Goal: Task Accomplishment & Management: Use online tool/utility

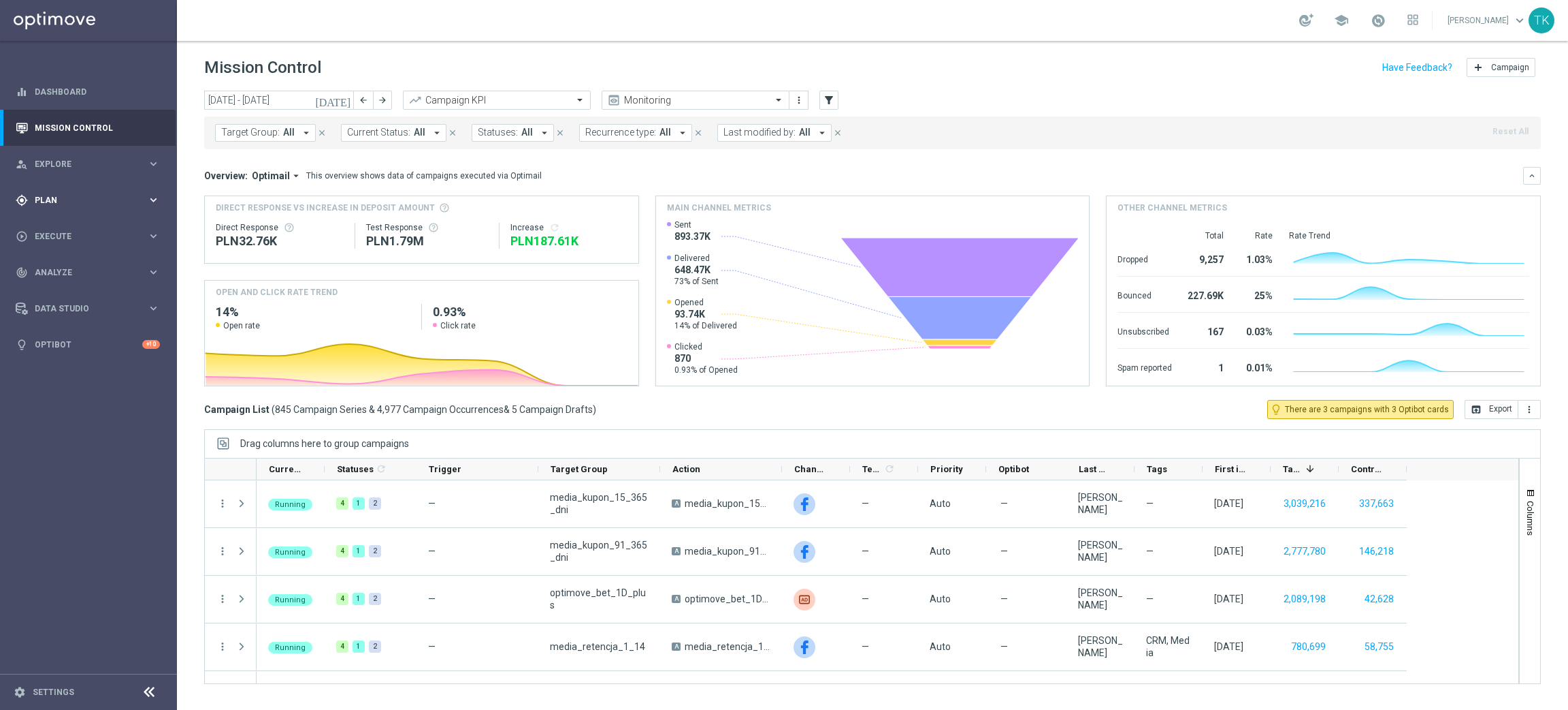
click at [40, 206] on div "gps_fixed Plan" at bounding box center [81, 200] width 131 height 12
click at [48, 261] on accordion "Templates keyboard_arrow_right Optimail" at bounding box center [105, 269] width 140 height 21
click at [48, 265] on span "Templates" at bounding box center [84, 269] width 98 height 8
click at [60, 288] on link "Optimail" at bounding box center [92, 289] width 99 height 11
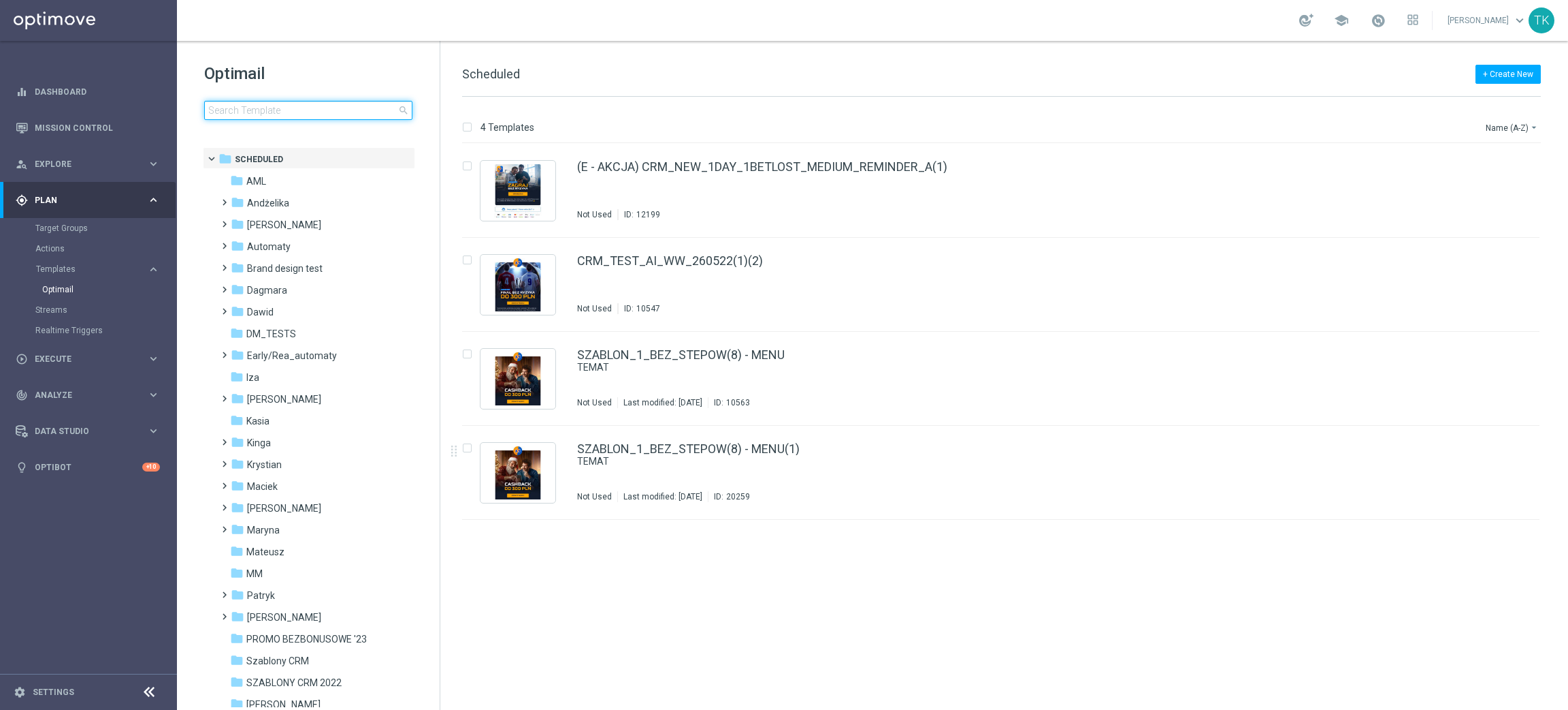
click at [273, 109] on input at bounding box center [308, 110] width 208 height 19
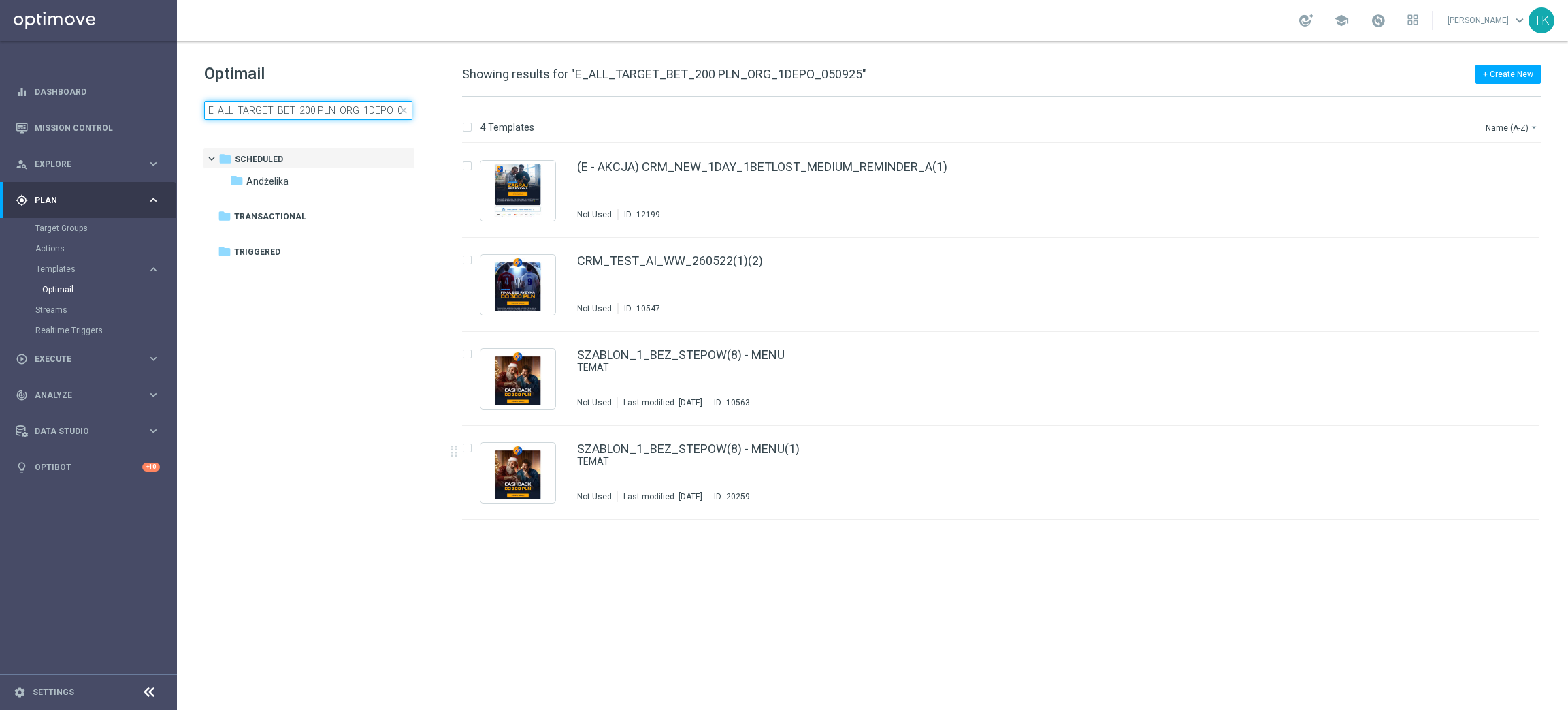
scroll to position [0, 25]
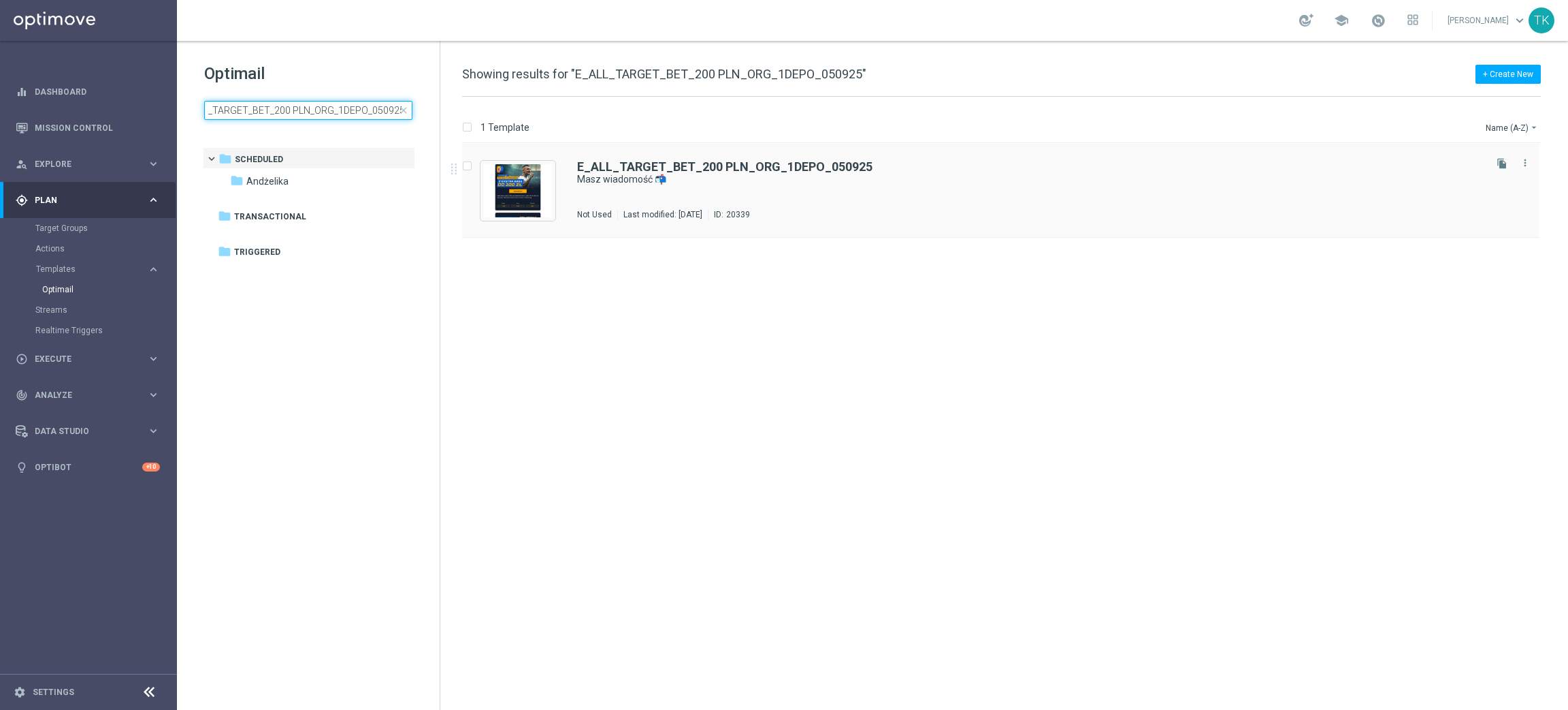
type input "E_ALL_TARGET_BET_200 PLN_ORG_1DEPO_050925"
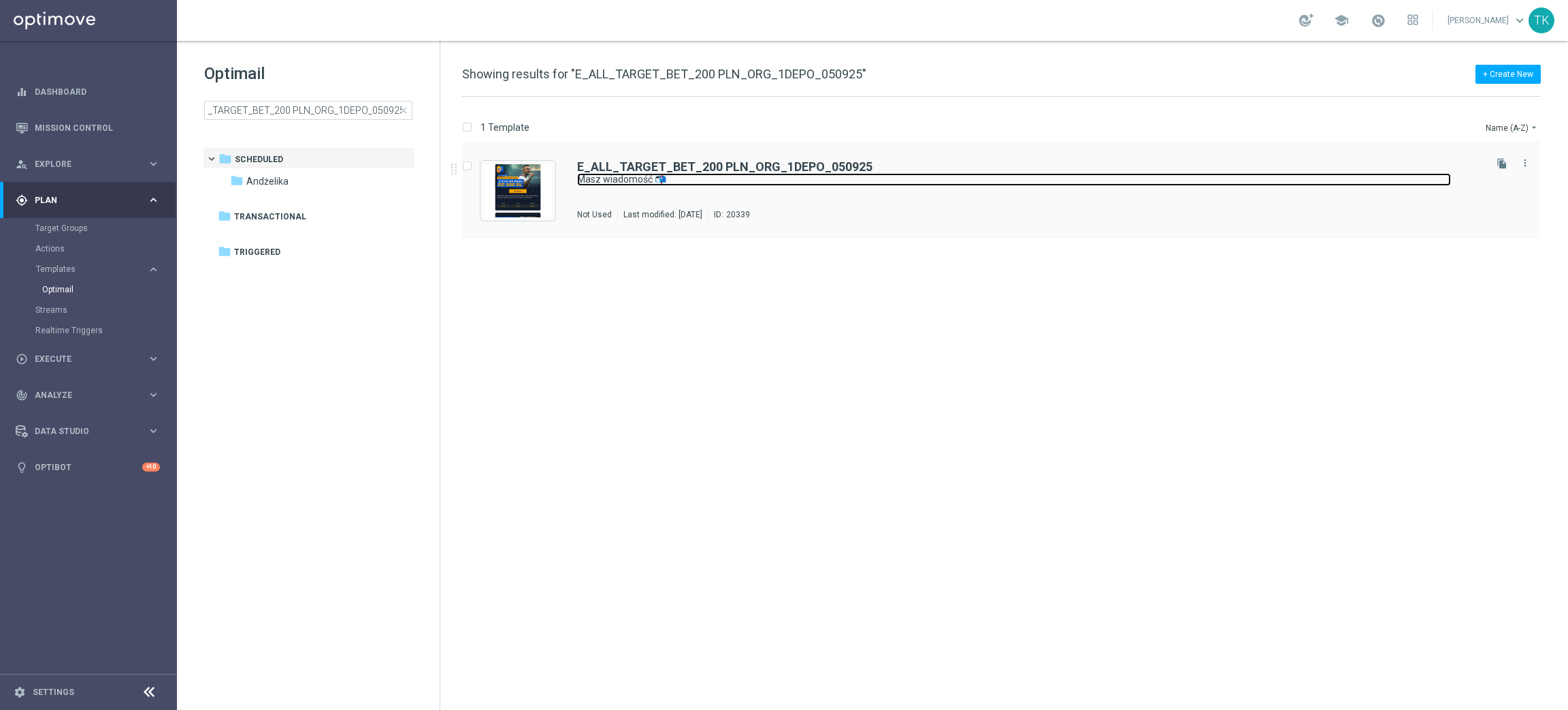
click at [679, 181] on link "Masz wiadomość 📬" at bounding box center [1014, 180] width 874 height 13
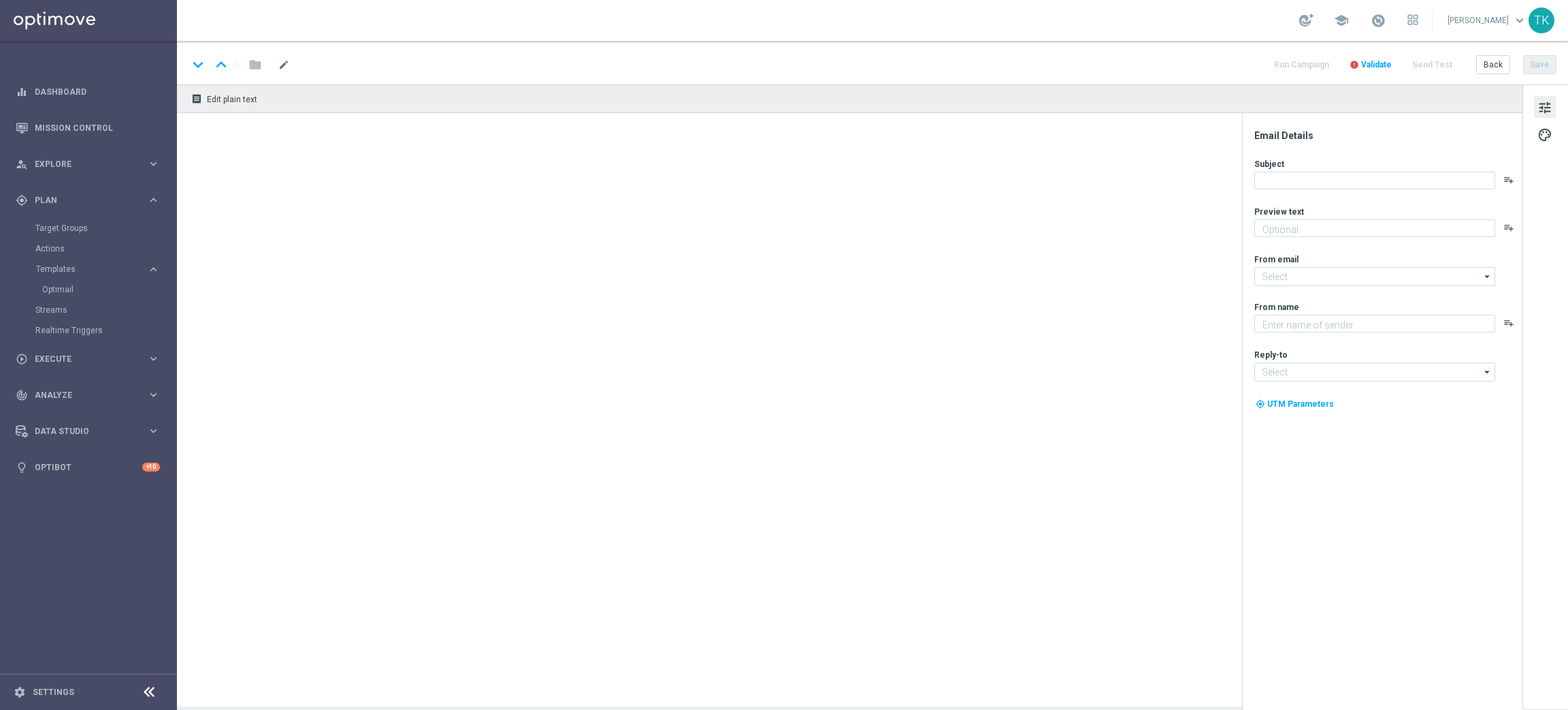
type textarea "W niedzielę z Finlandią 💪 Nawet 200 zł bonusu za kupon 🤩"
type input "oferta@sts.pl"
type textarea "STS"
type input "kontakt@sts.pl"
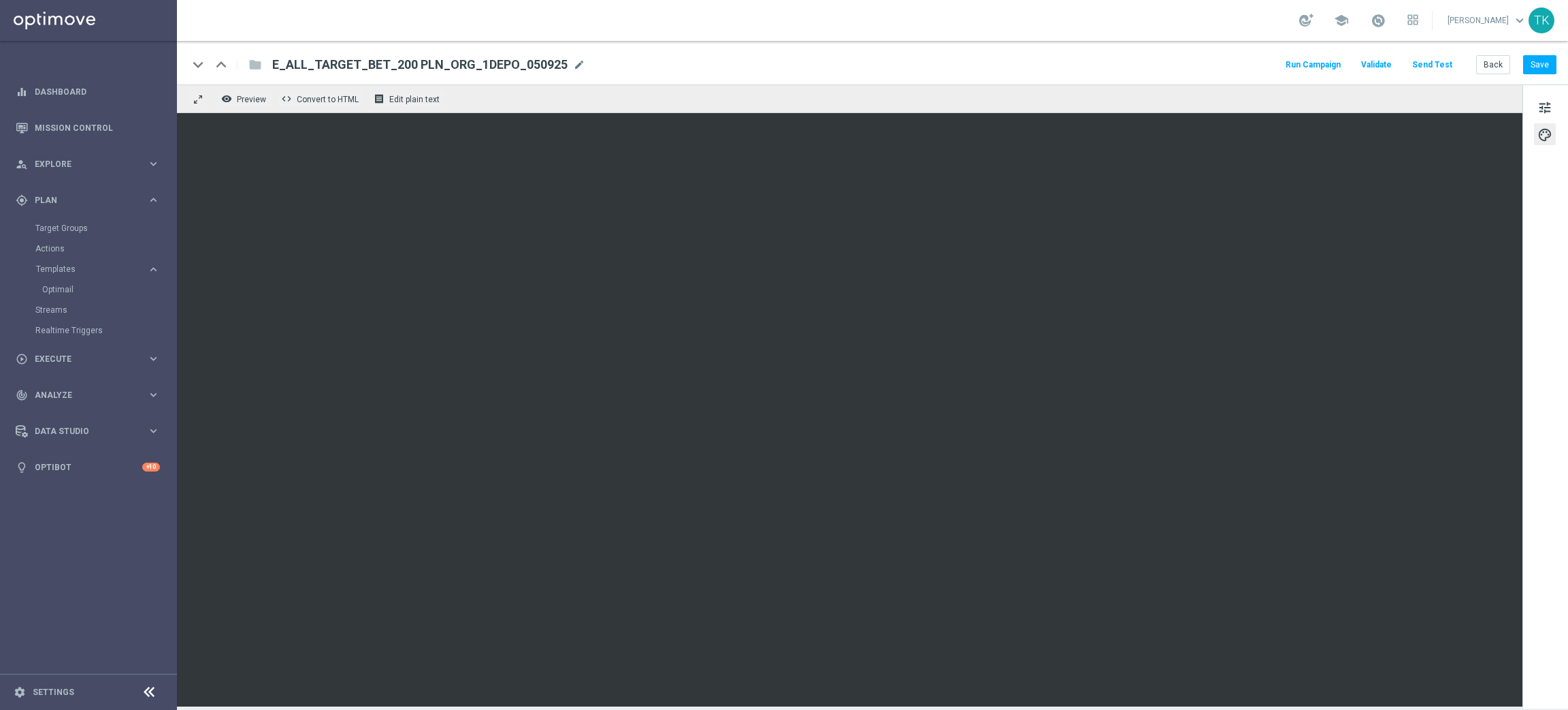
click at [1045, 112] on div "tune palette" at bounding box center [1545, 396] width 45 height 624
click at [1045, 106] on span "tune" at bounding box center [1545, 108] width 15 height 18
click at [1045, 64] on button "Save" at bounding box center [1539, 65] width 33 height 19
click at [1045, 63] on button "Save" at bounding box center [1539, 65] width 33 height 19
click at [1045, 65] on button "Back" at bounding box center [1493, 65] width 34 height 19
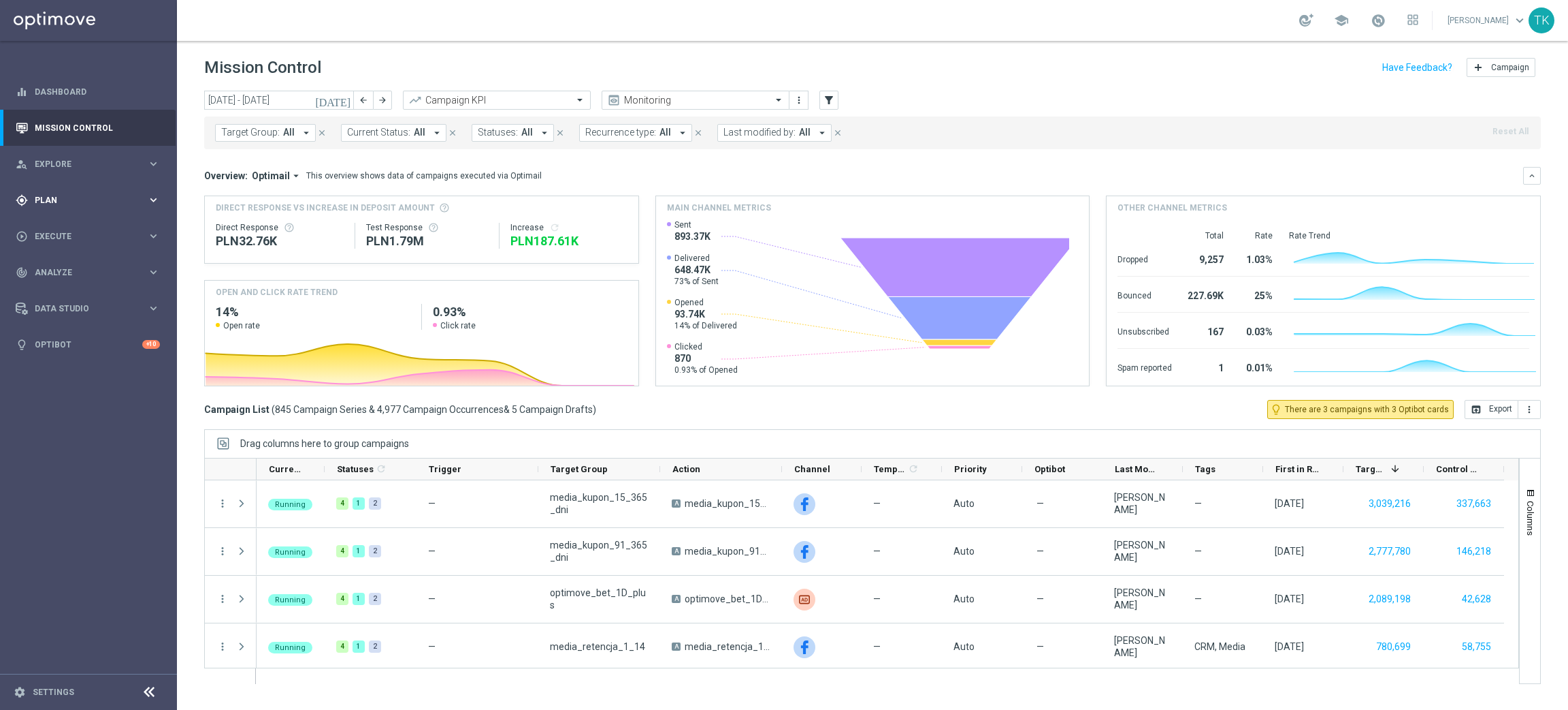
click at [40, 189] on div "gps_fixed Plan keyboard_arrow_right" at bounding box center [87, 200] width 175 height 36
click at [56, 267] on span "Templates" at bounding box center [84, 269] width 98 height 8
click at [56, 289] on link "Optimail" at bounding box center [92, 289] width 99 height 11
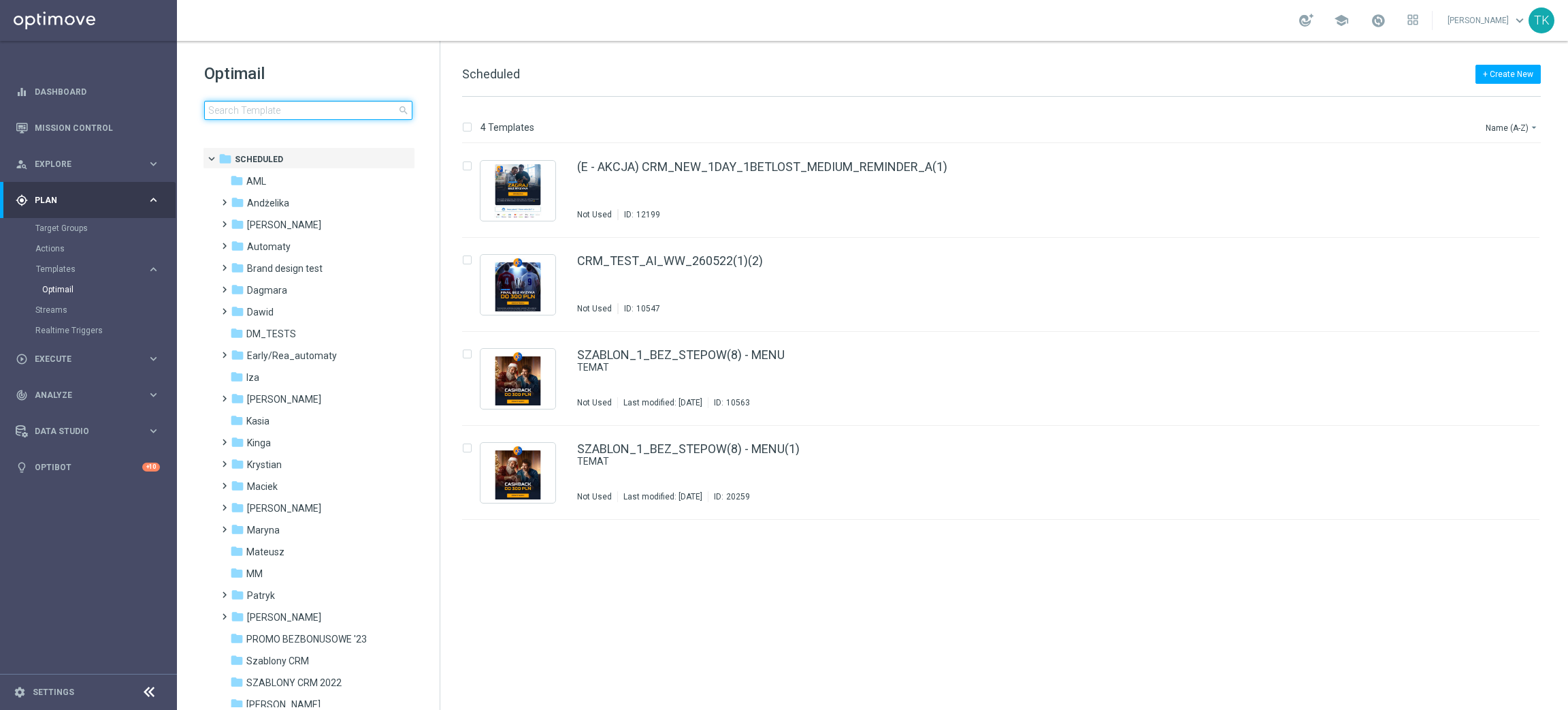
click at [271, 106] on input at bounding box center [308, 110] width 208 height 19
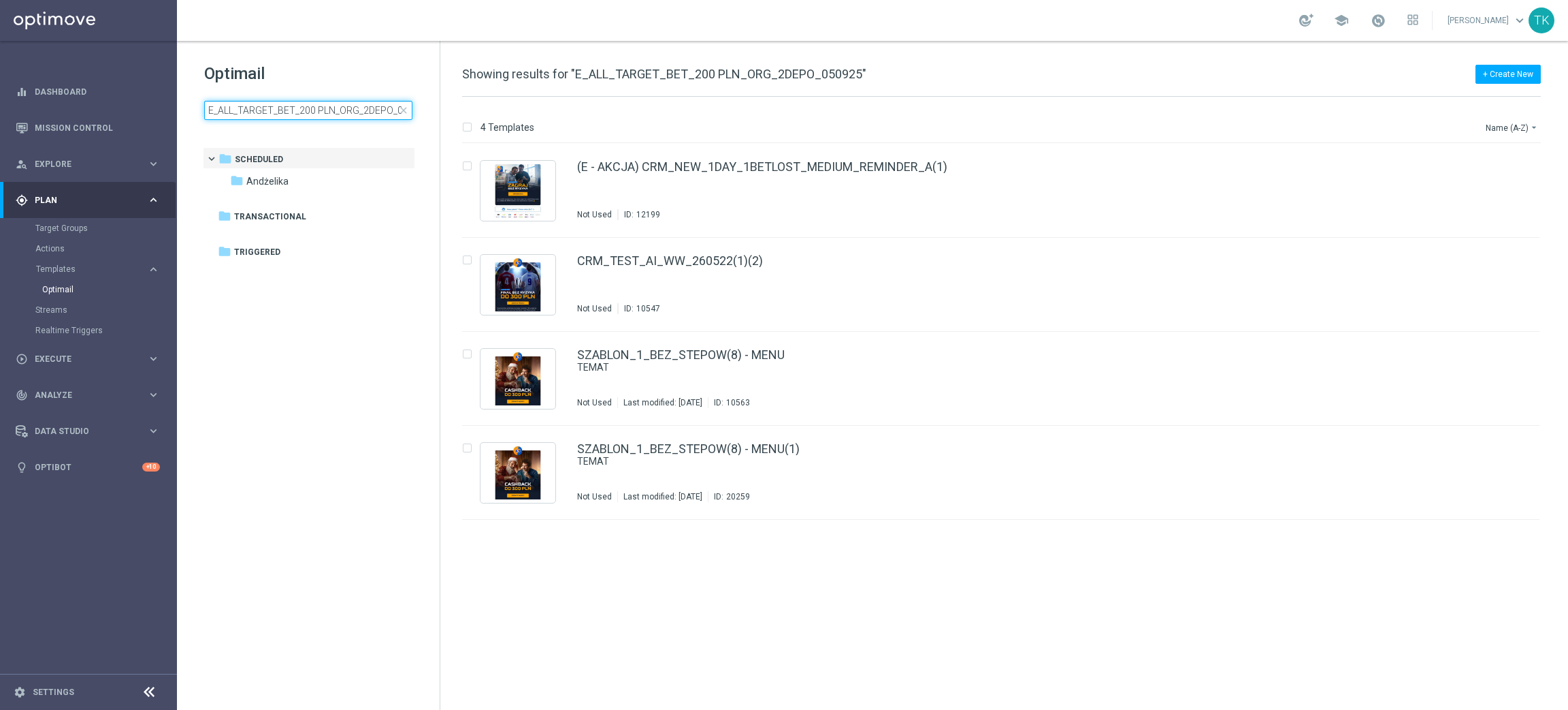
scroll to position [0, 25]
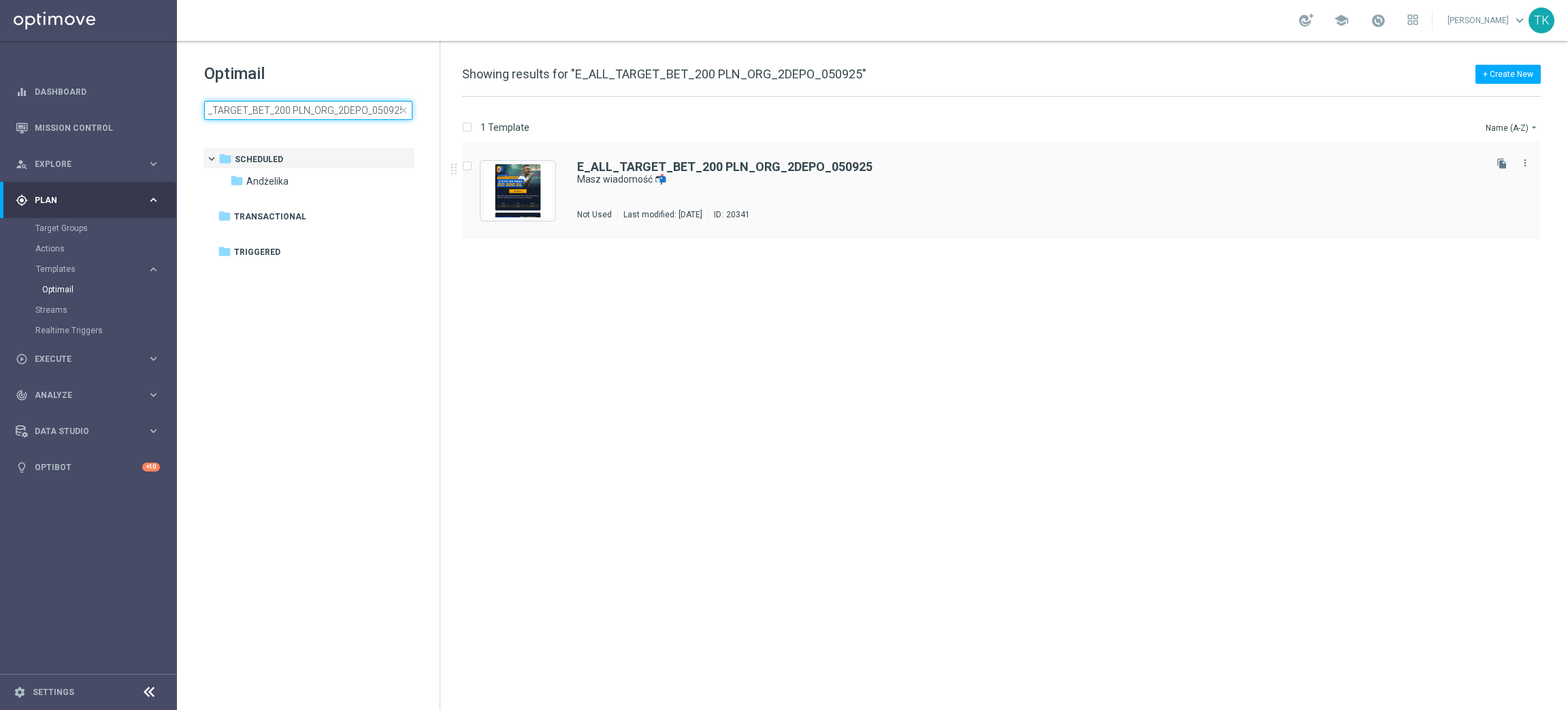
type input "E_ALL_TARGET_BET_200 PLN_ORG_2DEPO_050925"
click at [729, 186] on div "E_ALL_TARGET_BET_200 PLN_ORG_2DEPO_050925 Masz wiadomość 📬 Not Used Last modifi…" at bounding box center [1030, 190] width 905 height 59
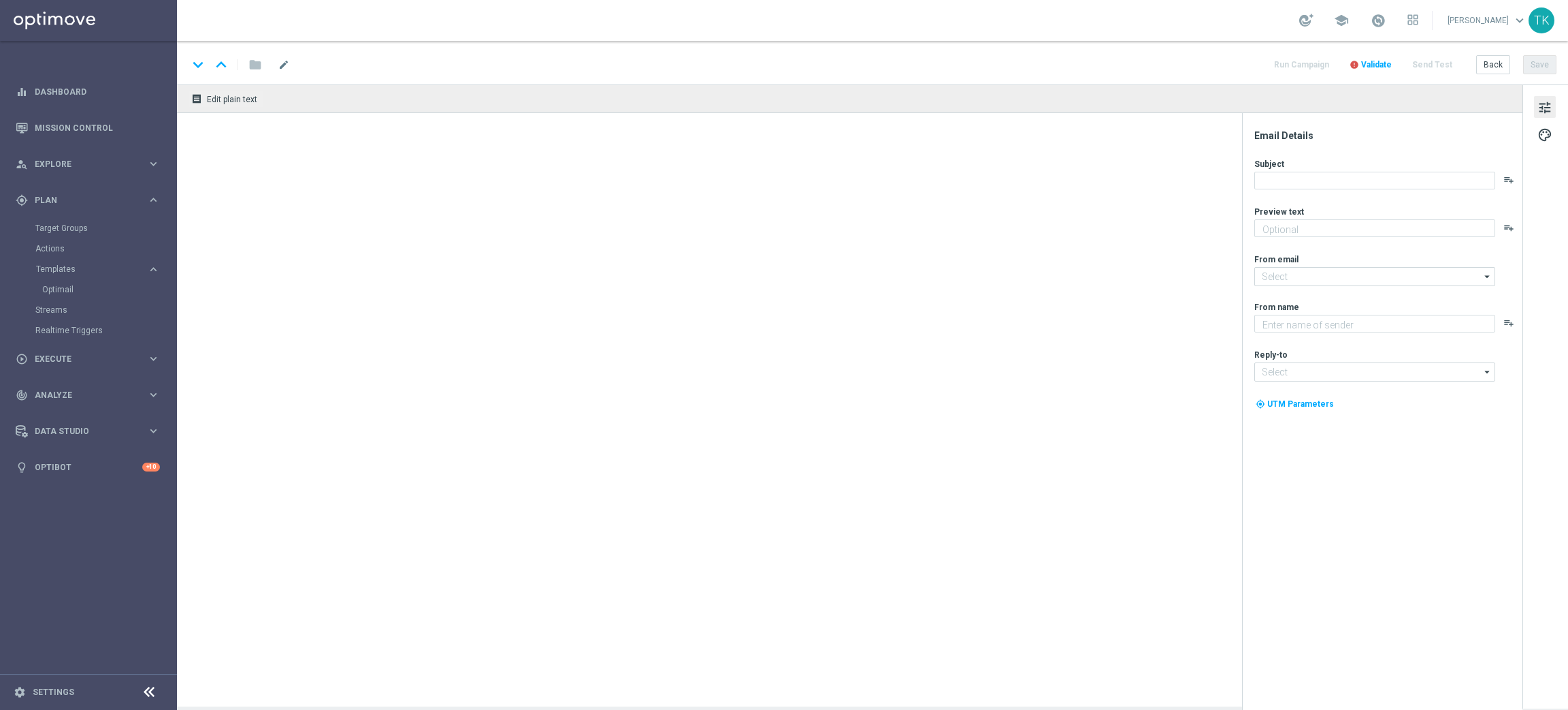
type textarea "W niedzielę z Finlandią 💪 Nawet 200 zł bonusu za kupon 🤩"
type textarea "STS"
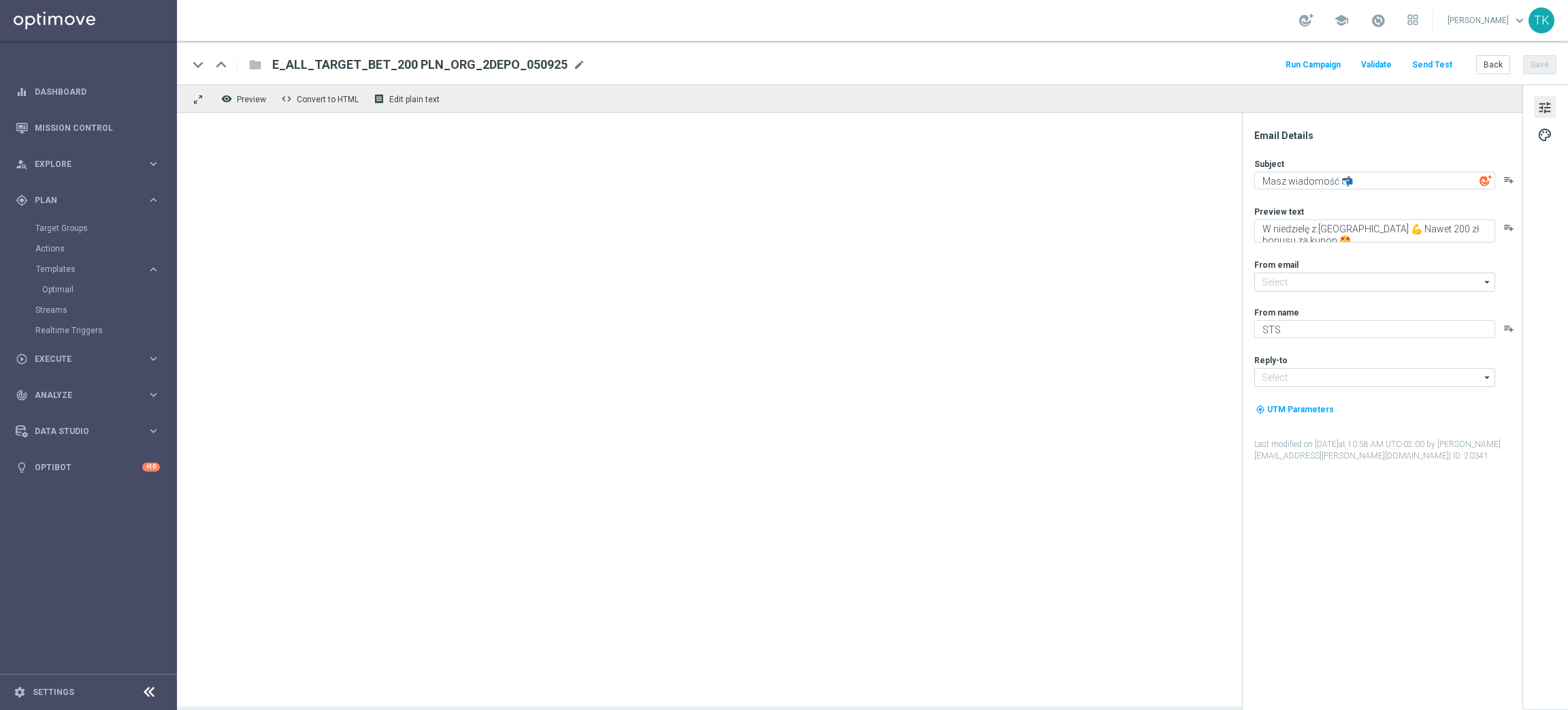
type input "oferta@sts.pl"
type input "kontakt@sts.pl"
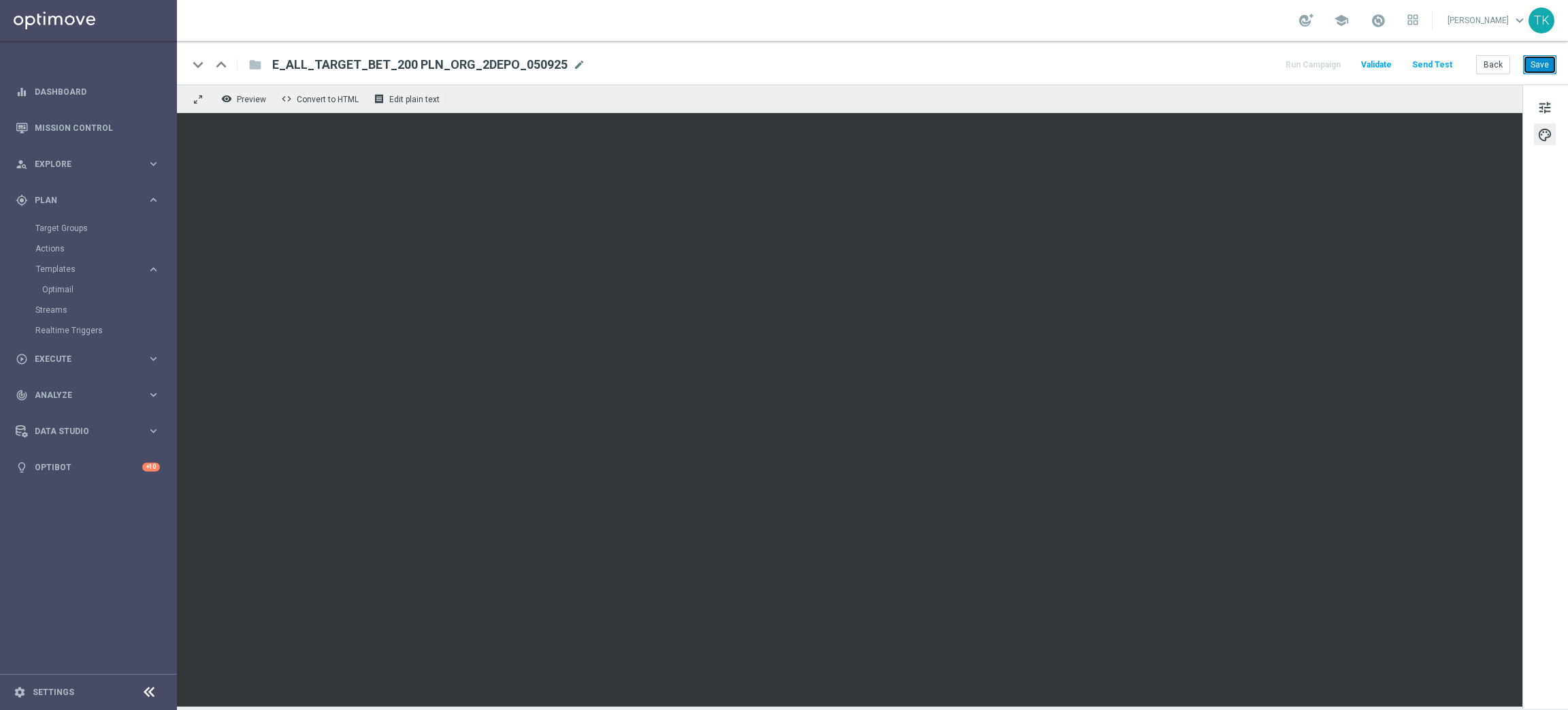
click at [1543, 67] on button "Save" at bounding box center [1539, 65] width 33 height 19
click at [1537, 70] on button "Save" at bounding box center [1539, 65] width 33 height 19
click at [1500, 60] on button "Back" at bounding box center [1493, 65] width 34 height 19
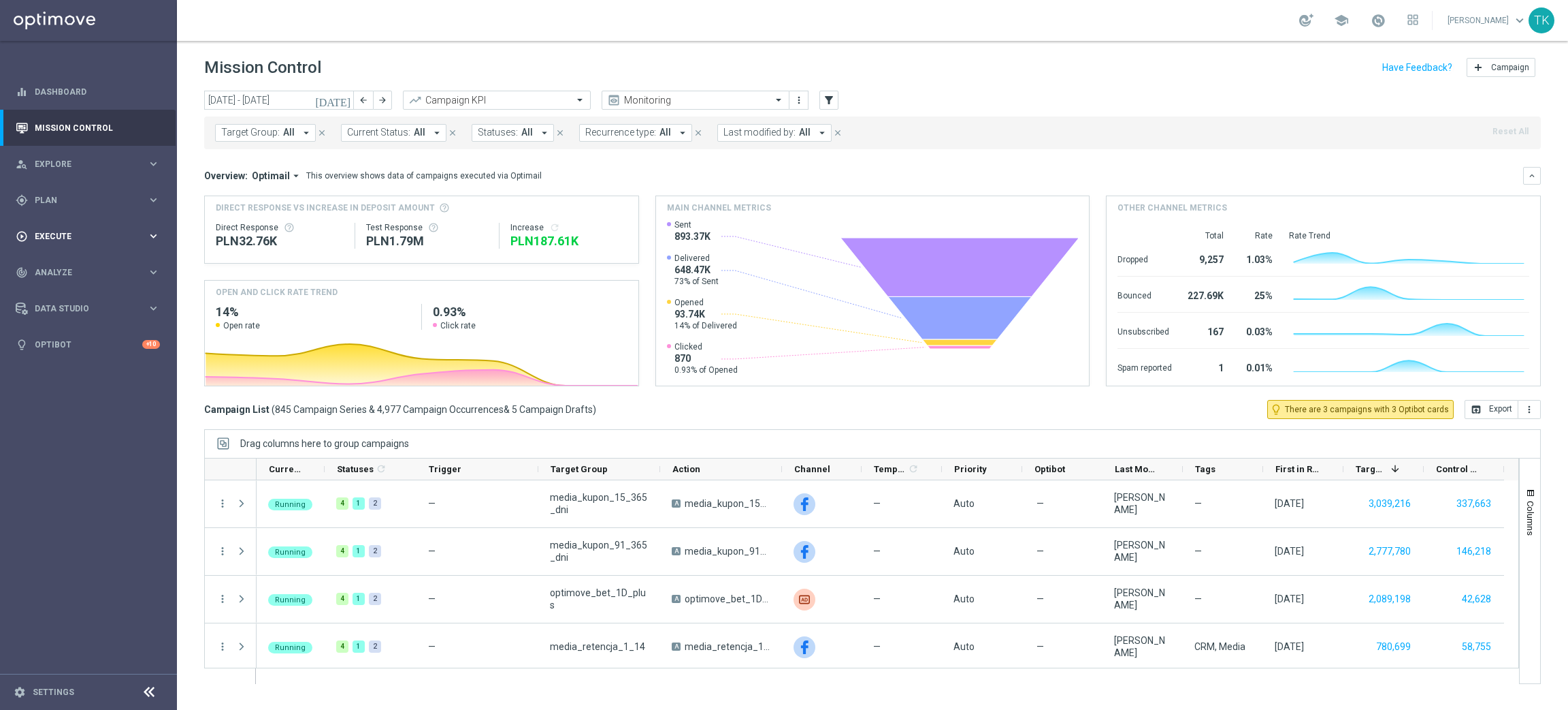
click at [43, 232] on span "Execute" at bounding box center [90, 236] width 112 height 8
click at [42, 196] on span "Plan" at bounding box center [90, 200] width 112 height 8
click at [59, 275] on accordion "Templates keyboard_arrow_right Optimail" at bounding box center [105, 269] width 140 height 21
click at [62, 266] on span "Templates" at bounding box center [84, 269] width 98 height 8
click at [54, 287] on link "Optimail" at bounding box center [92, 289] width 99 height 11
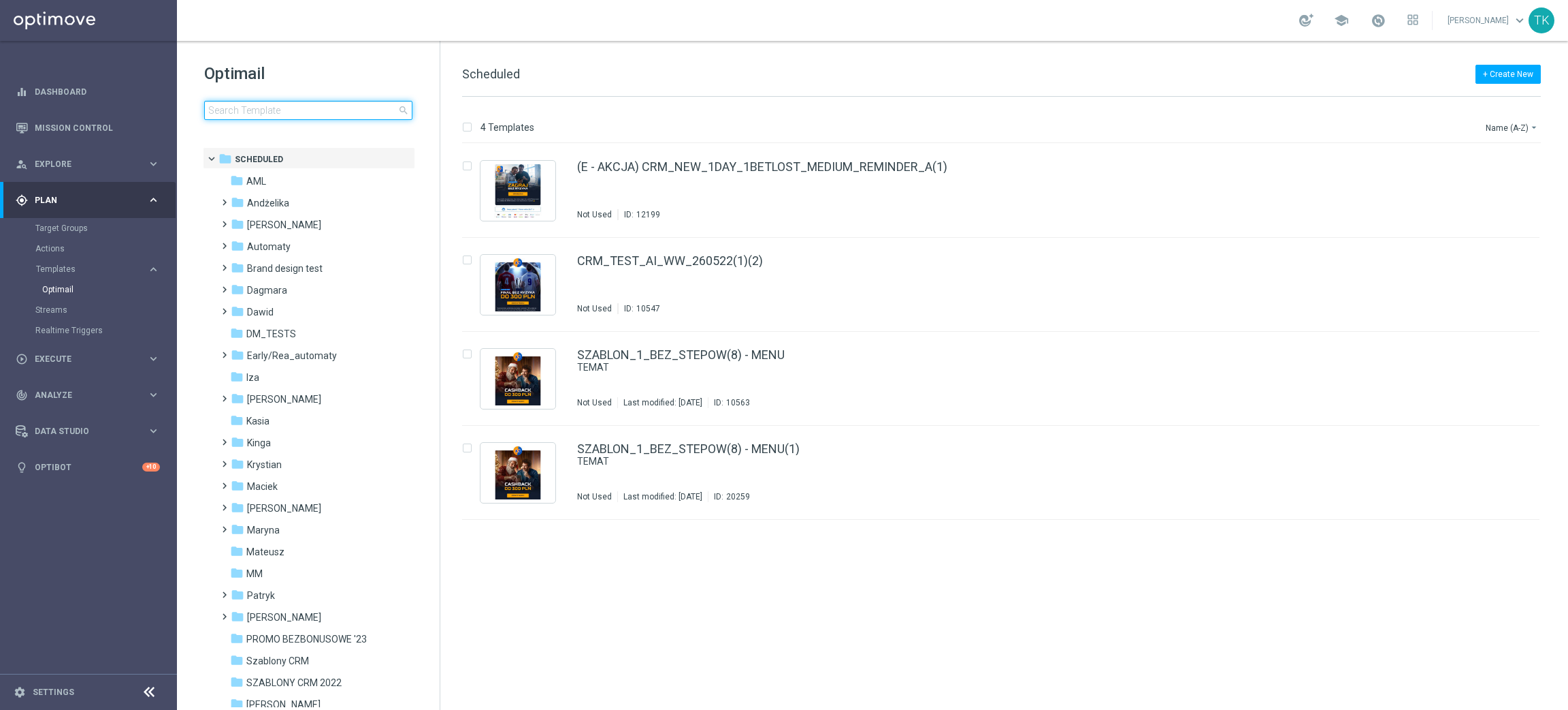
click at [266, 117] on input at bounding box center [308, 110] width 208 height 19
type input "E_ALL_TARGET_BET_200 PLN_ORG_3DEPO_050925"
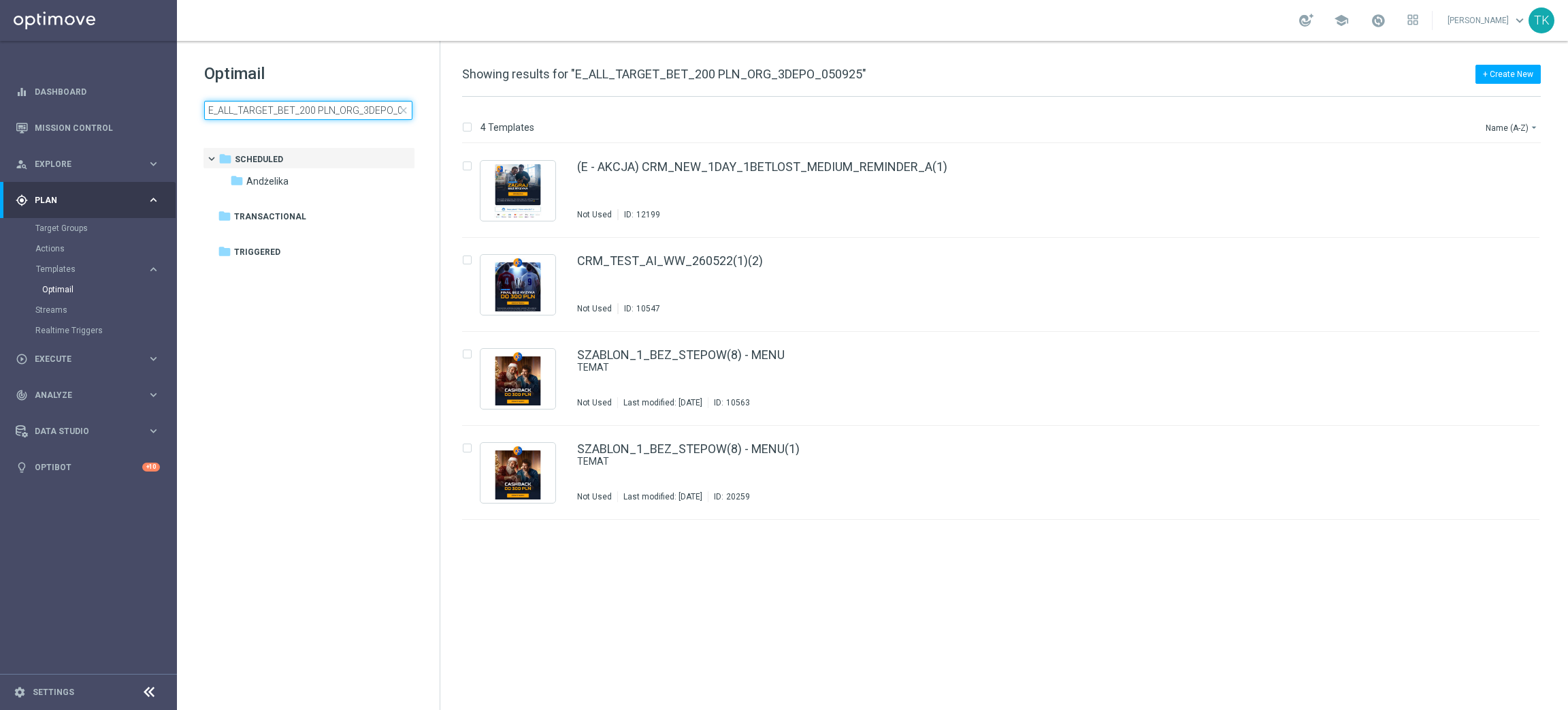
scroll to position [0, 25]
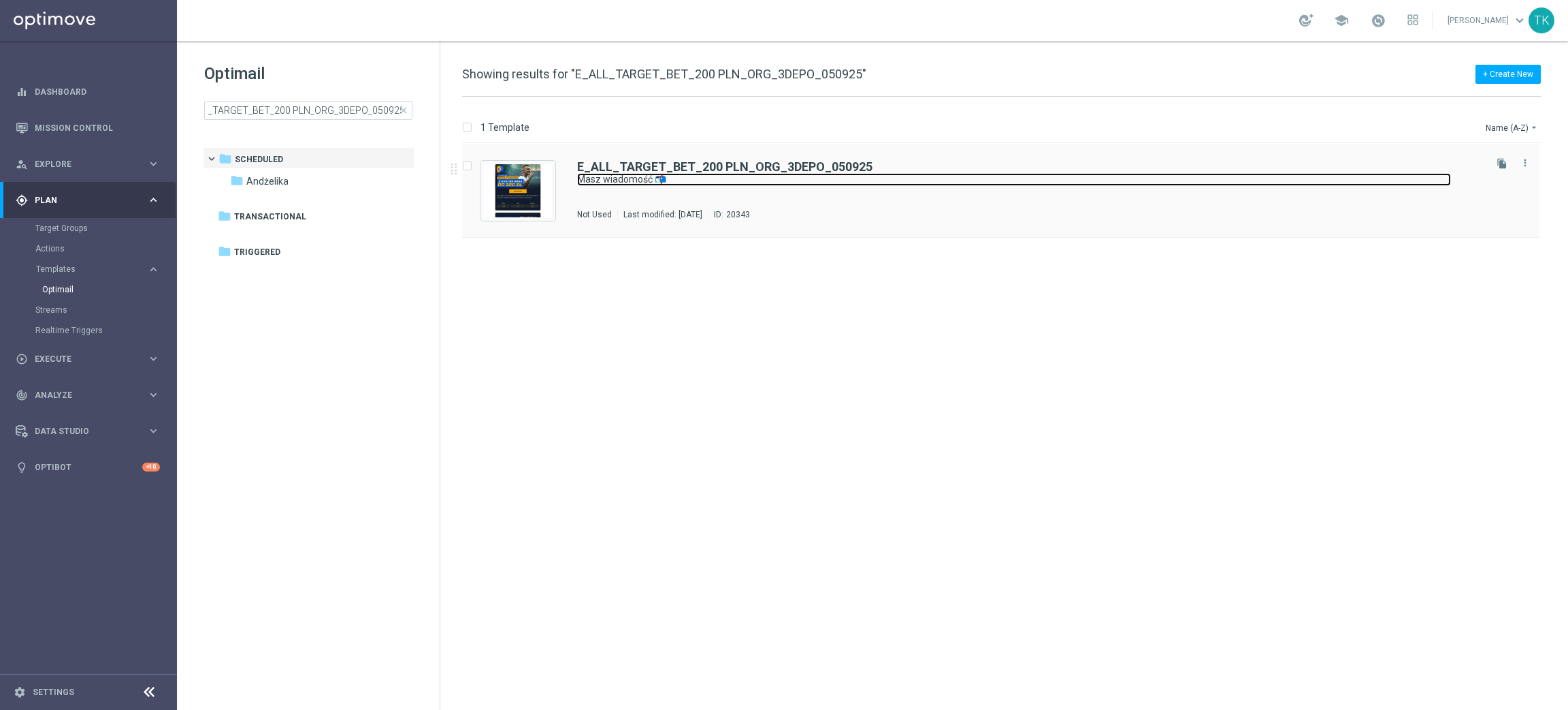
click at [759, 184] on link "Masz wiadomość 📬" at bounding box center [1014, 180] width 874 height 13
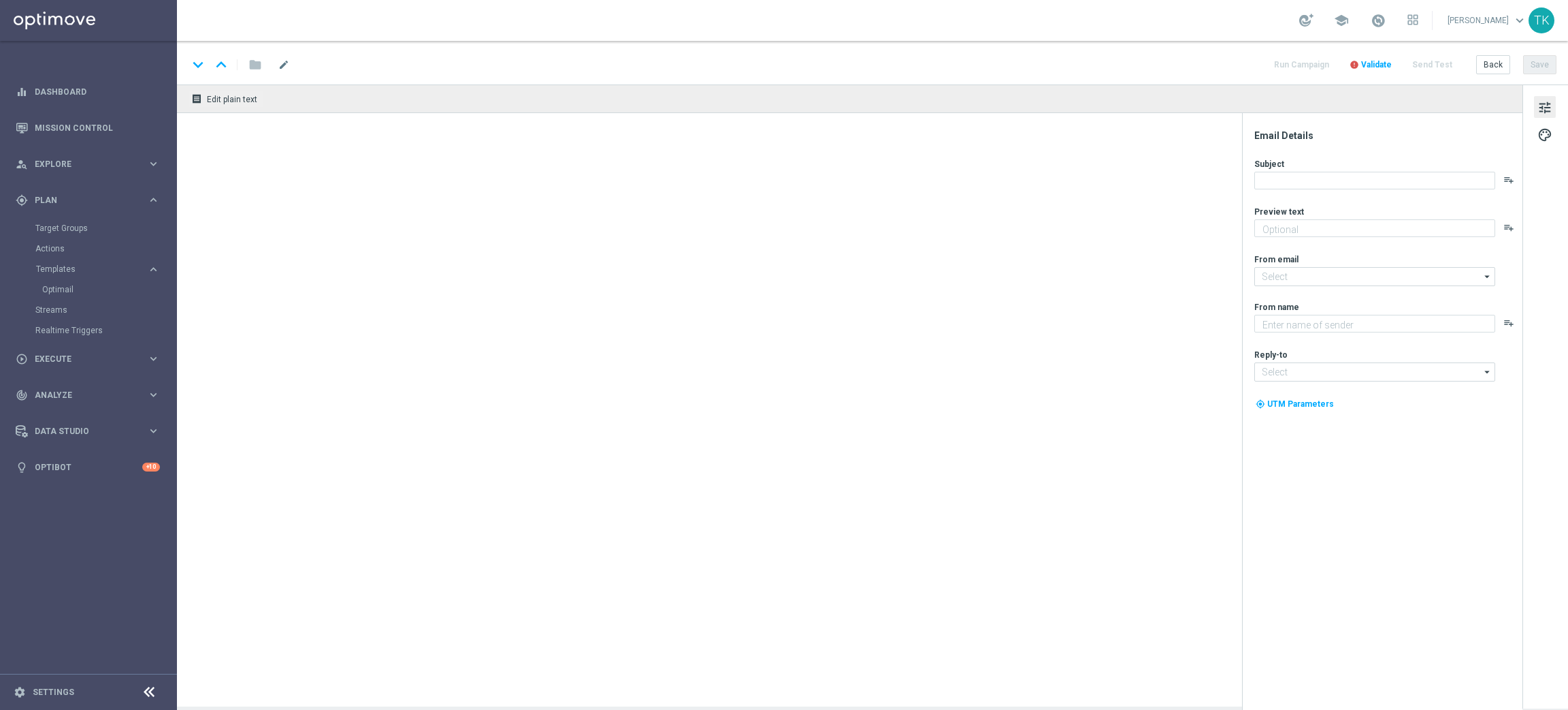
type textarea "W niedzielę z [GEOGRAPHIC_DATA] 💪 Nawet 200 zł bonusu za kupon 🤩"
type input "[EMAIL_ADDRESS][DOMAIN_NAME]"
type textarea "STS"
type input "[EMAIL_ADDRESS][DOMAIN_NAME]"
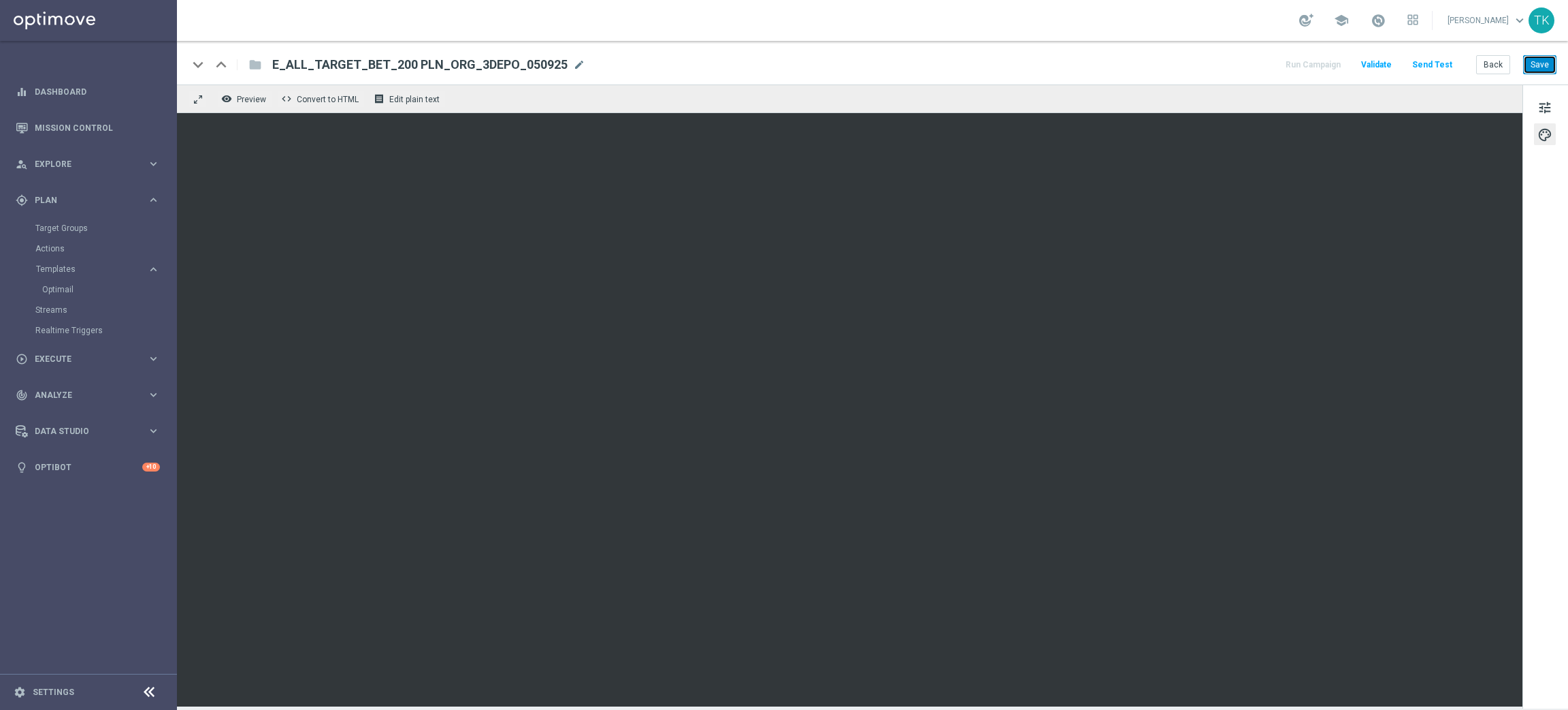
click at [1530, 59] on button "Save" at bounding box center [1539, 65] width 33 height 19
click at [1489, 56] on button "Back" at bounding box center [1493, 65] width 34 height 19
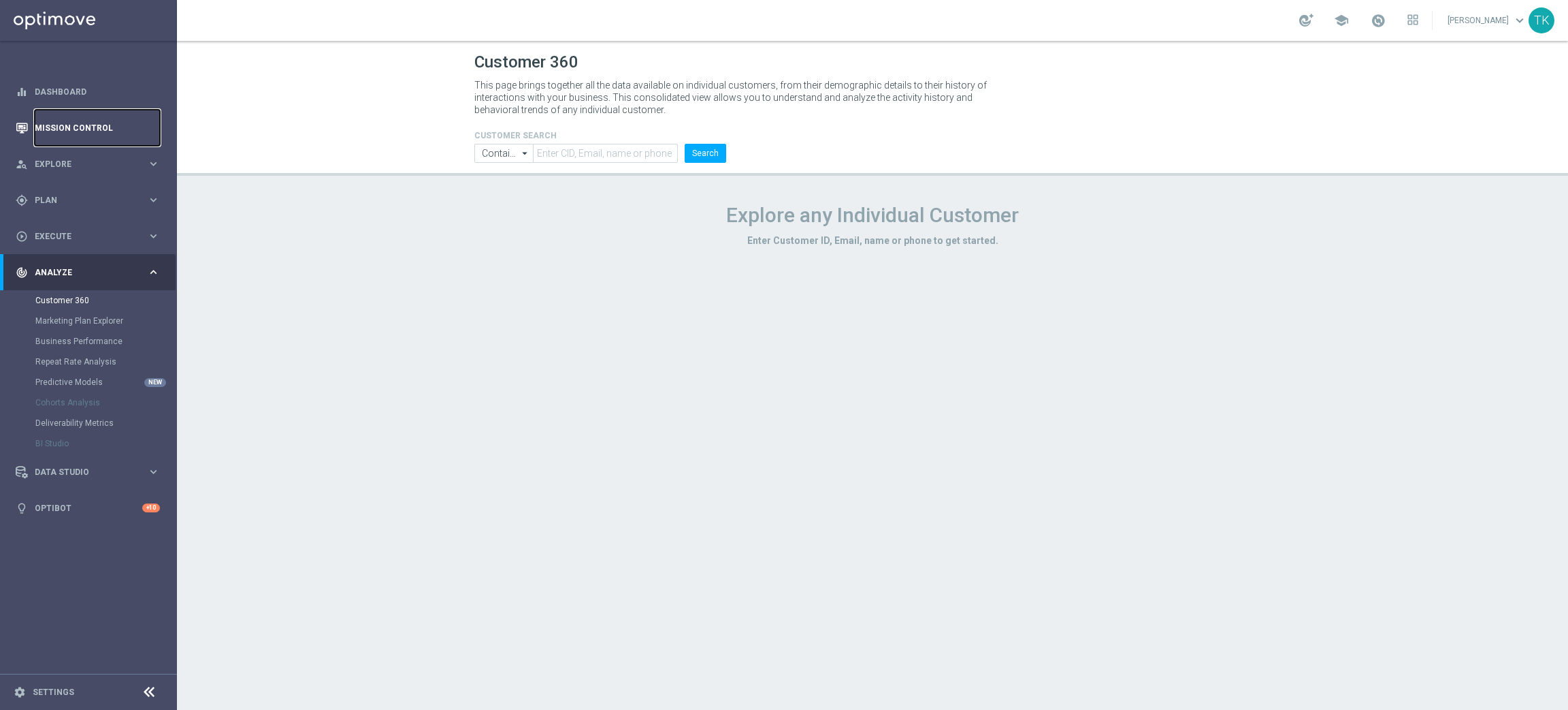
click at [84, 132] on link "Mission Control" at bounding box center [97, 127] width 125 height 36
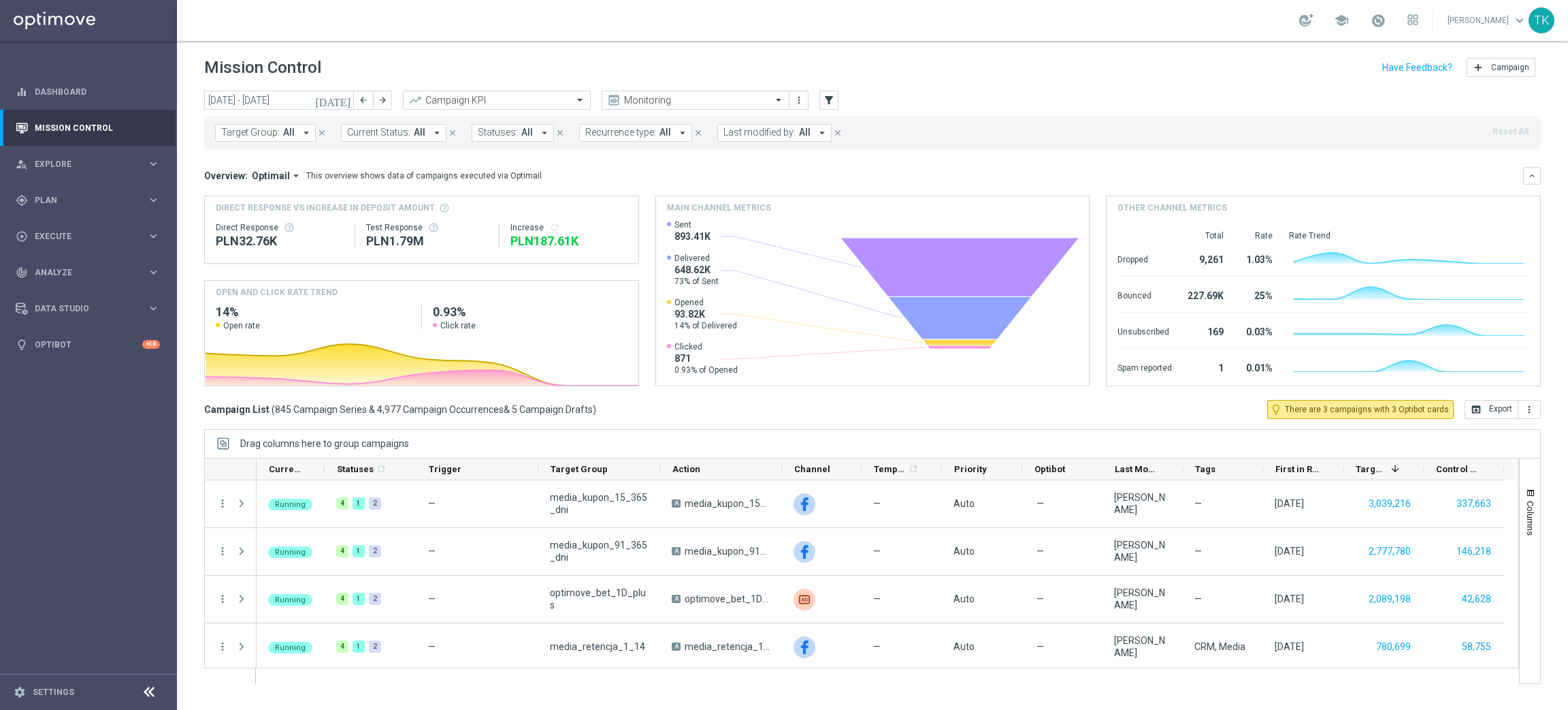
click at [252, 129] on span "Target Group:" at bounding box center [250, 133] width 59 height 12
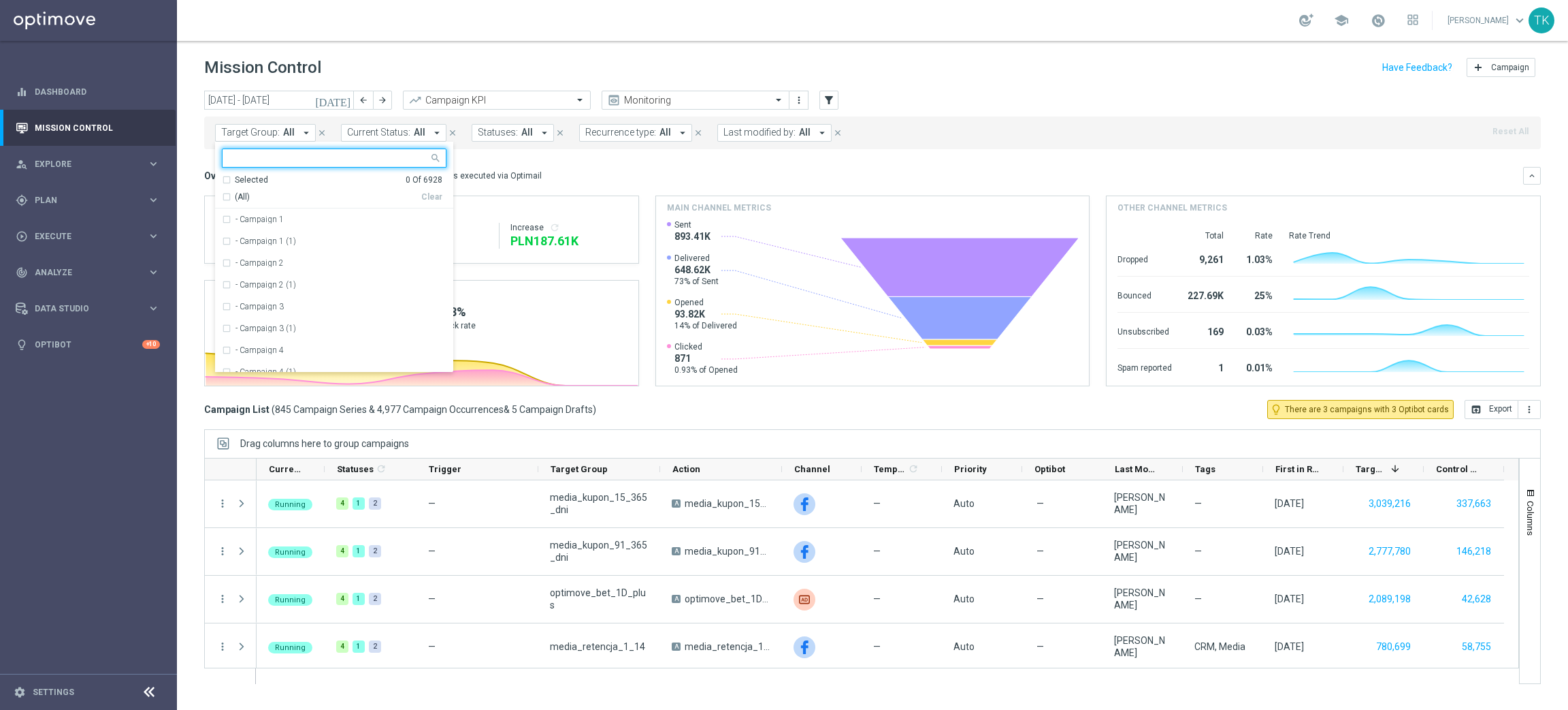
click at [236, 155] on input "text" at bounding box center [329, 159] width 200 height 12
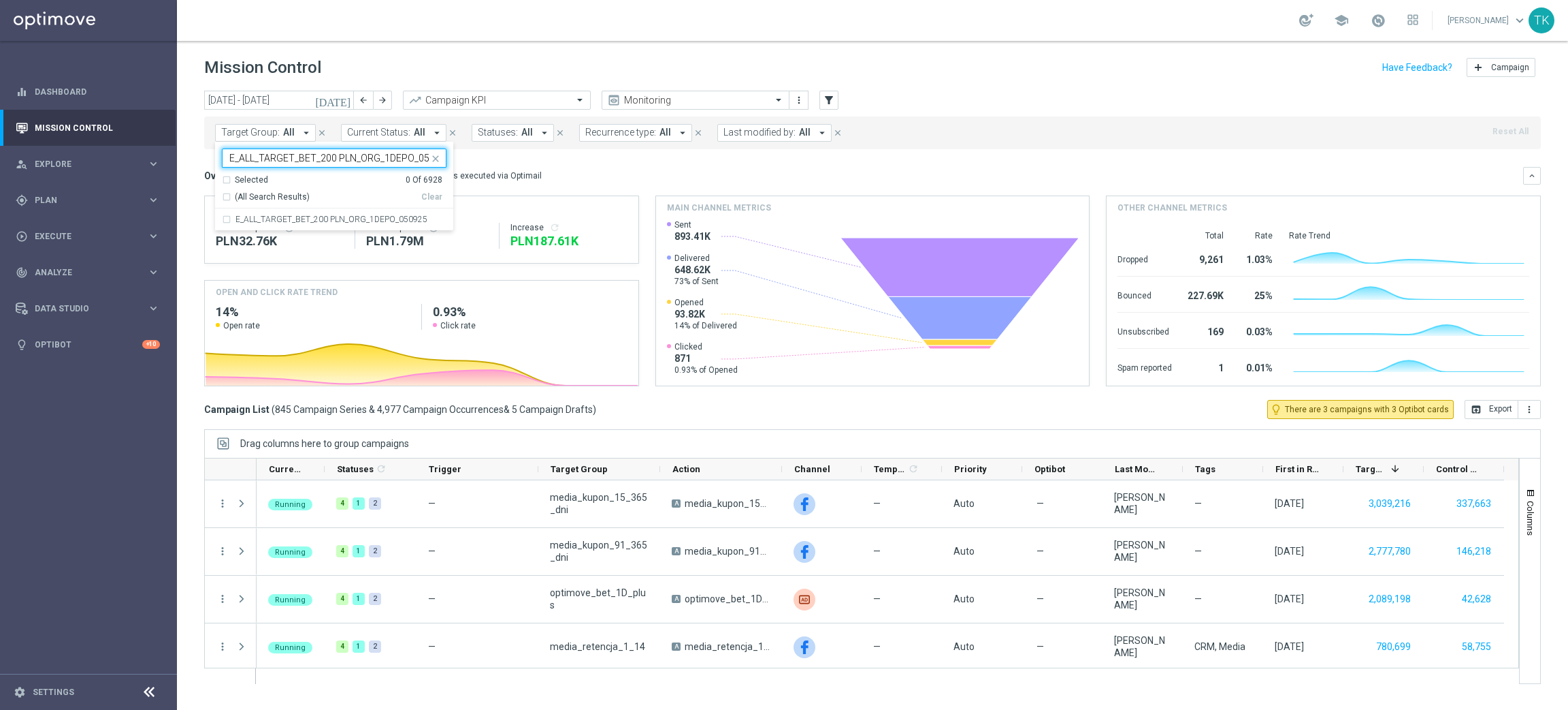
scroll to position [0, 18]
click at [265, 222] on label "E_ALL_TARGET_BET_200 PLN_ORG_1DEPO_050925" at bounding box center [332, 219] width 192 height 8
type input "E_ALL_TARGET_BET_200 PLN_ORG_1DEPO_050925"
click at [194, 161] on div "today 01 Sep 2025 - 07 Sep 2025 arrow_back arrow_forward Campaign KPI trending_…" at bounding box center [872, 394] width 1391 height 607
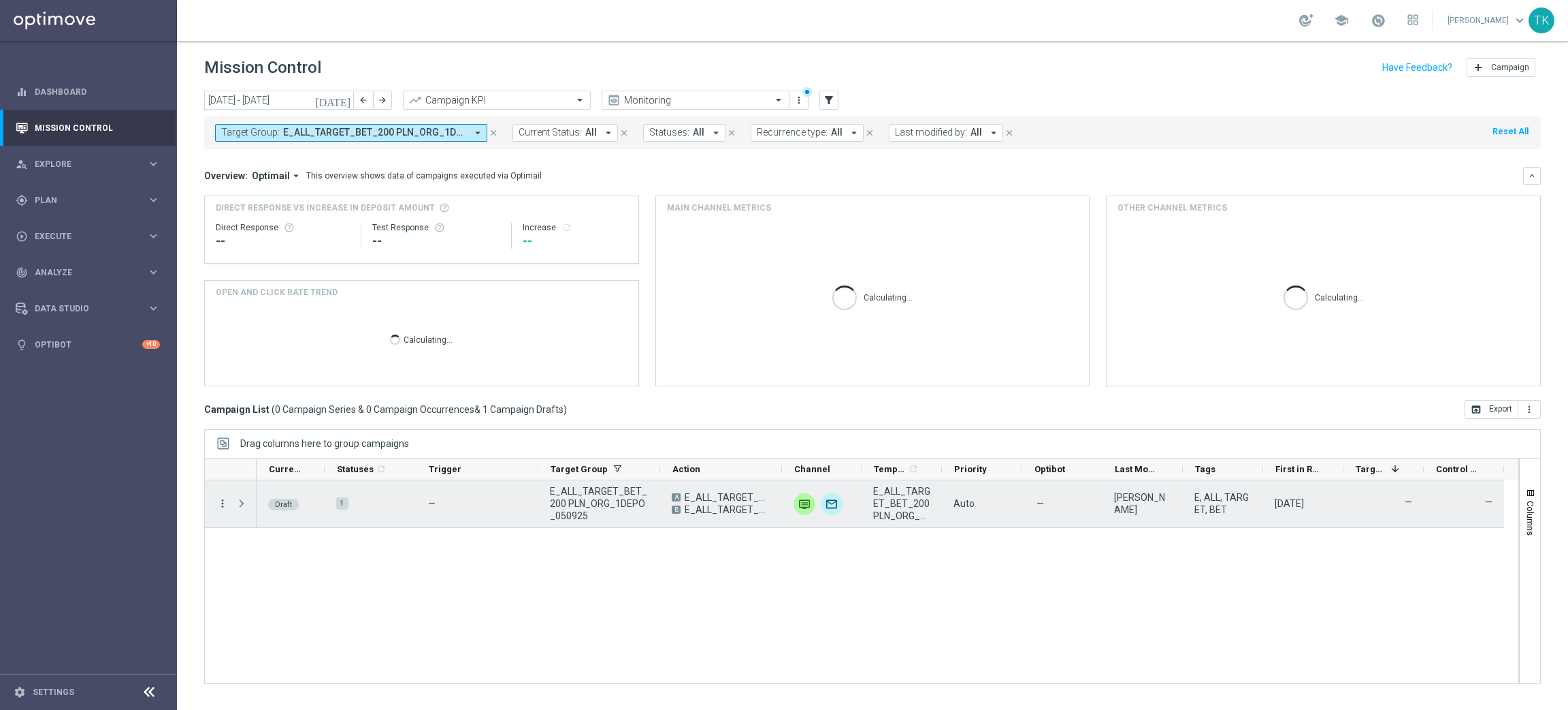
click at [222, 508] on icon "more_vert" at bounding box center [222, 503] width 12 height 12
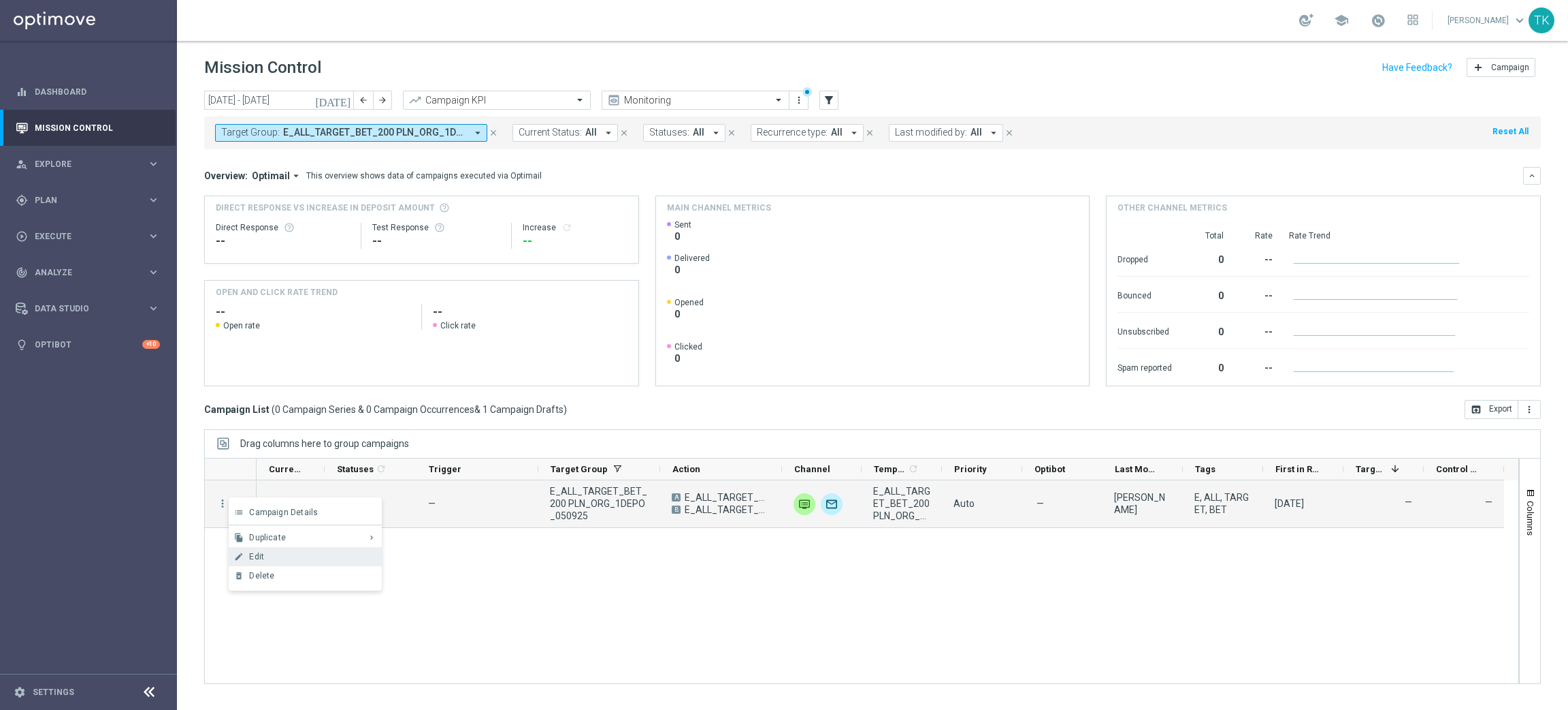
click at [271, 559] on div "Edit" at bounding box center [313, 556] width 127 height 10
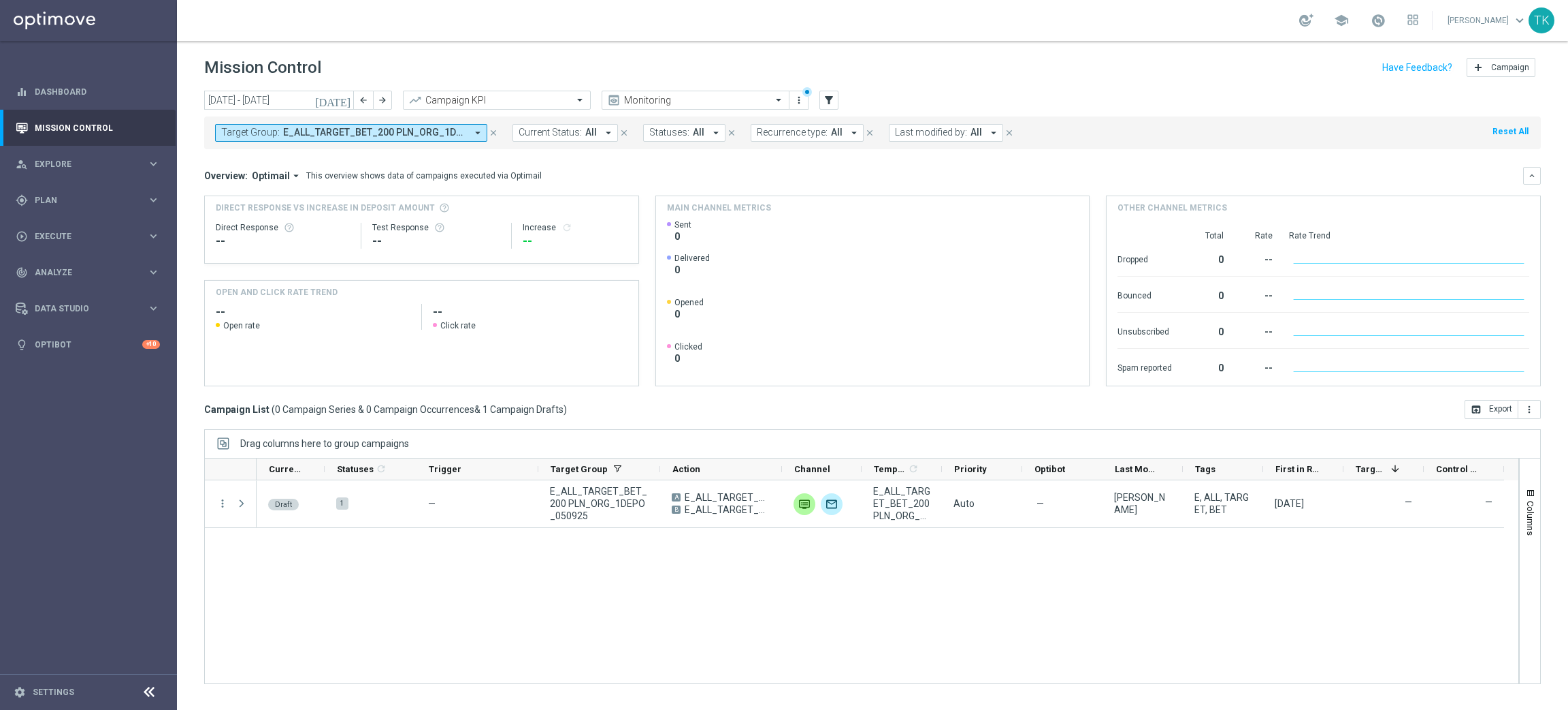
click at [378, 137] on span "E_ALL_TARGET_BET_200 PLN_ORG_1DEPO_050925" at bounding box center [375, 133] width 183 height 12
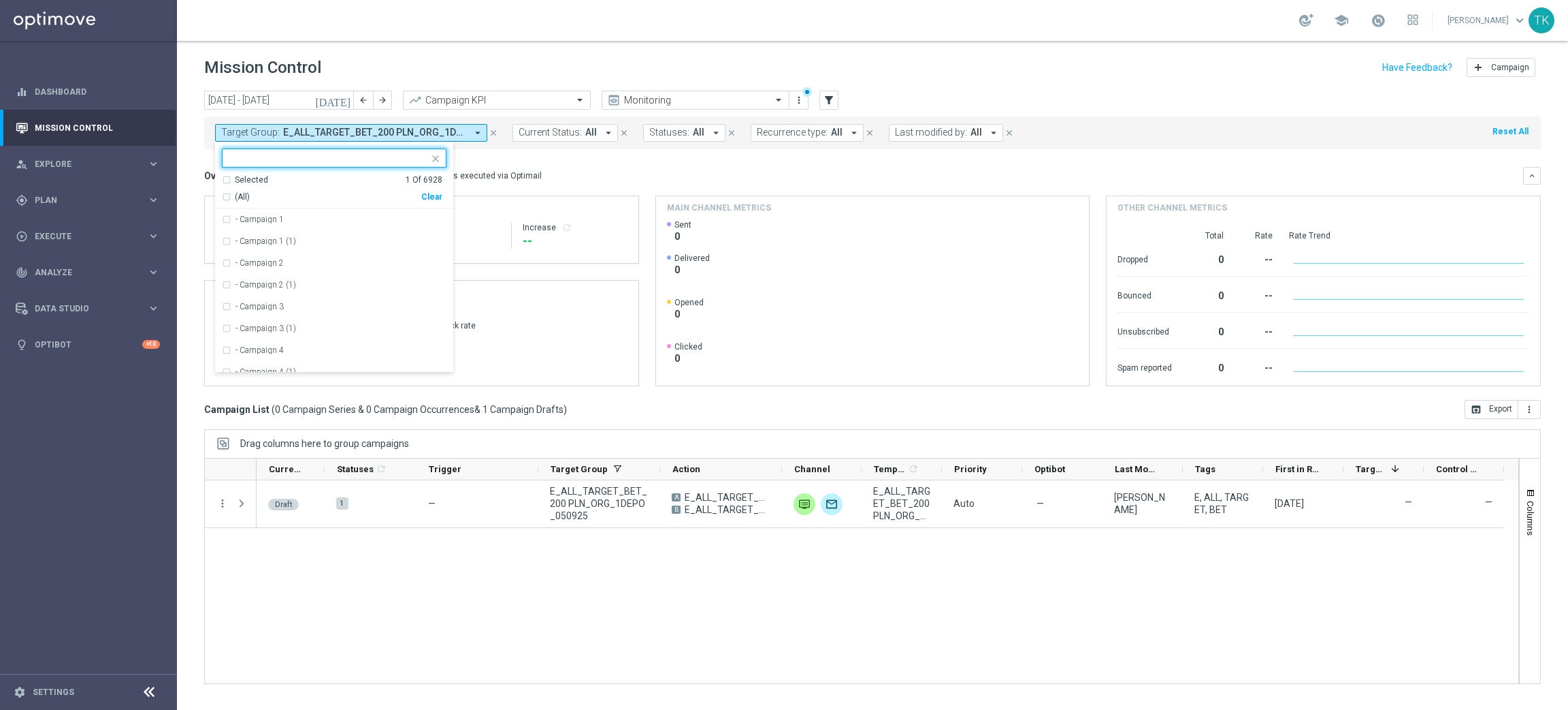
click at [0, 0] on div "Clear" at bounding box center [0, 0] width 0 height 0
click at [275, 157] on input "text" at bounding box center [329, 159] width 200 height 12
paste input "E_ALL_TARGET_BET_200 PLN_ORG_2DEPO_050925"
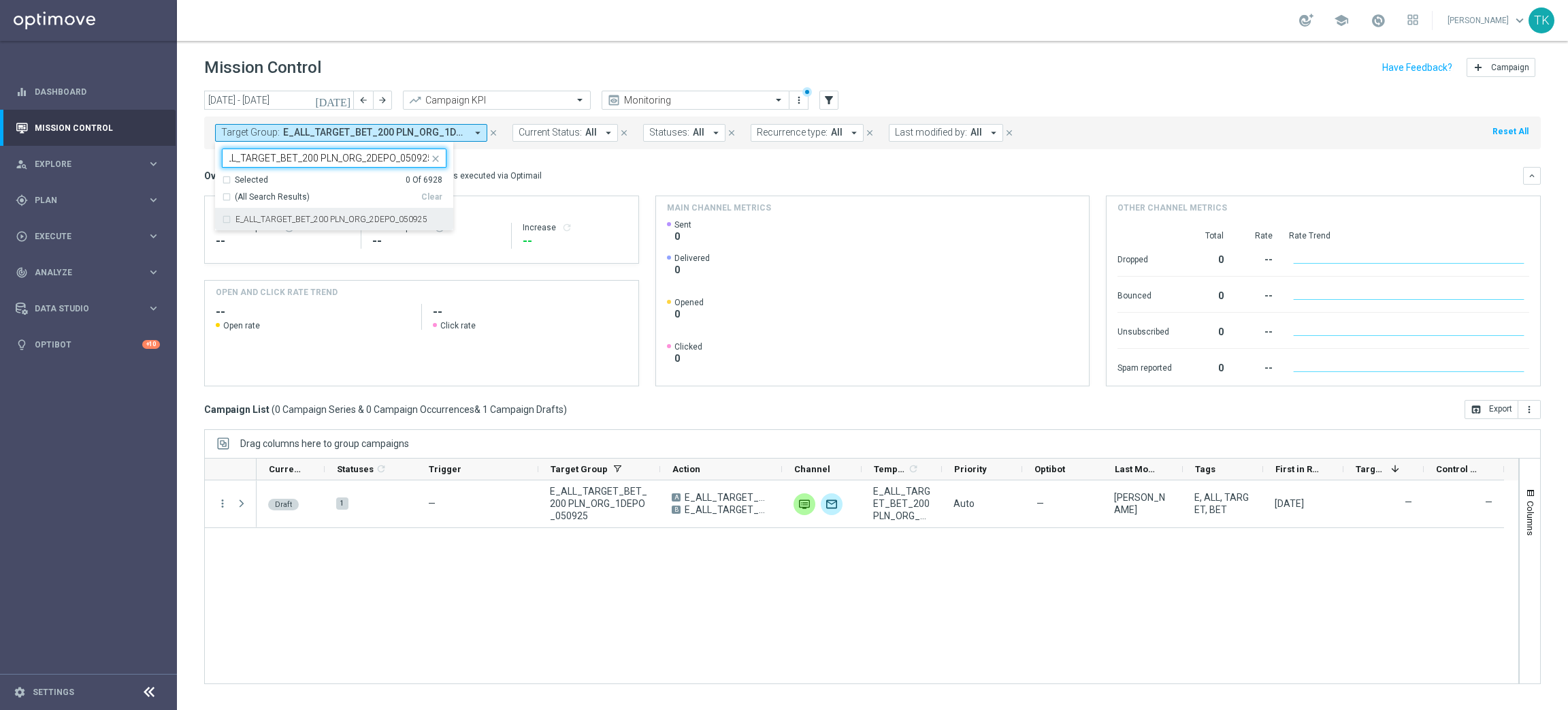
click at [263, 220] on label "E_ALL_TARGET_BET_200 PLN_ORG_2DEPO_050925" at bounding box center [332, 219] width 192 height 8
type input "E_ALL_TARGET_BET_200 PLN_ORG_2DEPO_050925"
click at [191, 178] on div "today 01 Sep 2025 - 07 Sep 2025 arrow_back arrow_forward Campaign KPI trending_…" at bounding box center [872, 394] width 1391 height 607
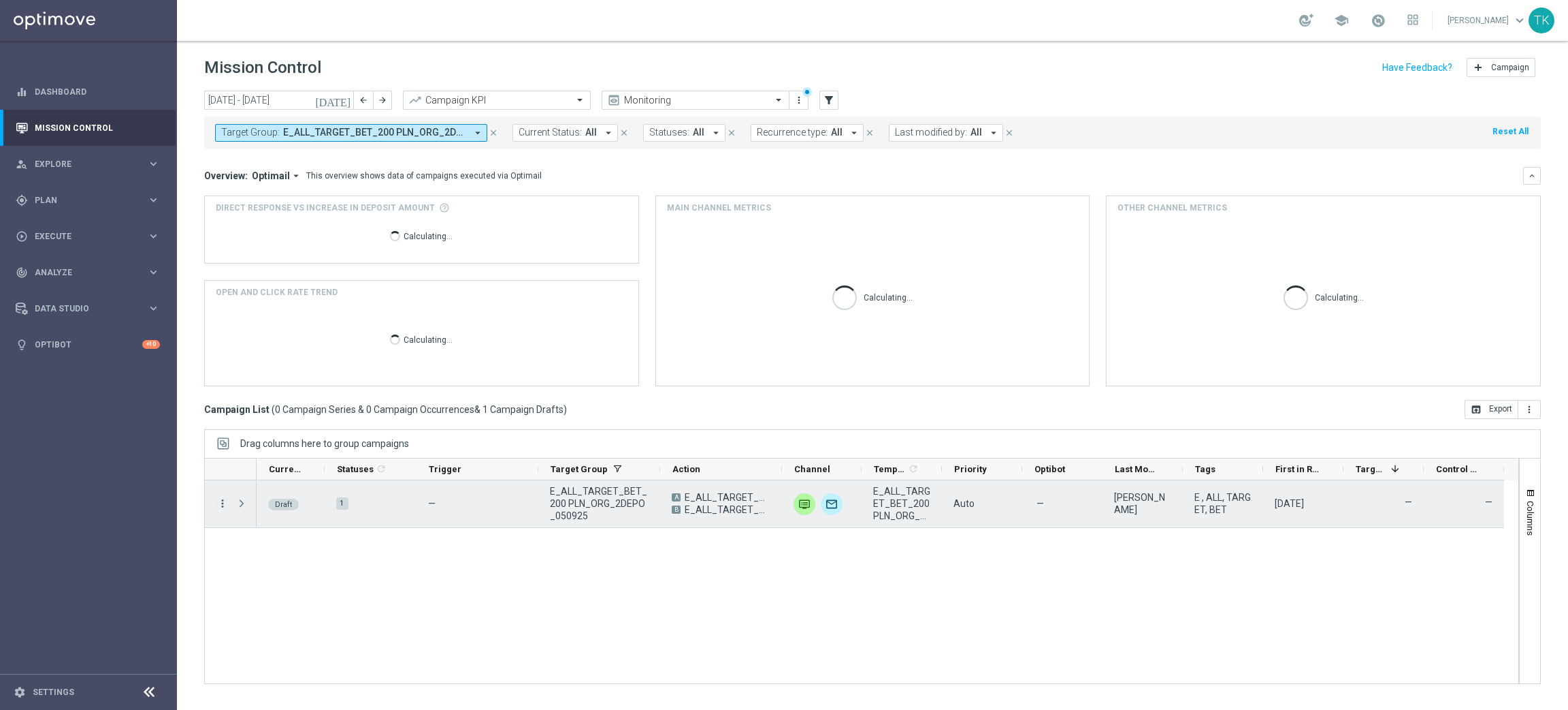
click at [217, 503] on icon "more_vert" at bounding box center [222, 503] width 12 height 12
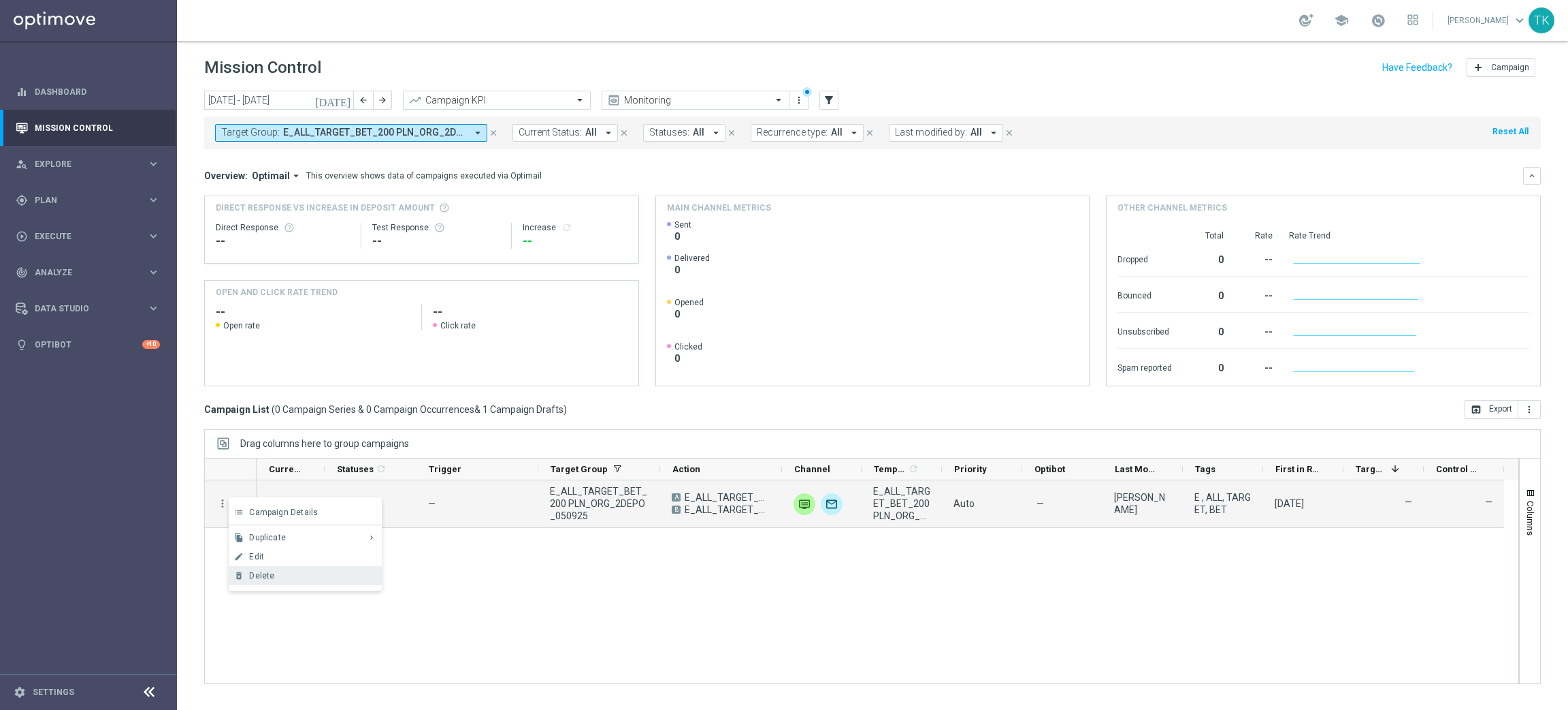
click at [276, 570] on div "Delete" at bounding box center [313, 575] width 127 height 10
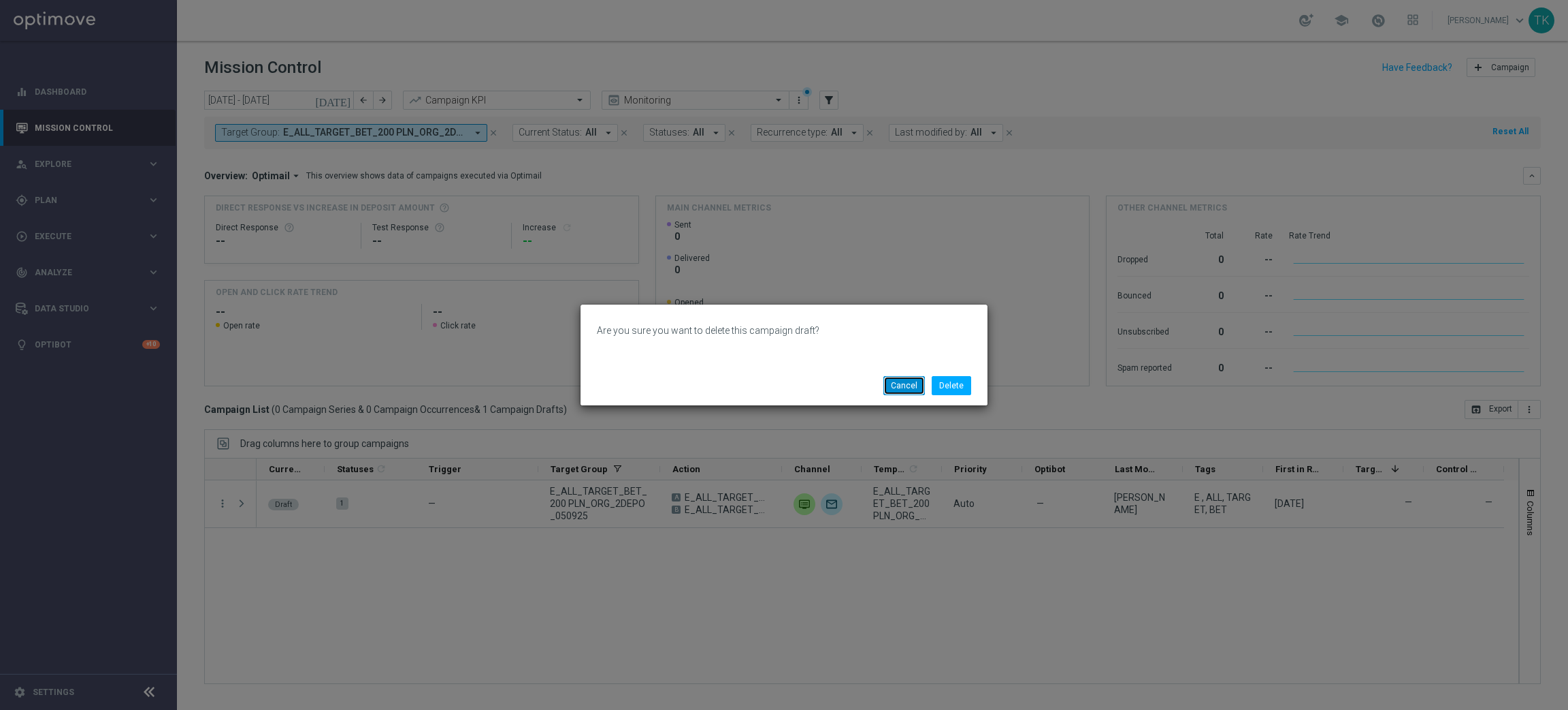
click at [905, 383] on button "Cancel" at bounding box center [904, 385] width 42 height 19
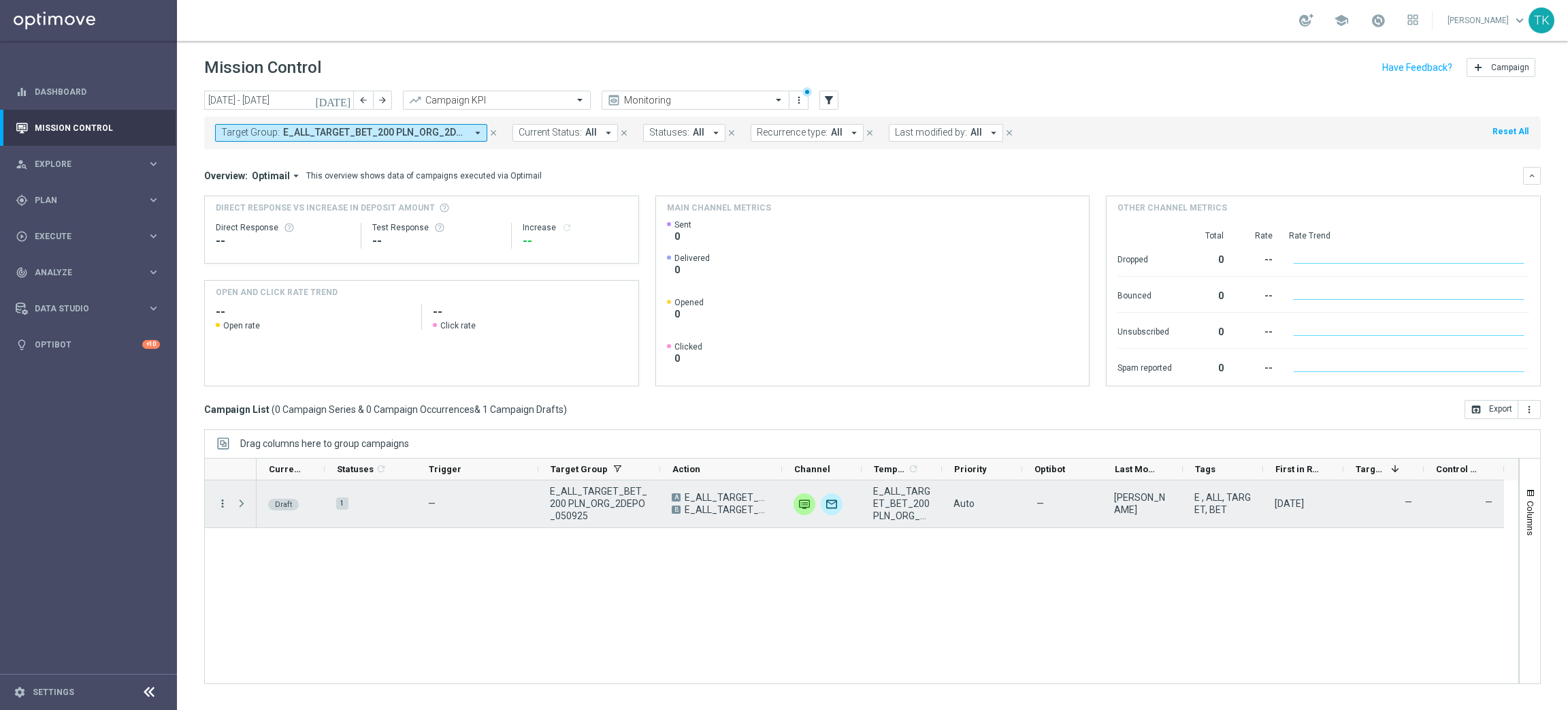
click at [220, 504] on icon "more_vert" at bounding box center [222, 503] width 12 height 12
click at [273, 554] on div "Edit" at bounding box center [313, 556] width 127 height 10
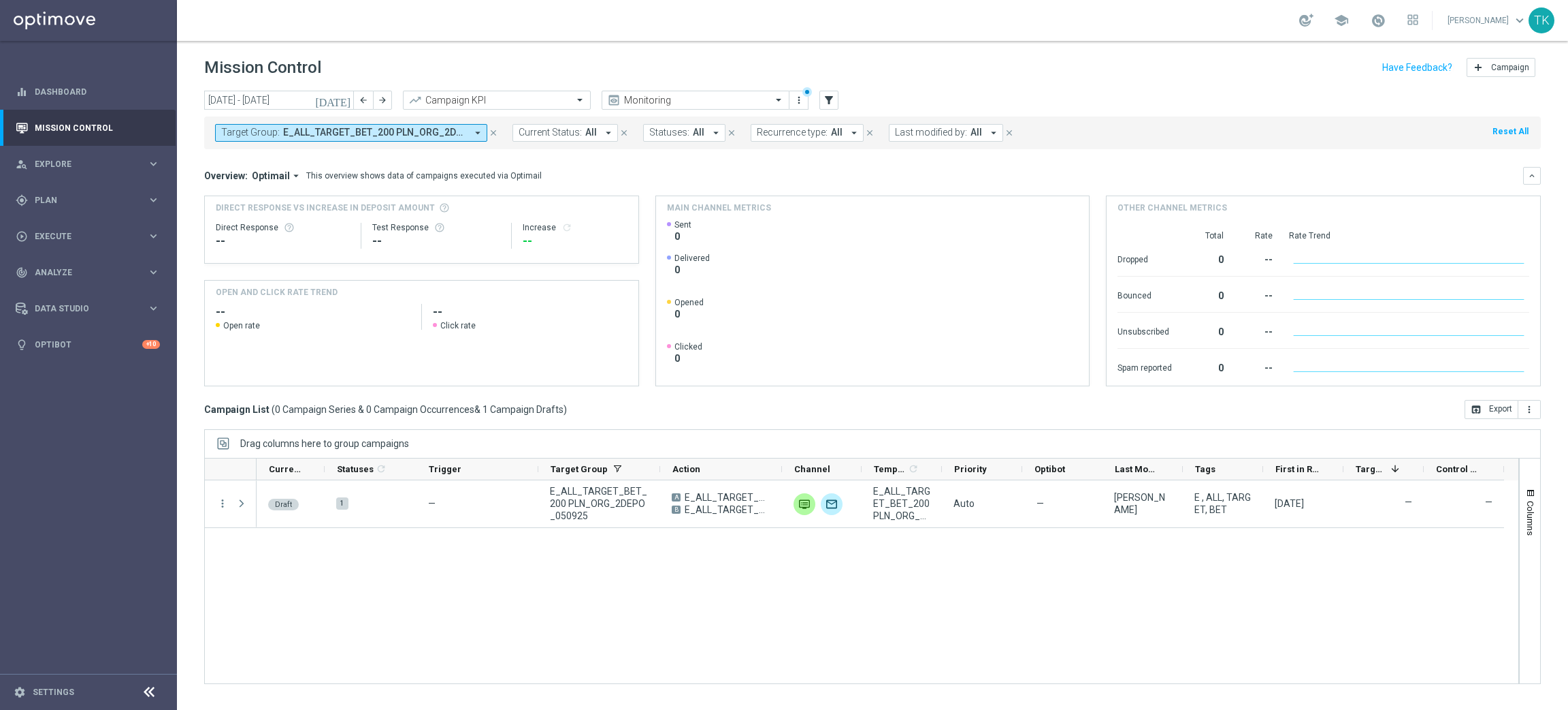
click at [382, 131] on span "E_ALL_TARGET_BET_200 PLN_ORG_2DEPO_050925" at bounding box center [375, 133] width 183 height 12
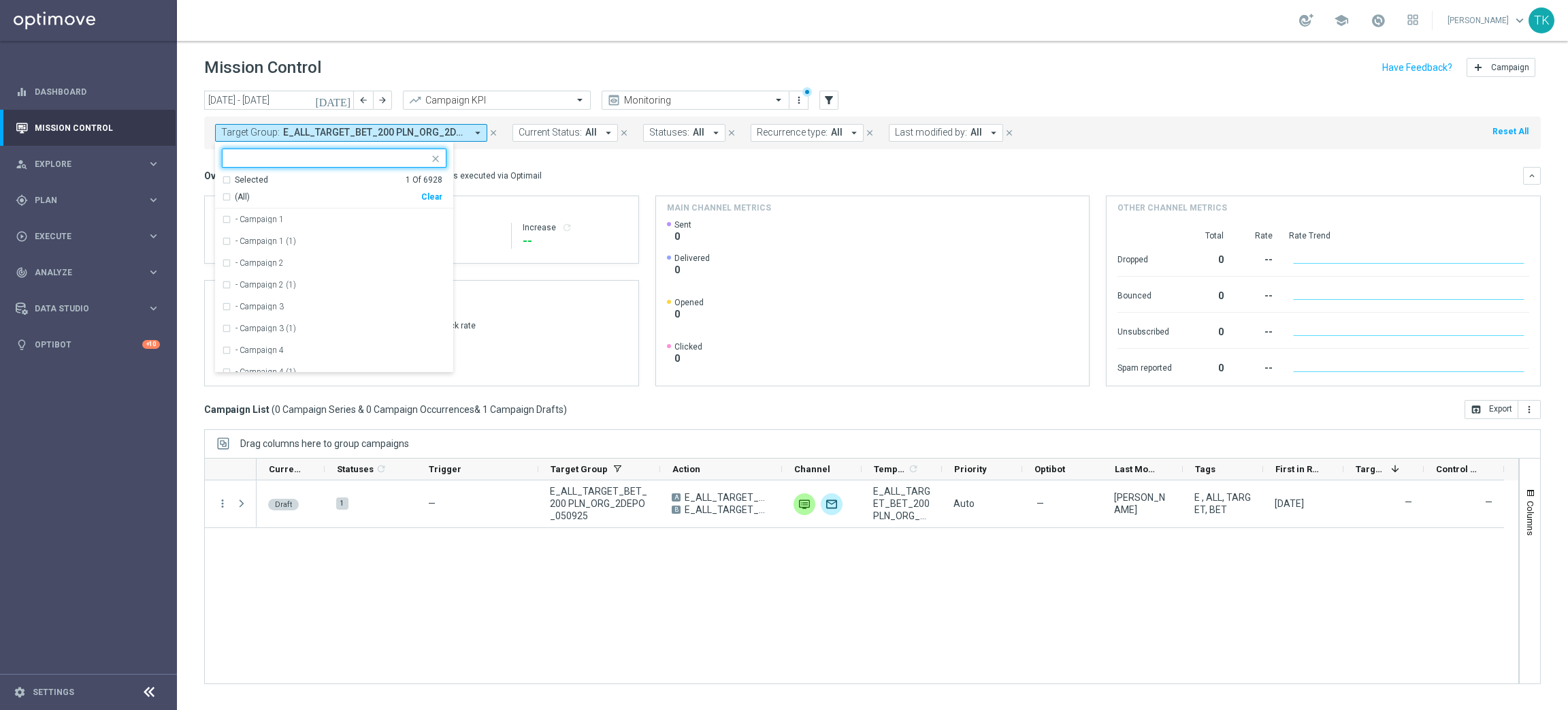
click at [0, 0] on div "Clear" at bounding box center [0, 0] width 0 height 0
click at [278, 153] on input "text" at bounding box center [329, 159] width 200 height 12
paste input "E_ALL_TARGET_BET_200 PLN_ORG_3DEPO_050925"
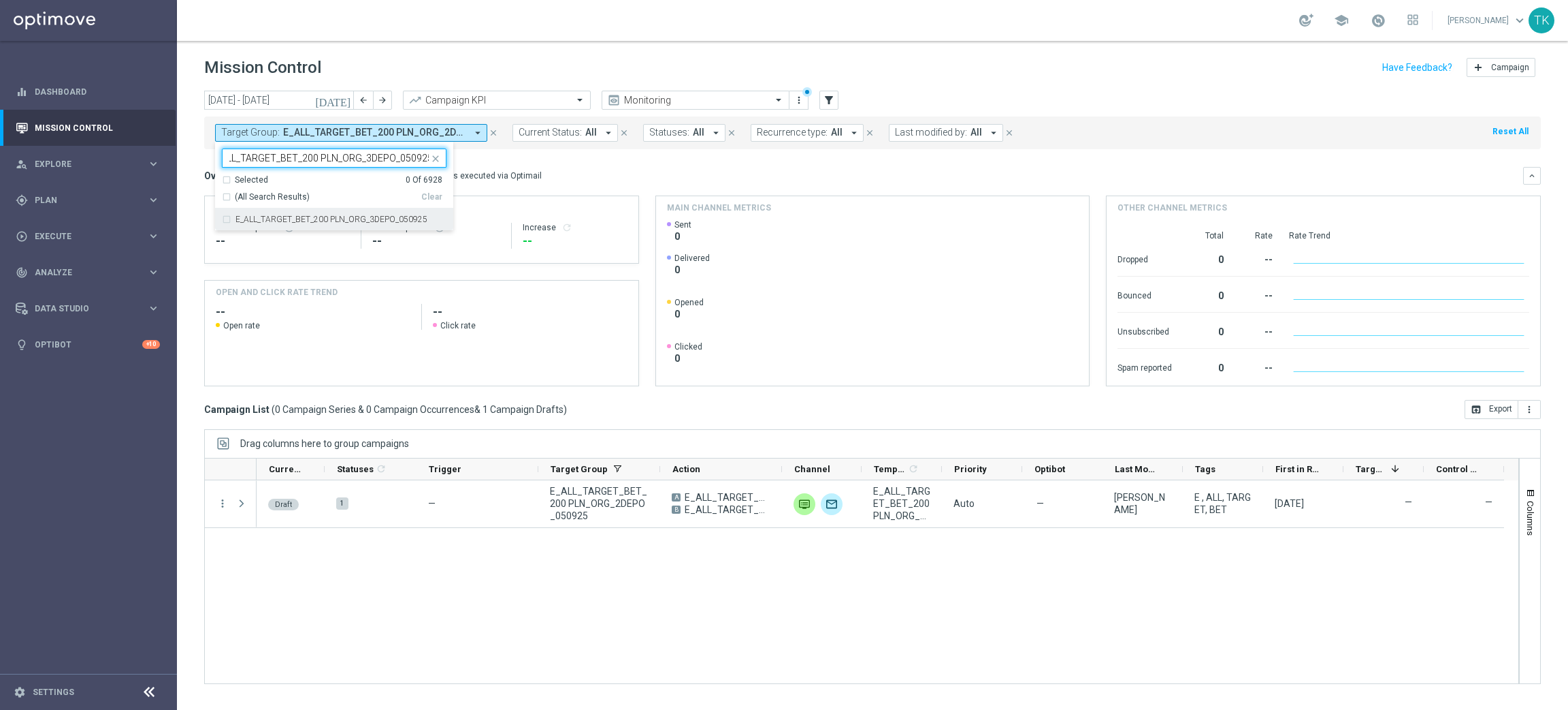
click at [250, 217] on label "E_ALL_TARGET_BET_200 PLN_ORG_3DEPO_050925" at bounding box center [332, 219] width 192 height 8
type input "E_ALL_TARGET_BET_200 PLN_ORG_3DEPO_050925"
click at [193, 167] on div "today 01 Sep 2025 - 07 Sep 2025 arrow_back arrow_forward Campaign KPI trending_…" at bounding box center [872, 394] width 1391 height 607
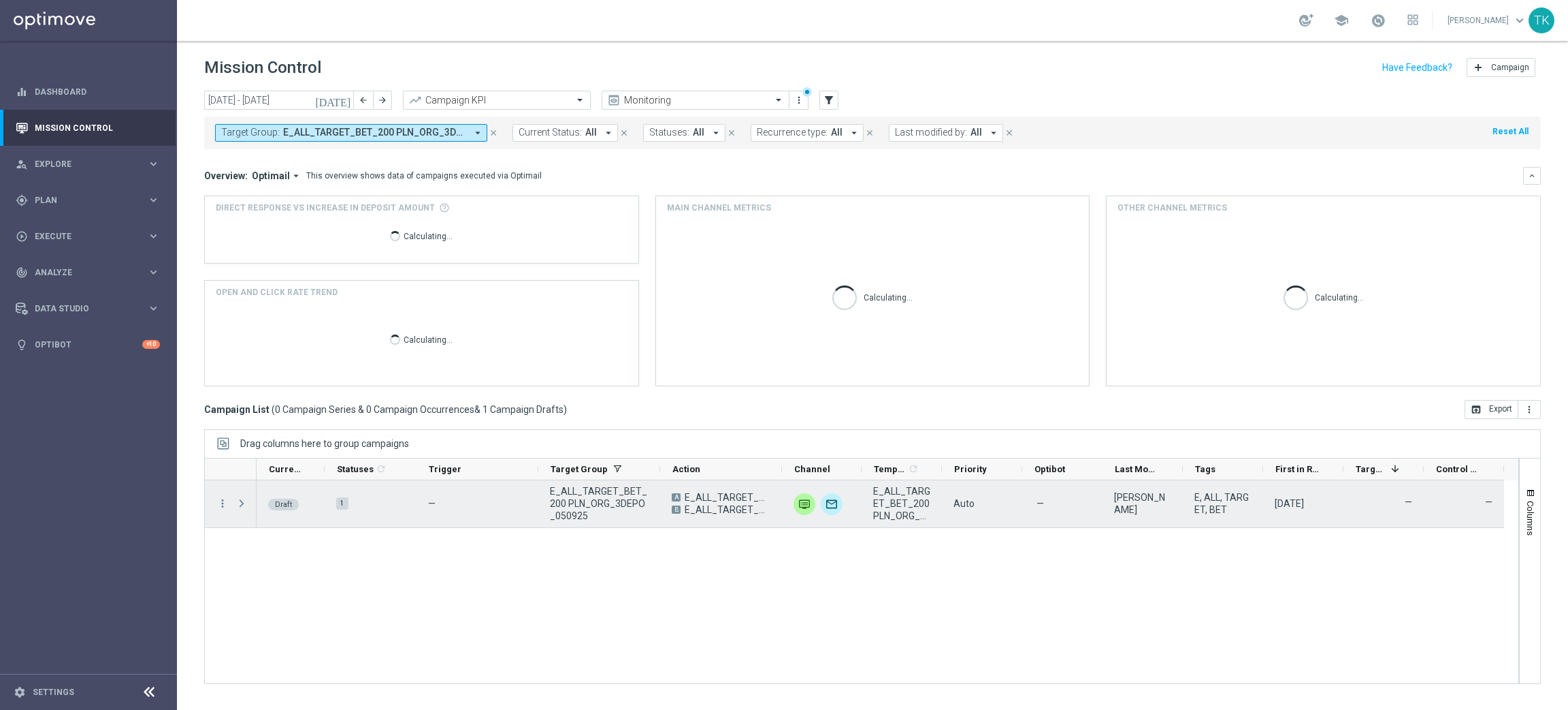
click at [215, 507] on div "more_vert" at bounding box center [216, 504] width 24 height 47
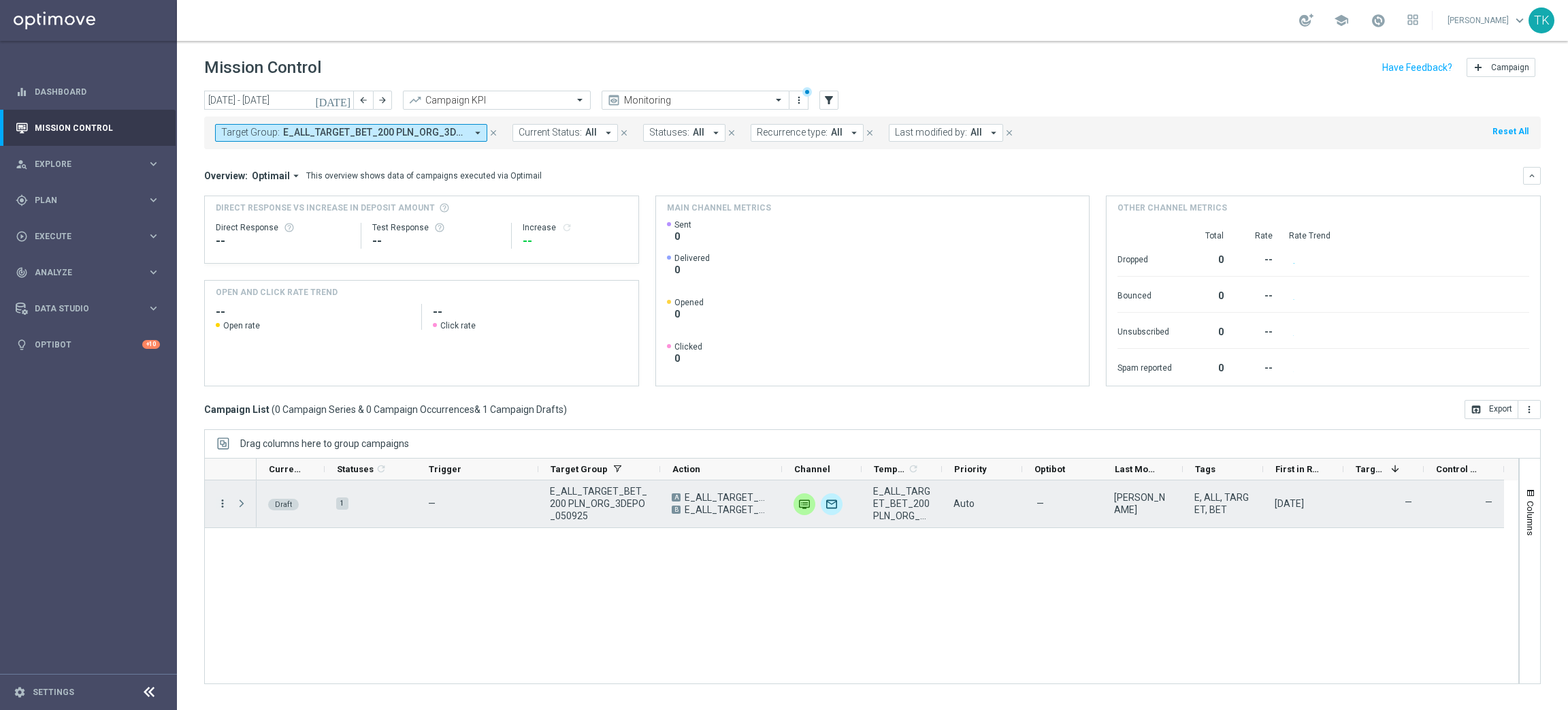
click at [219, 504] on icon "more_vert" at bounding box center [222, 503] width 12 height 12
click at [282, 557] on div "Edit" at bounding box center [313, 556] width 127 height 10
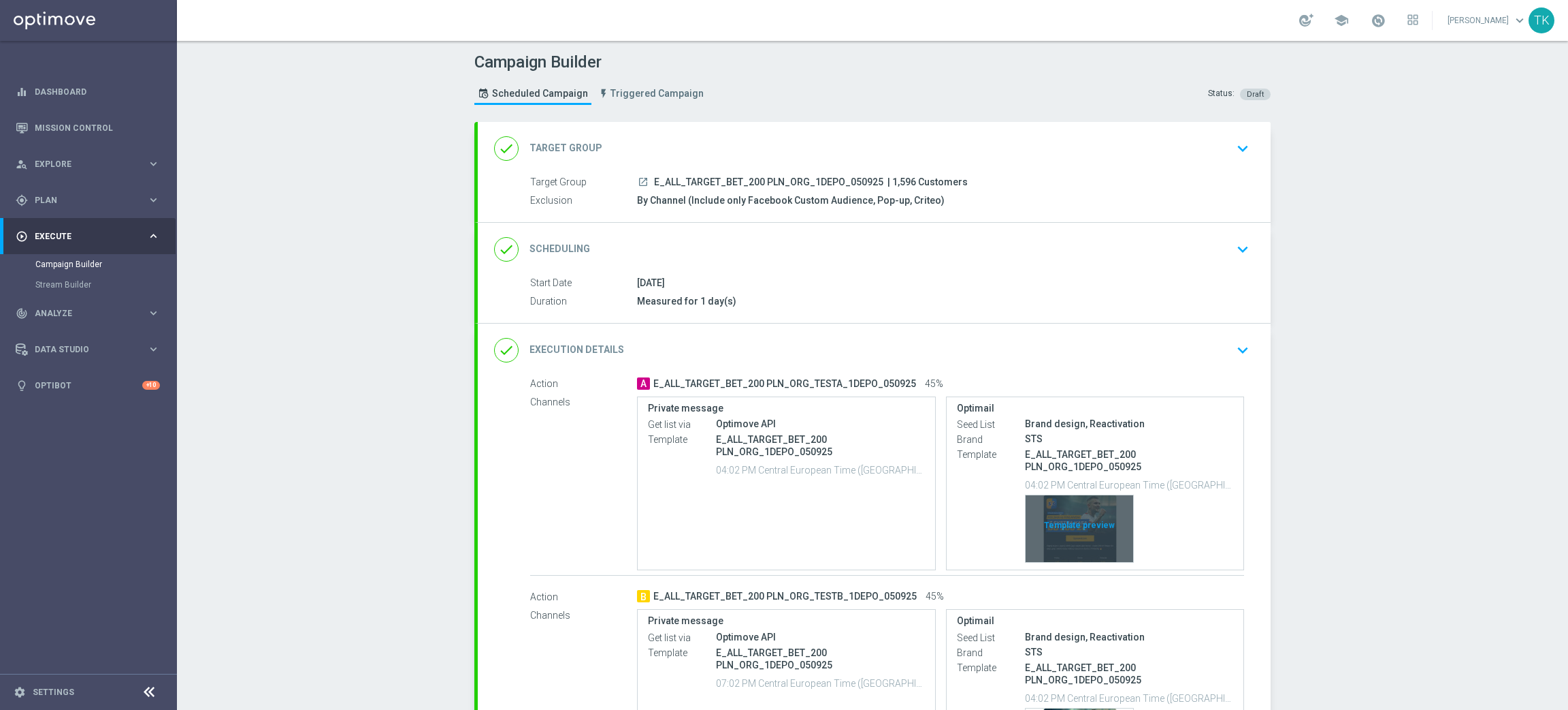
click at [1077, 510] on div "Template preview" at bounding box center [1079, 528] width 108 height 67
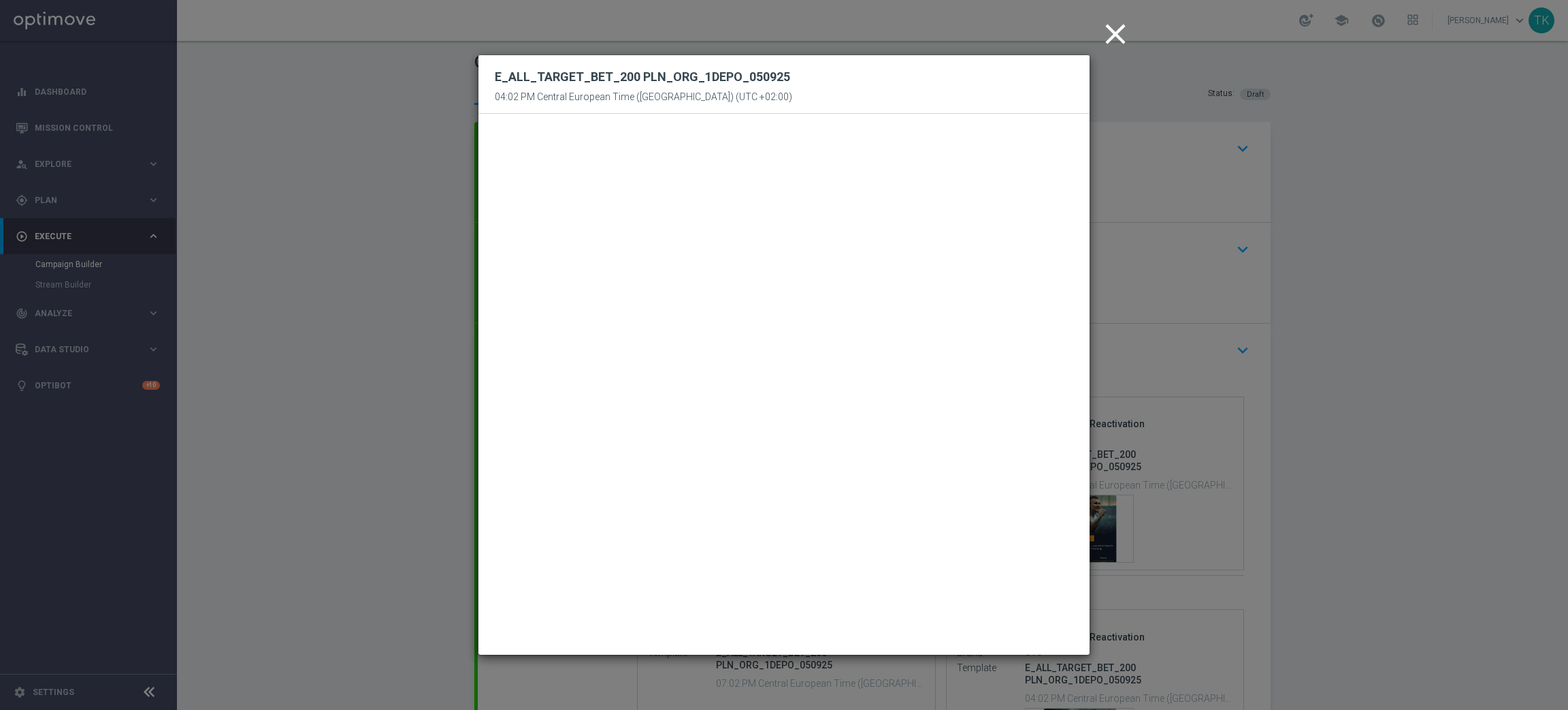
click at [1115, 43] on icon "close" at bounding box center [1115, 34] width 34 height 34
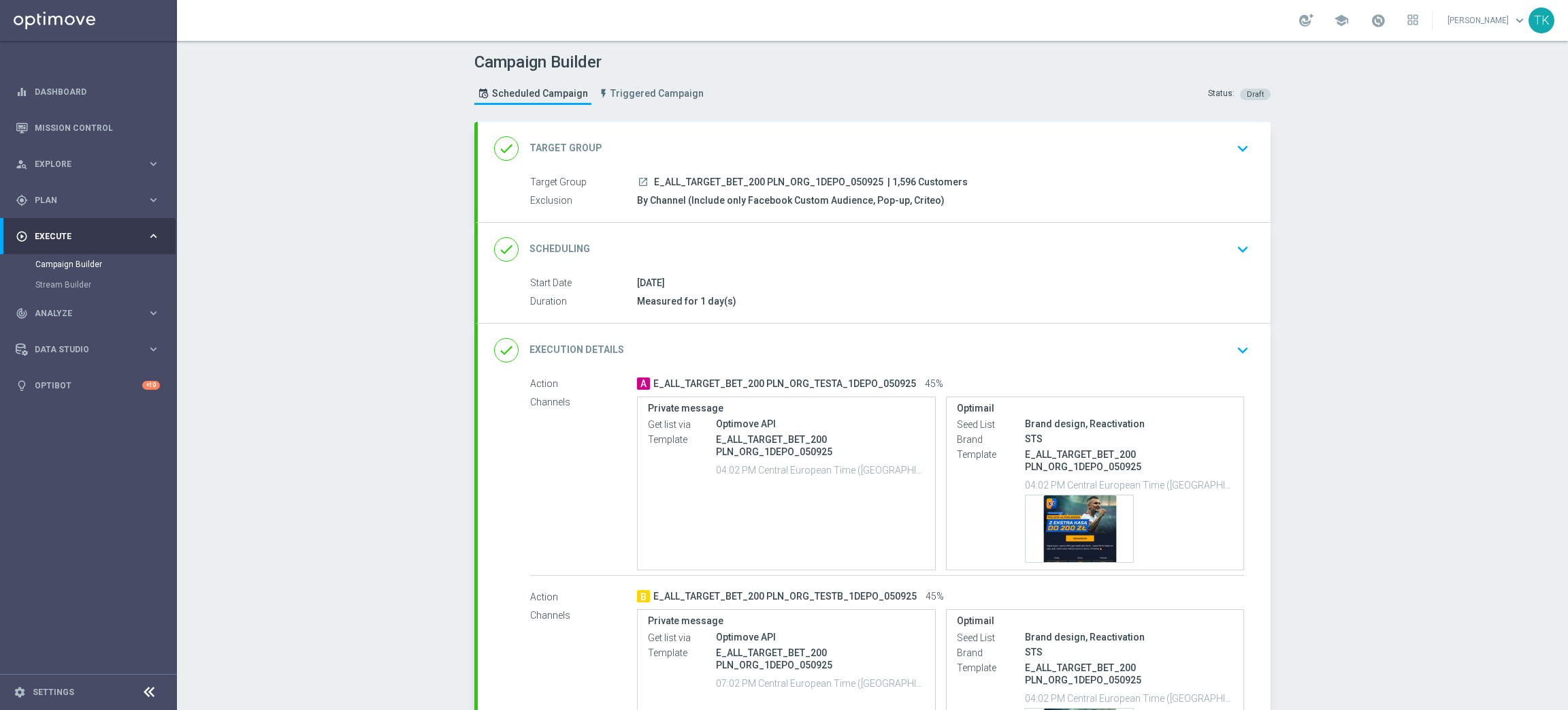
click at [969, 278] on div "[DATE]" at bounding box center [940, 283] width 607 height 14
click at [969, 263] on div "done Scheduling keyboard_arrow_down" at bounding box center [874, 249] width 793 height 53
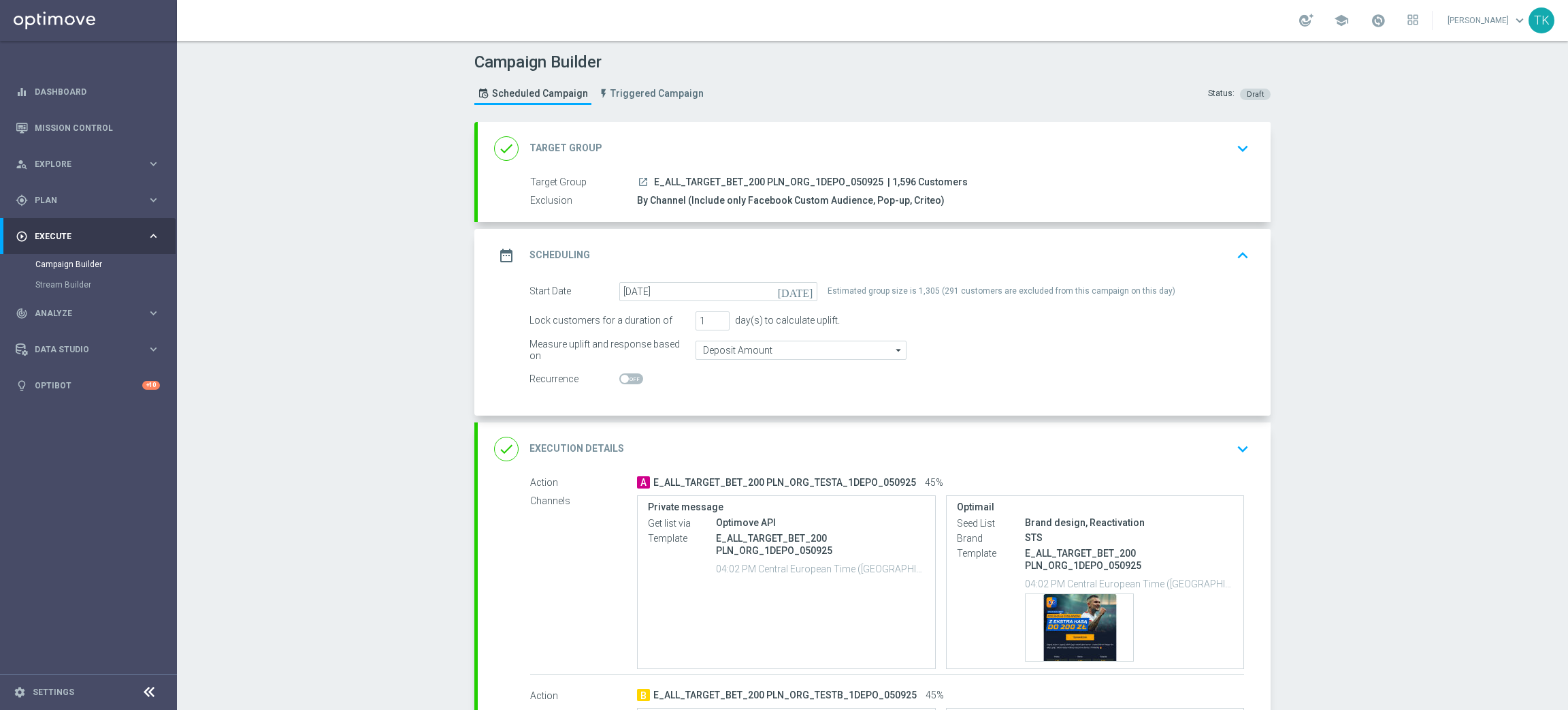
click at [1005, 253] on div "date_range Scheduling keyboard_arrow_up" at bounding box center [874, 255] width 760 height 26
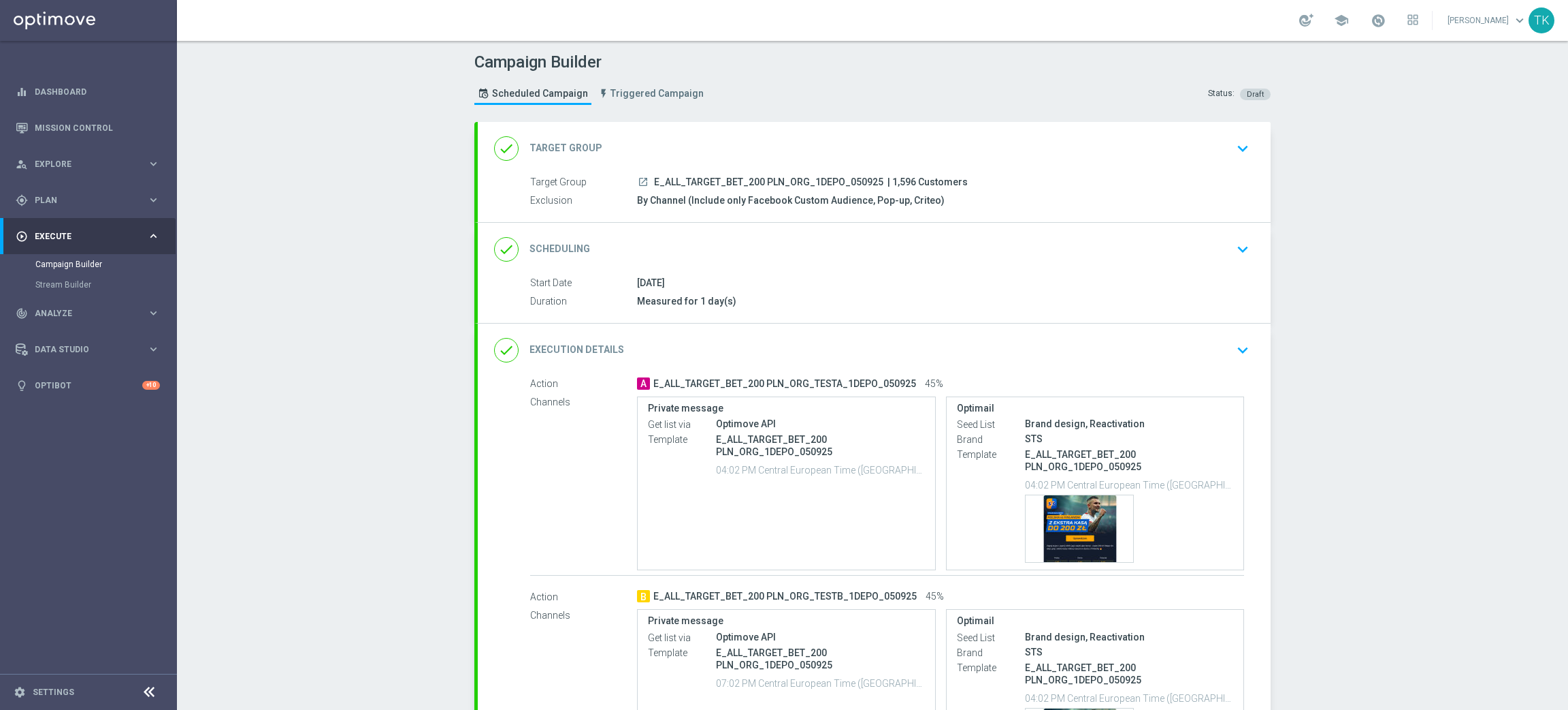
click at [742, 183] on span "E_ALL_TARGET_BET_200 PLN_ORG_1DEPO_050925" at bounding box center [768, 182] width 230 height 12
copy div "E_ALL_TARGET_BET_200 PLN_ORG_1DEPO_050925"
click at [782, 87] on div "Campaign Builder Scheduled Campaign Triggered Campaign Status: Draft" at bounding box center [872, 80] width 817 height 62
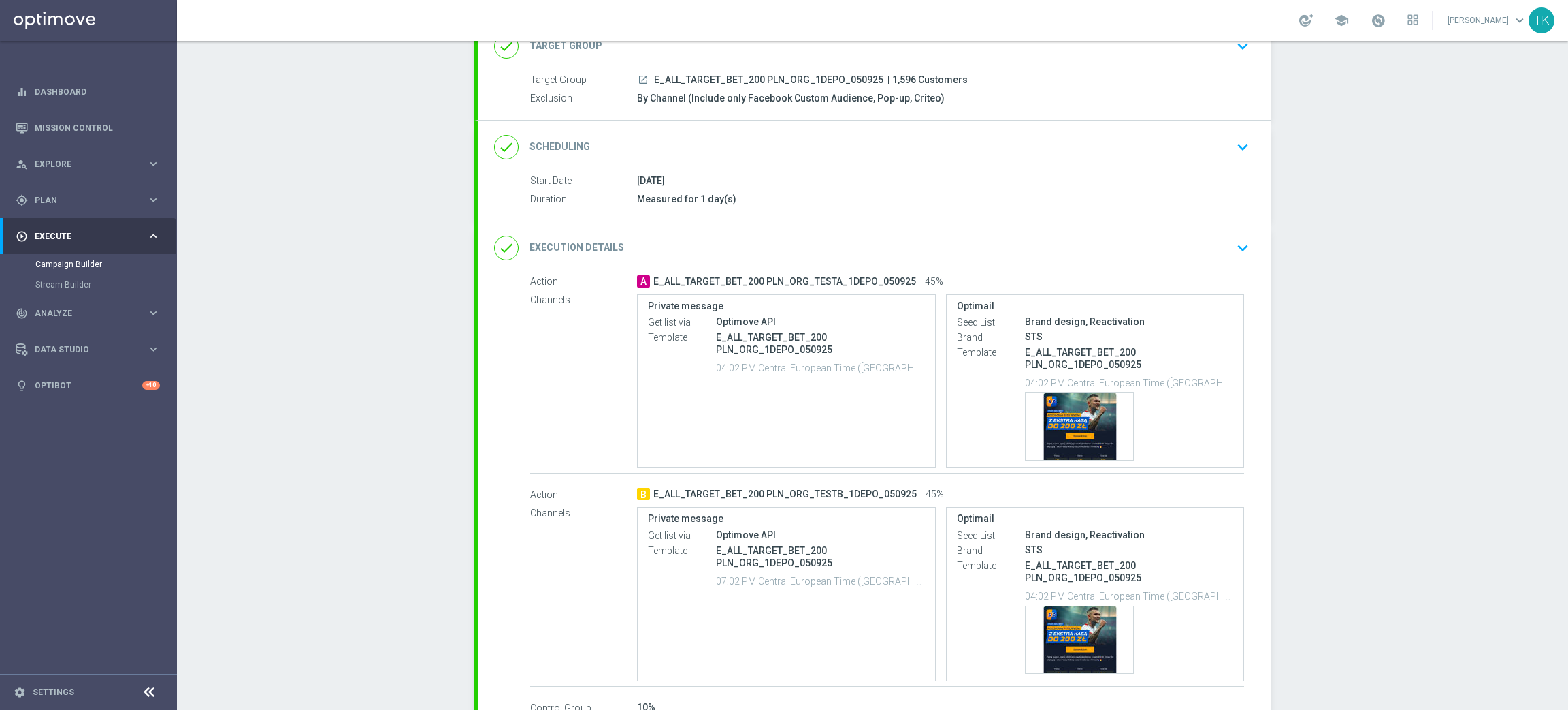
scroll to position [204, 0]
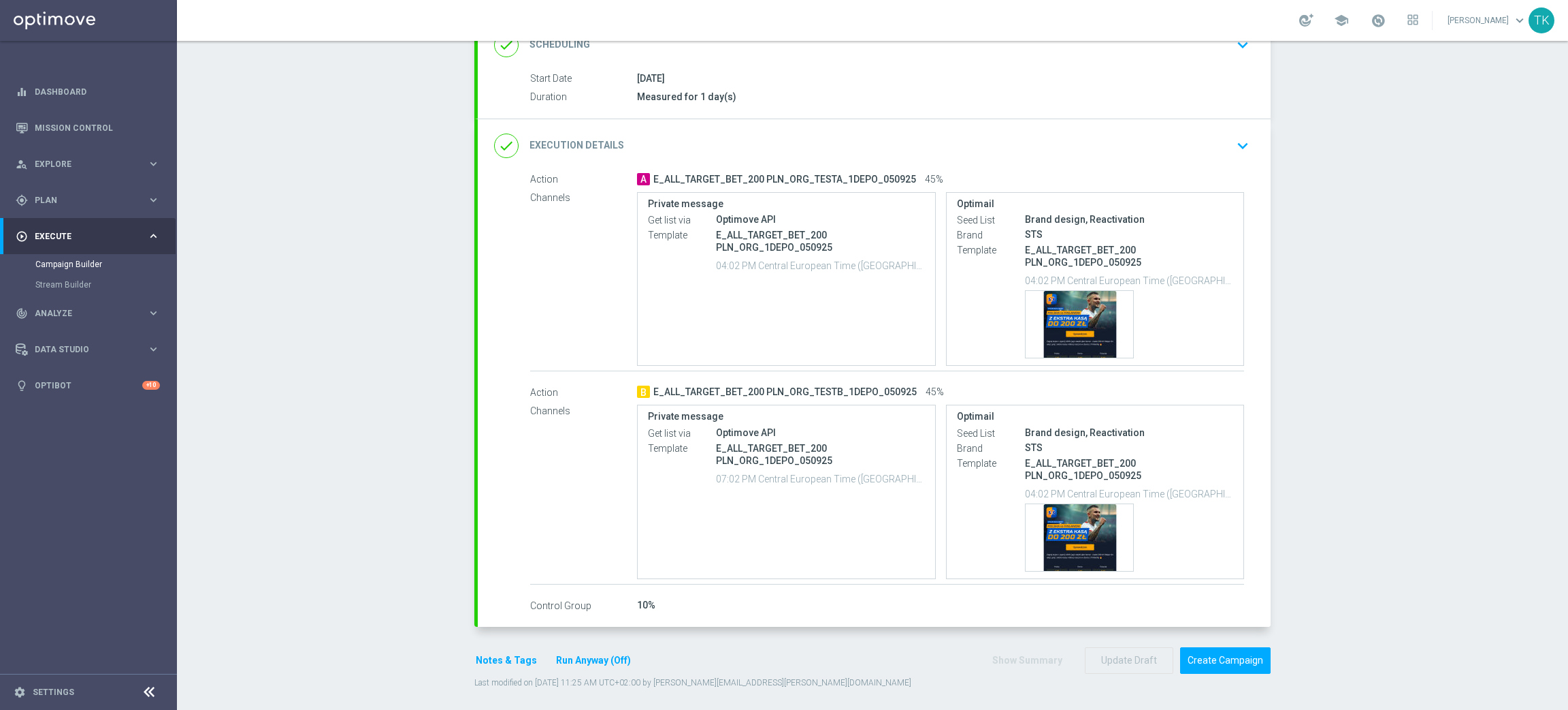
click at [480, 659] on button "Notes & Tags" at bounding box center [506, 660] width 64 height 17
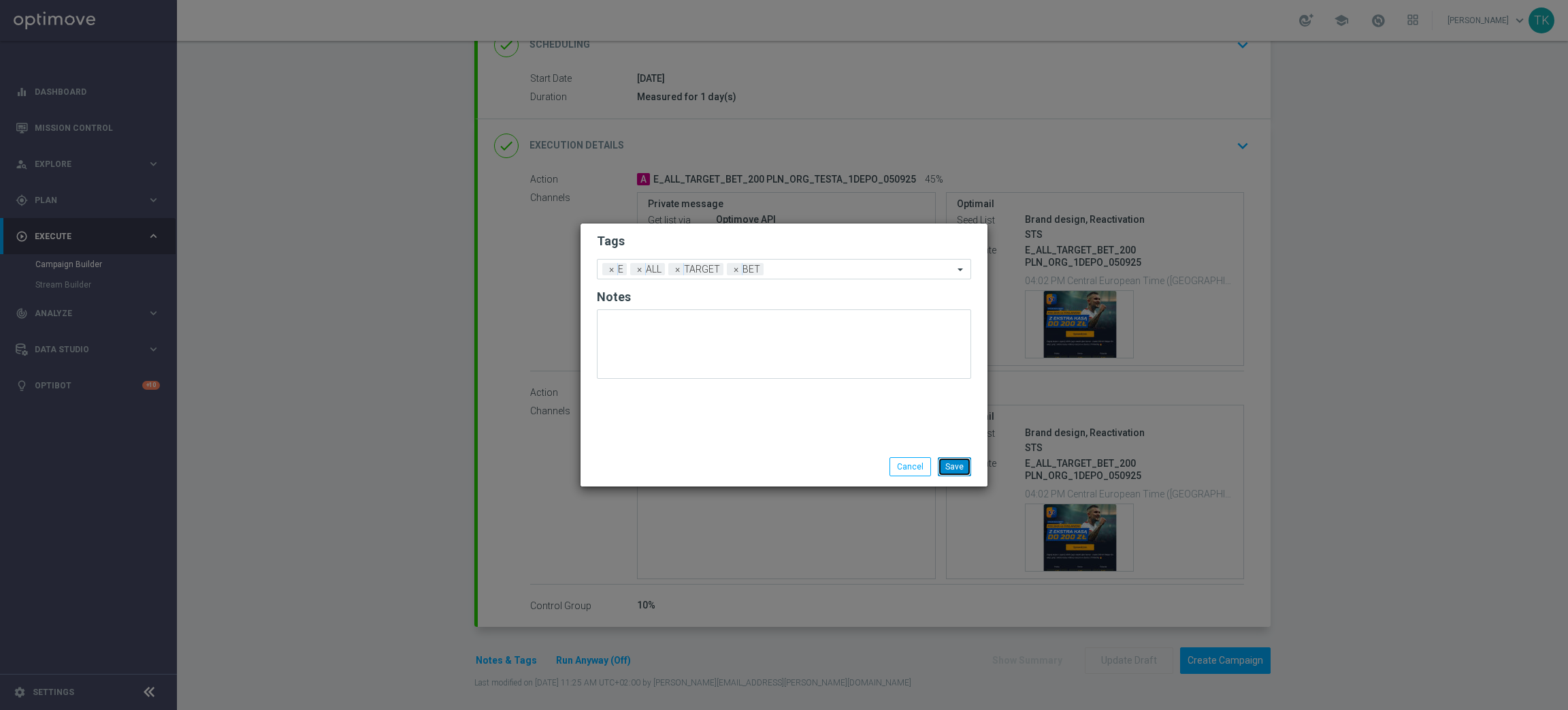
click at [949, 460] on button "Save" at bounding box center [954, 466] width 33 height 19
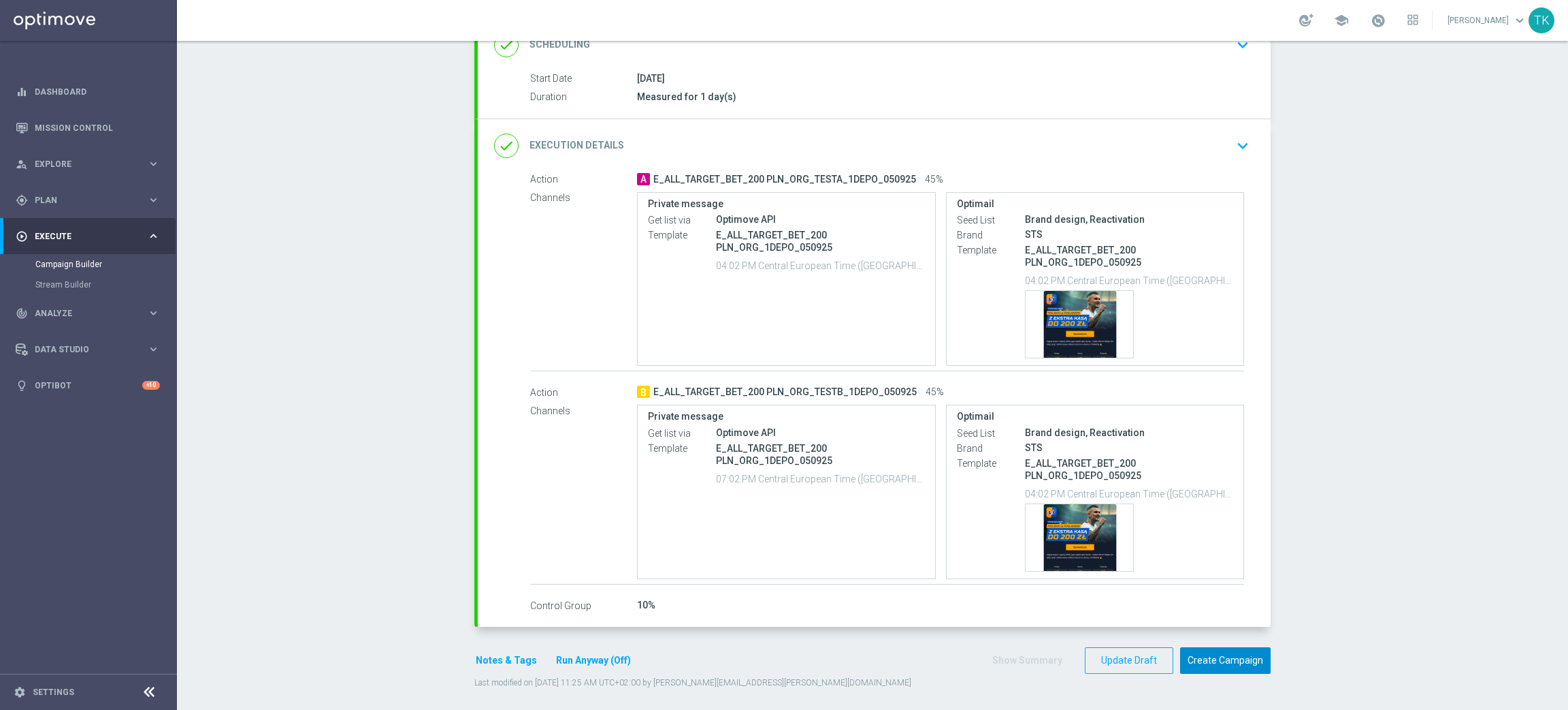
click at [1208, 662] on button "Create Campaign" at bounding box center [1225, 660] width 90 height 26
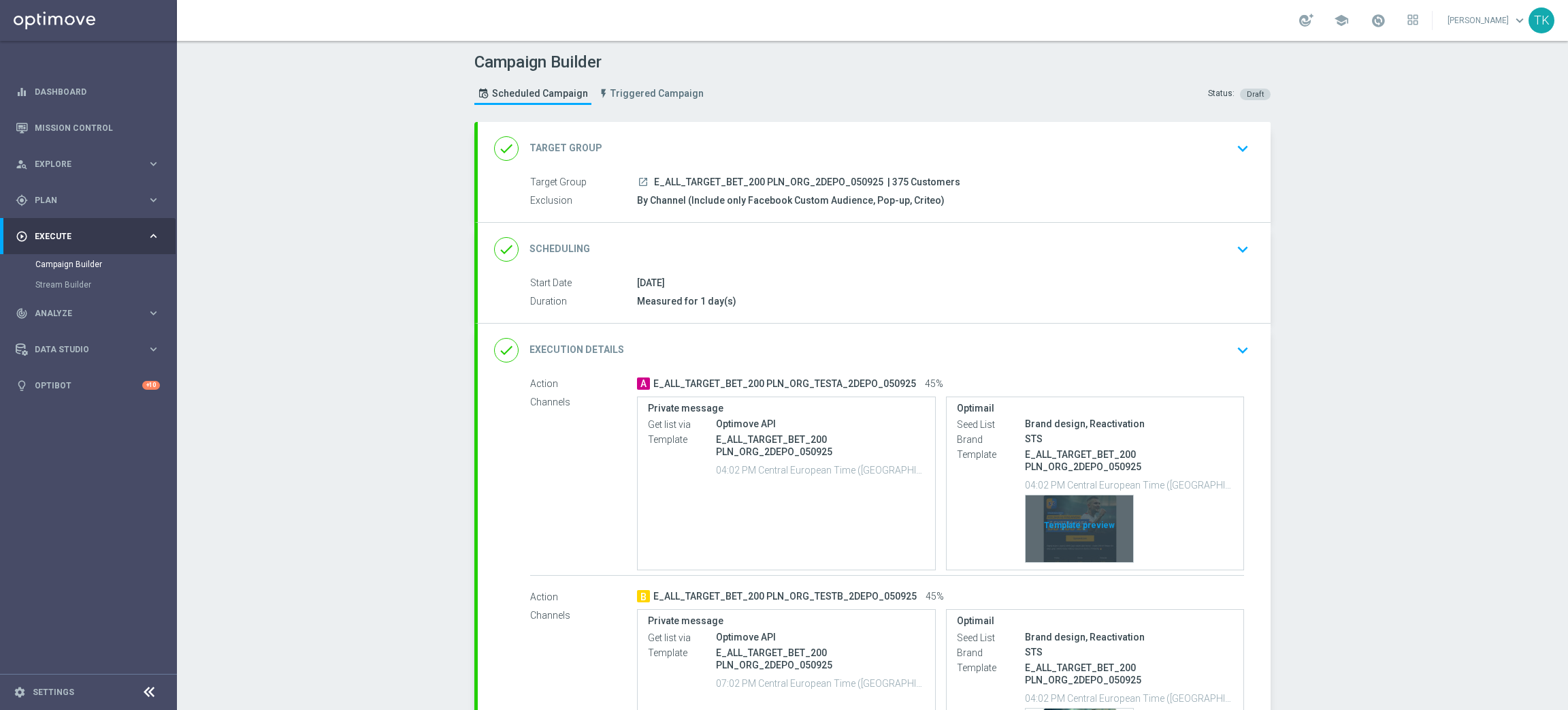
click at [1061, 505] on div "Template preview" at bounding box center [1079, 528] width 108 height 67
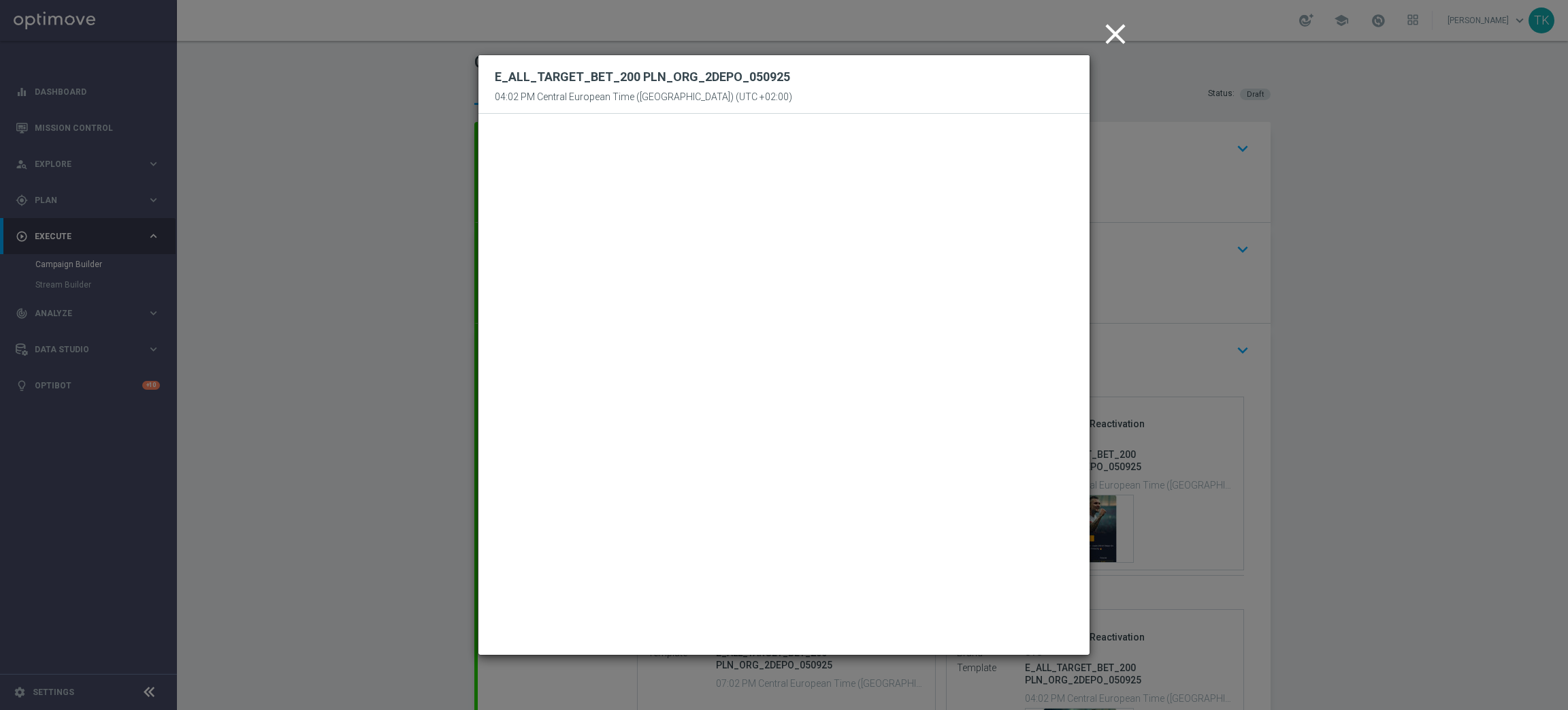
drag, startPoint x: 1113, startPoint y: 40, endPoint x: 1124, endPoint y: 1, distance: 40.5
click at [1113, 40] on icon "close" at bounding box center [1115, 34] width 34 height 34
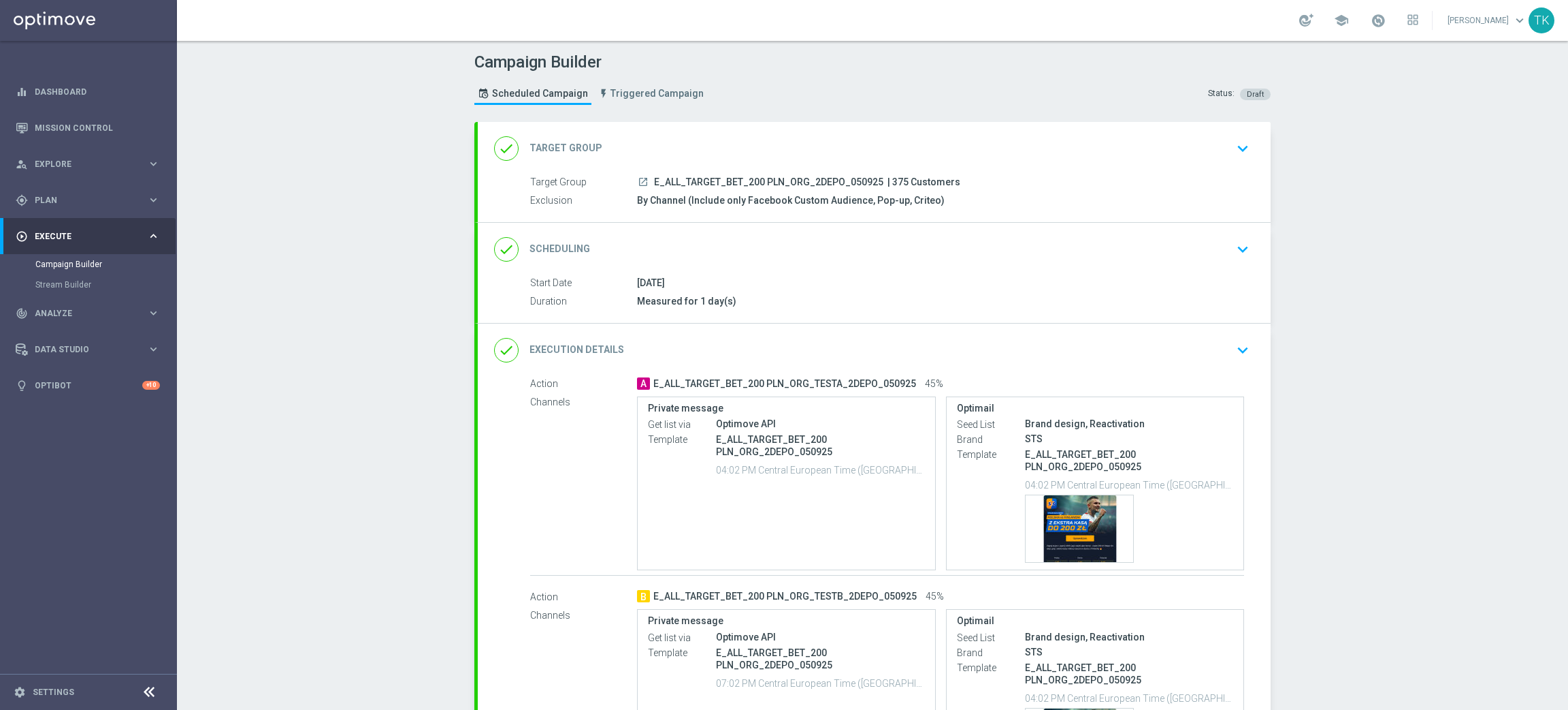
click at [992, 267] on div "done Scheduling keyboard_arrow_down" at bounding box center [874, 249] width 793 height 53
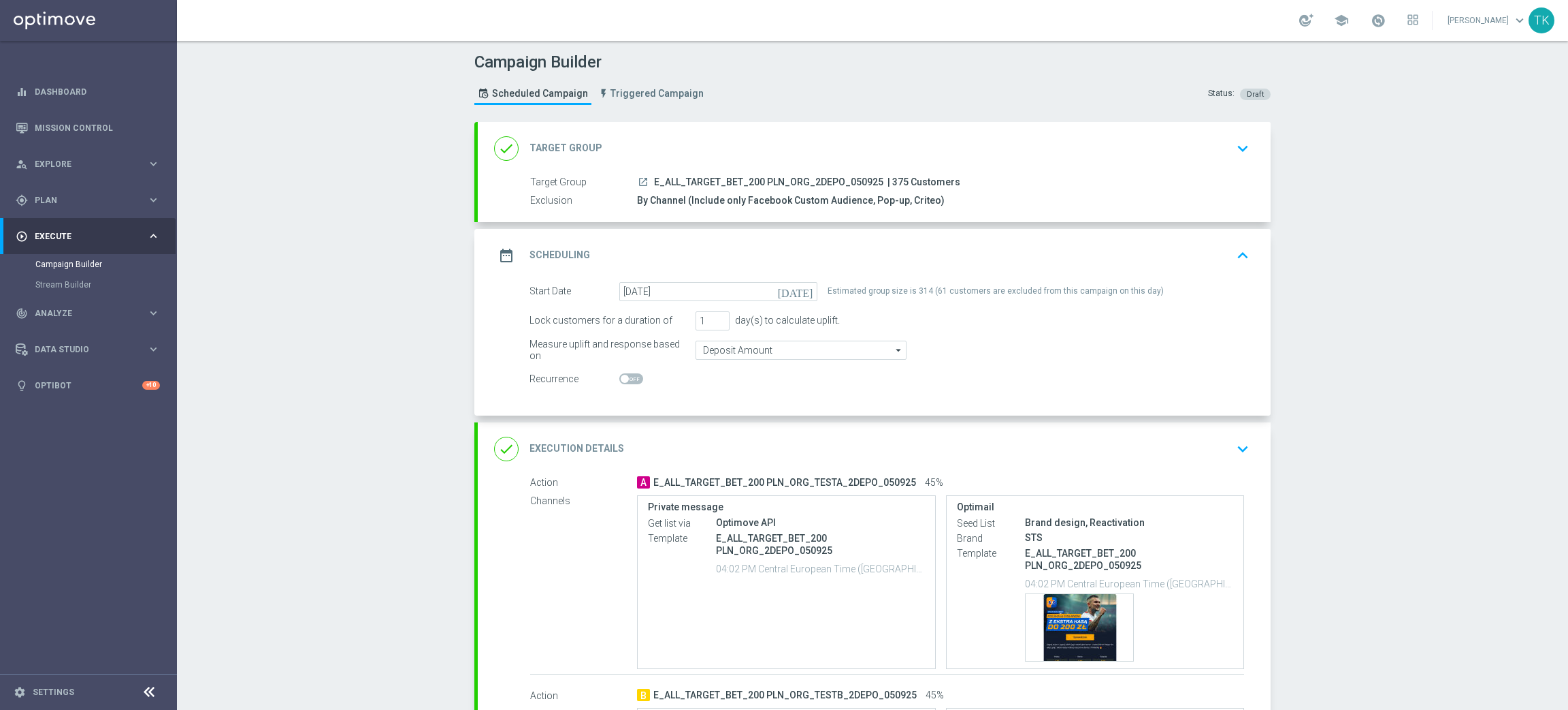
click at [993, 256] on div "date_range Scheduling keyboard_arrow_up" at bounding box center [874, 255] width 760 height 26
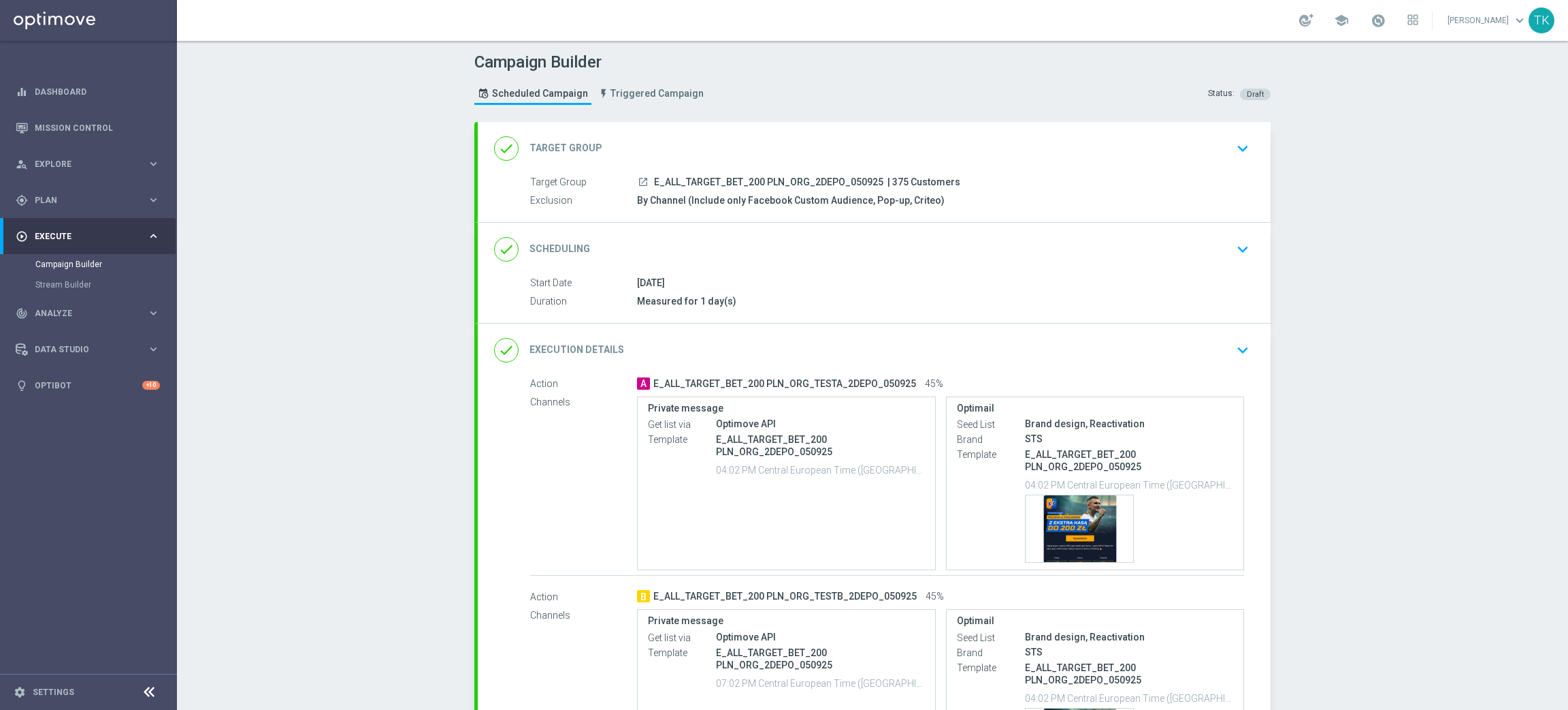
click at [721, 180] on span "E_ALL_TARGET_BET_200 PLN_ORG_2DEPO_050925" at bounding box center [768, 182] width 230 height 12
copy div "E_ALL_TARGET_BET_200 PLN_ORG_2DEPO_050925"
click at [803, 97] on div "Campaign Builder Scheduled Campaign Triggered Campaign Status: Draft" at bounding box center [872, 80] width 817 height 62
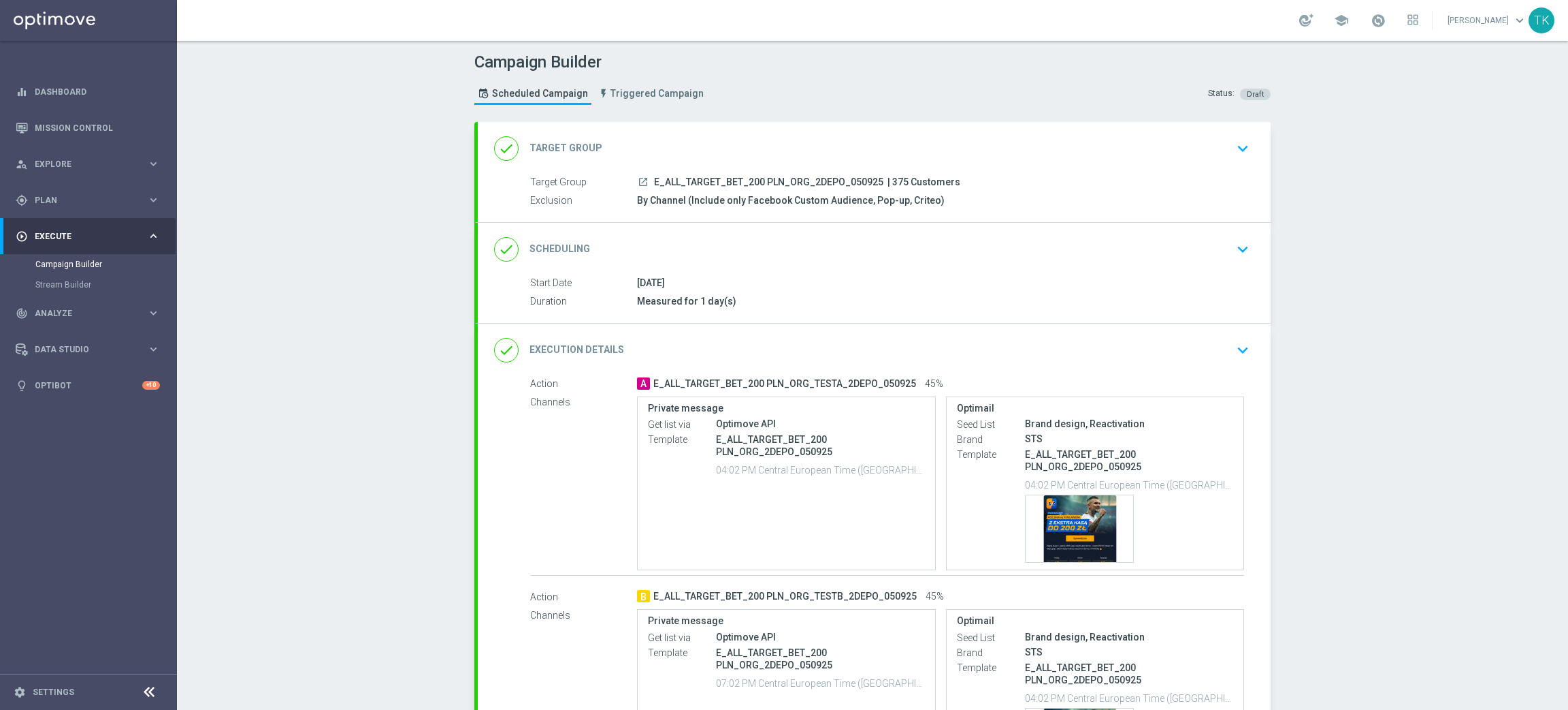
scroll to position [211, 0]
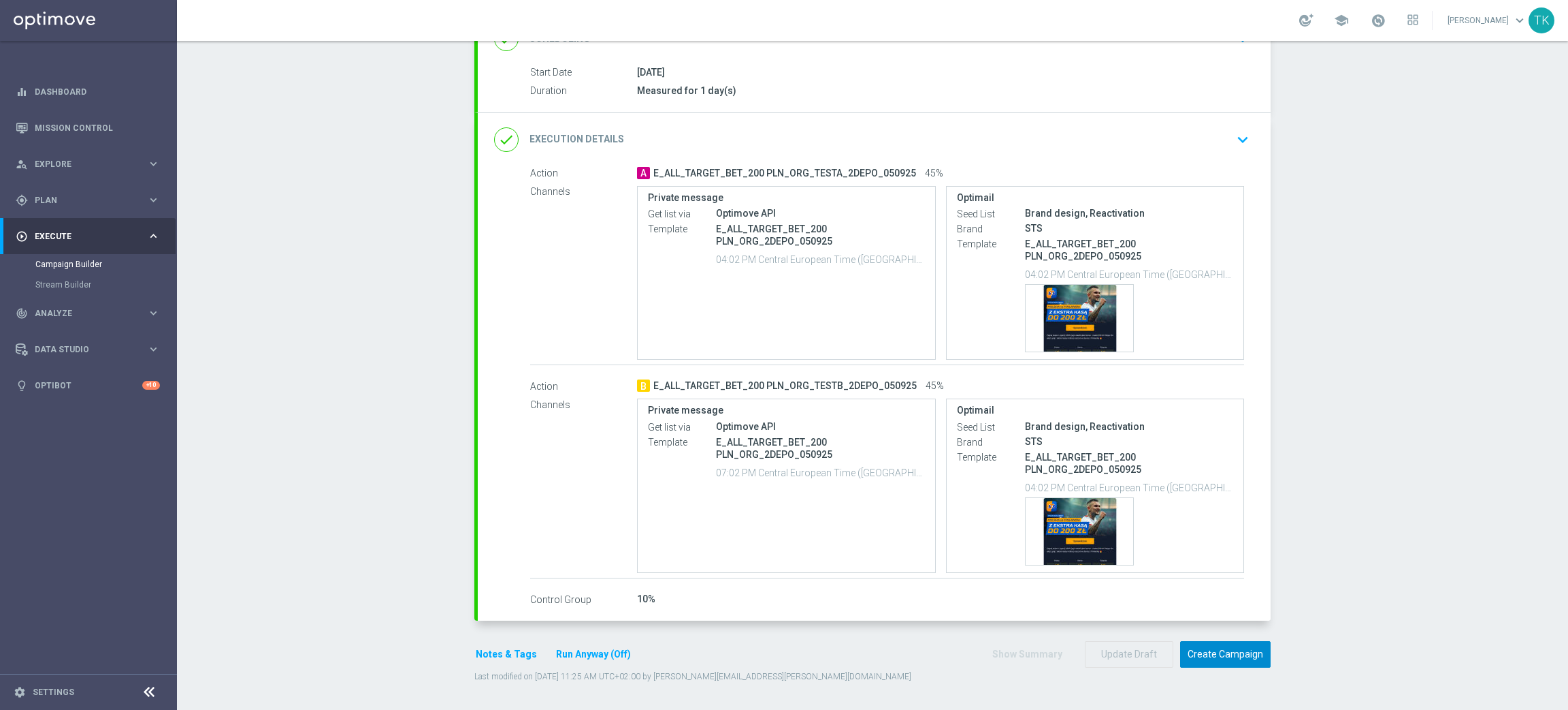
click at [1208, 655] on button "Create Campaign" at bounding box center [1225, 654] width 90 height 26
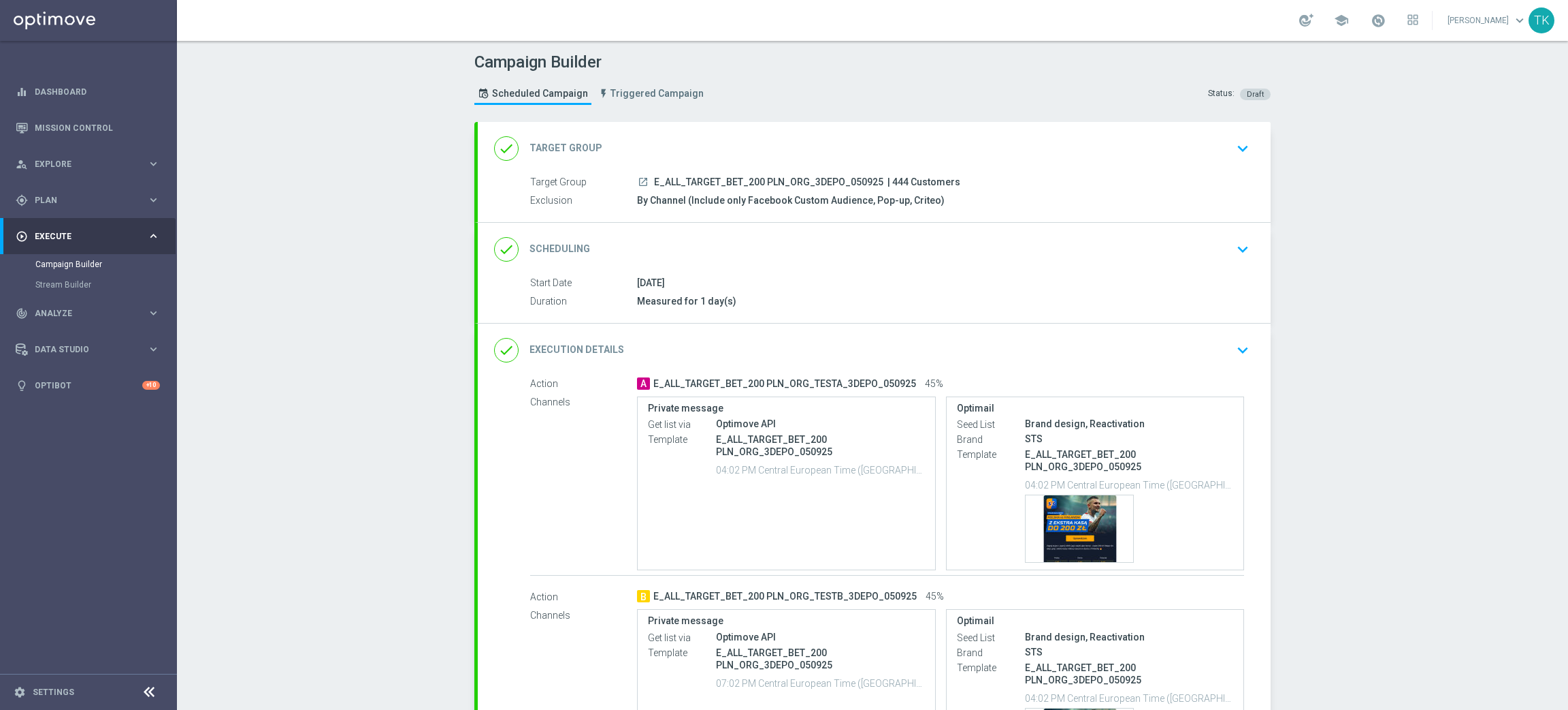
click at [966, 253] on div "done Scheduling keyboard_arrow_down" at bounding box center [874, 249] width 760 height 26
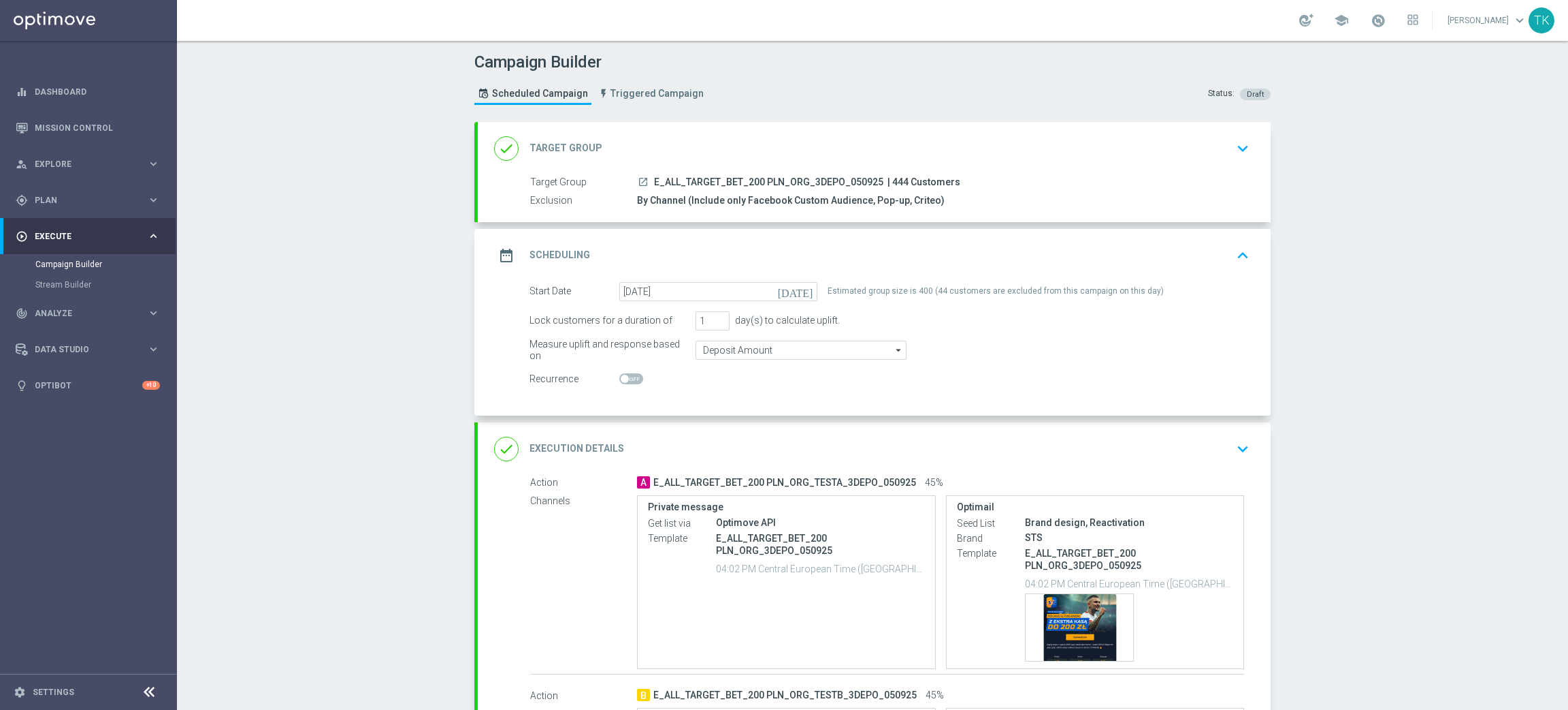
click at [961, 255] on div "date_range Scheduling keyboard_arrow_up" at bounding box center [874, 255] width 760 height 26
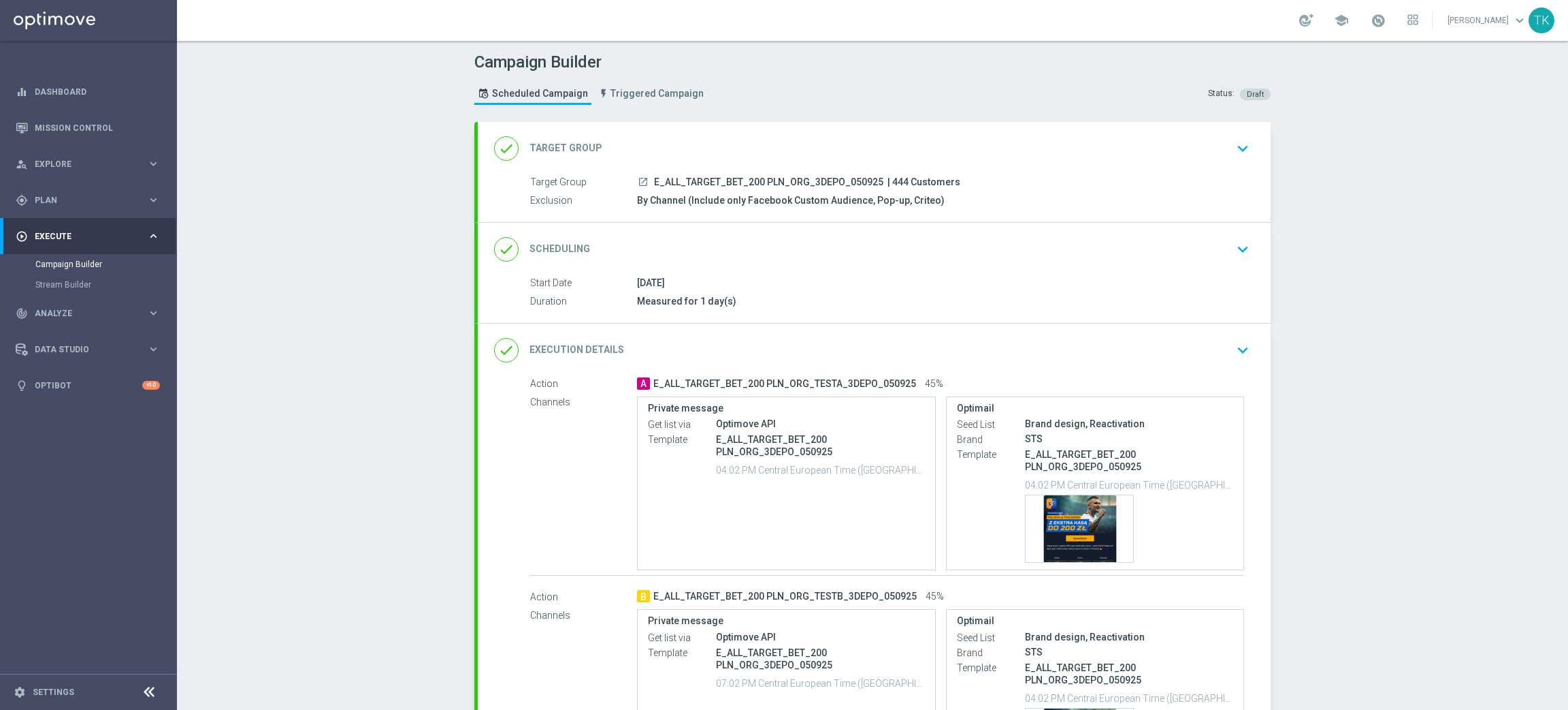
click at [782, 179] on span "E_ALL_TARGET_BET_200 PLN_ORG_3DEPO_050925" at bounding box center [768, 182] width 230 height 12
copy div "E_ALL_TARGET_BET_200 PLN_ORG_3DEPO_050925"
click at [771, 99] on div "Campaign Builder Scheduled Campaign Triggered Campaign Status: Draft" at bounding box center [872, 80] width 817 height 62
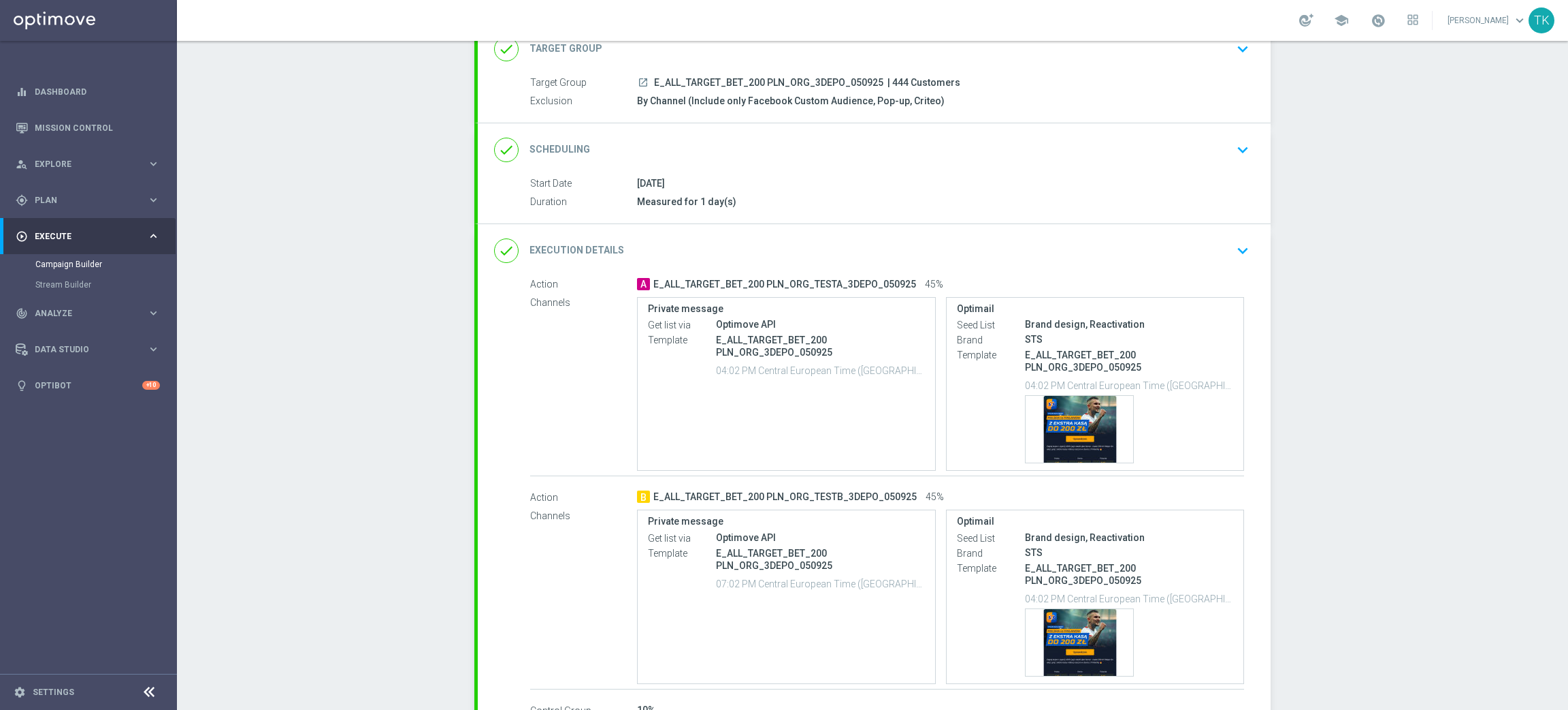
scroll to position [211, 0]
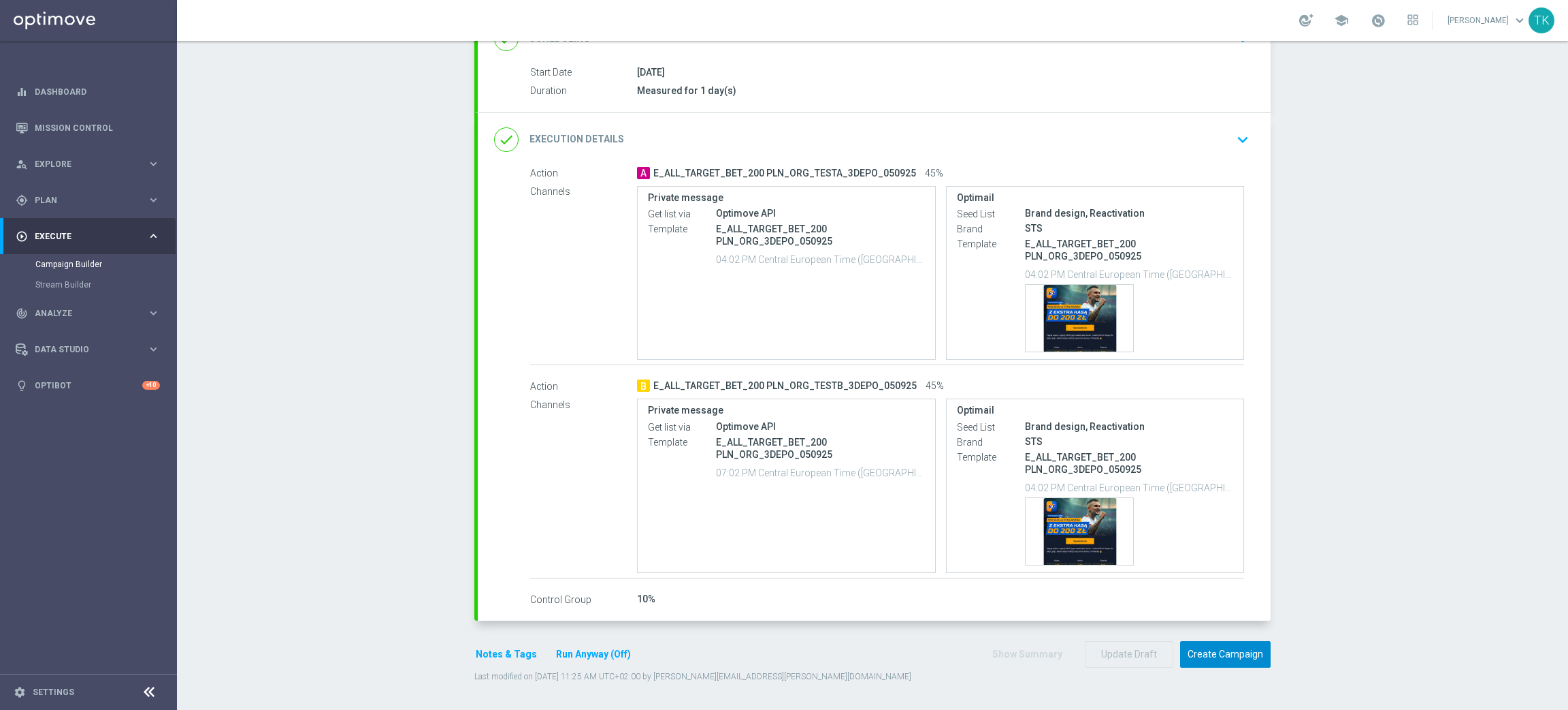
click at [1197, 662] on button "Create Campaign" at bounding box center [1225, 654] width 90 height 26
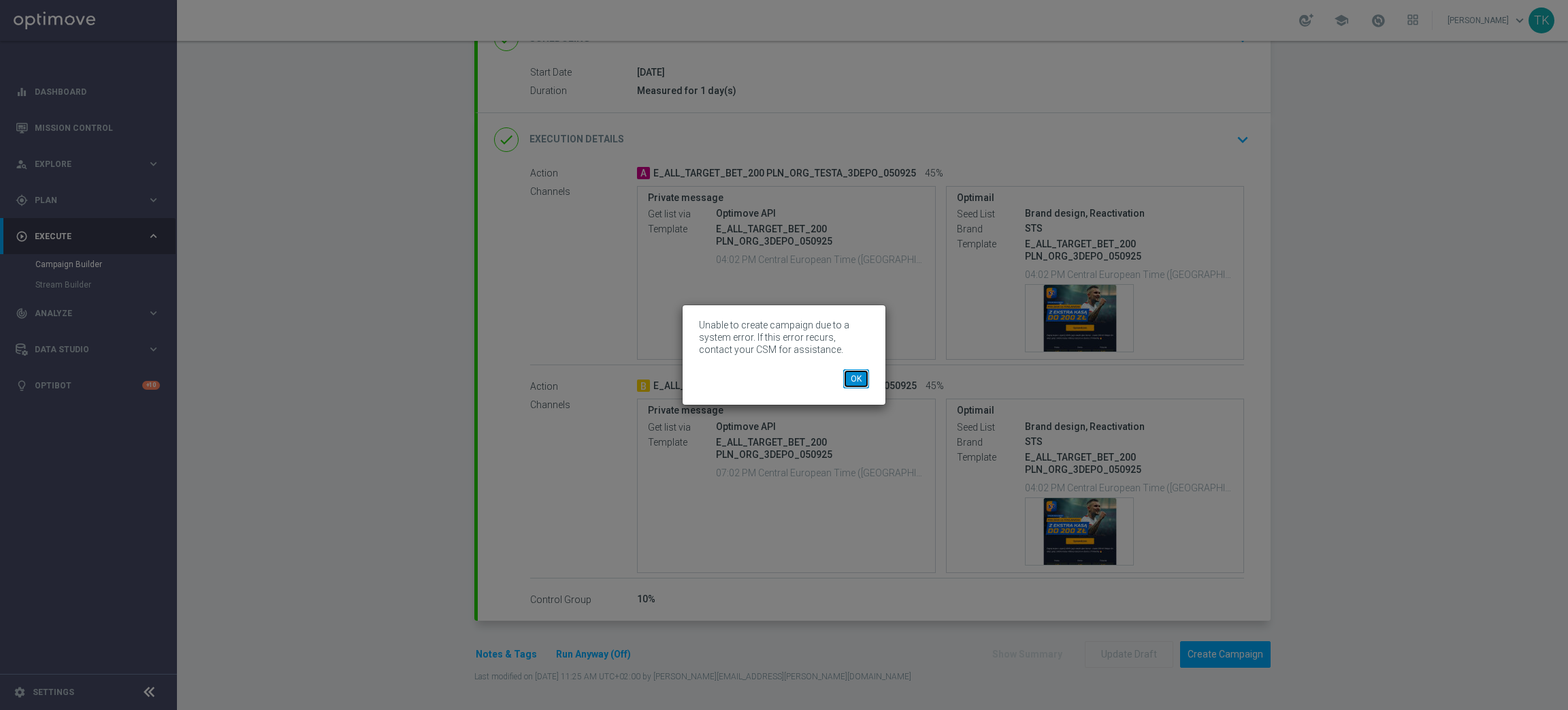
click at [857, 381] on button "OK" at bounding box center [856, 379] width 26 height 19
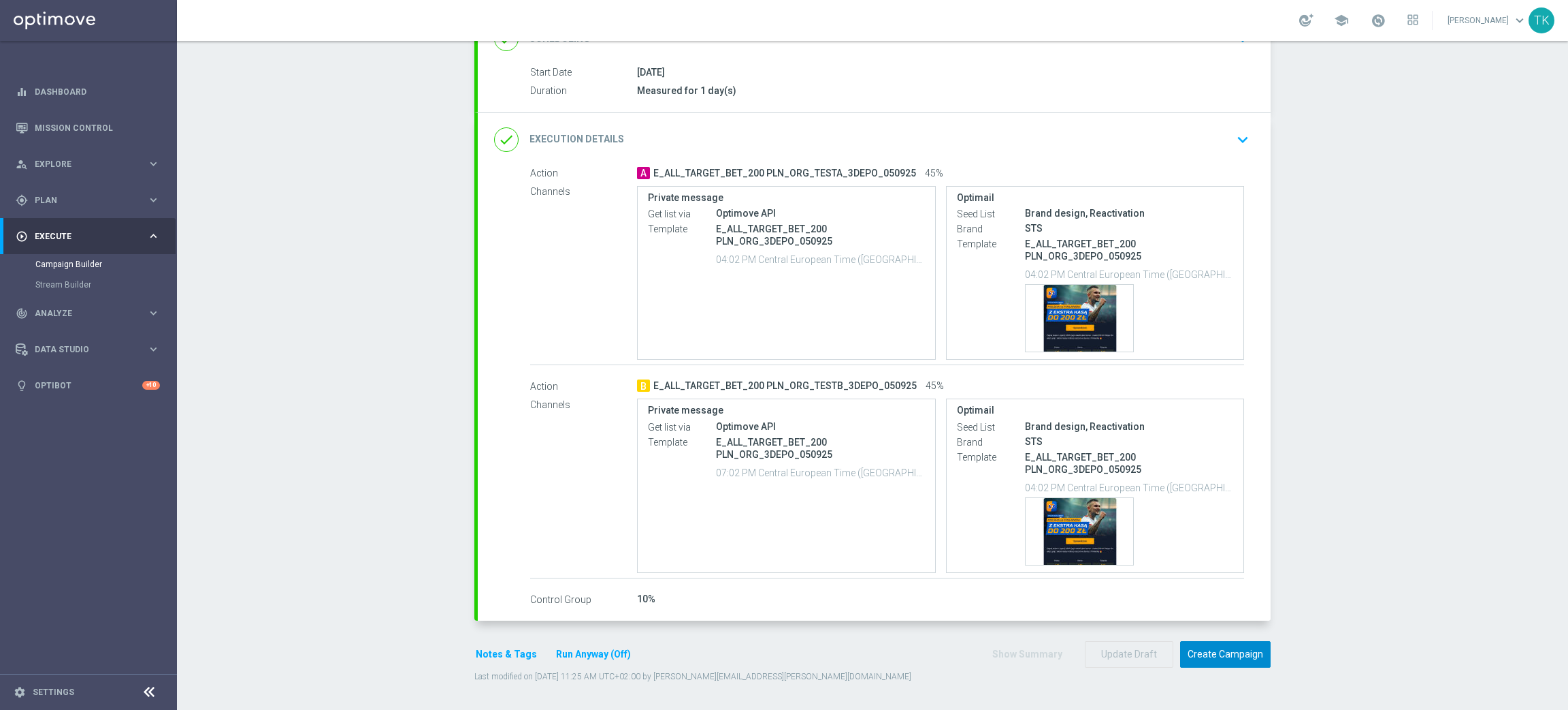
click at [1234, 652] on button "Create Campaign" at bounding box center [1225, 654] width 90 height 26
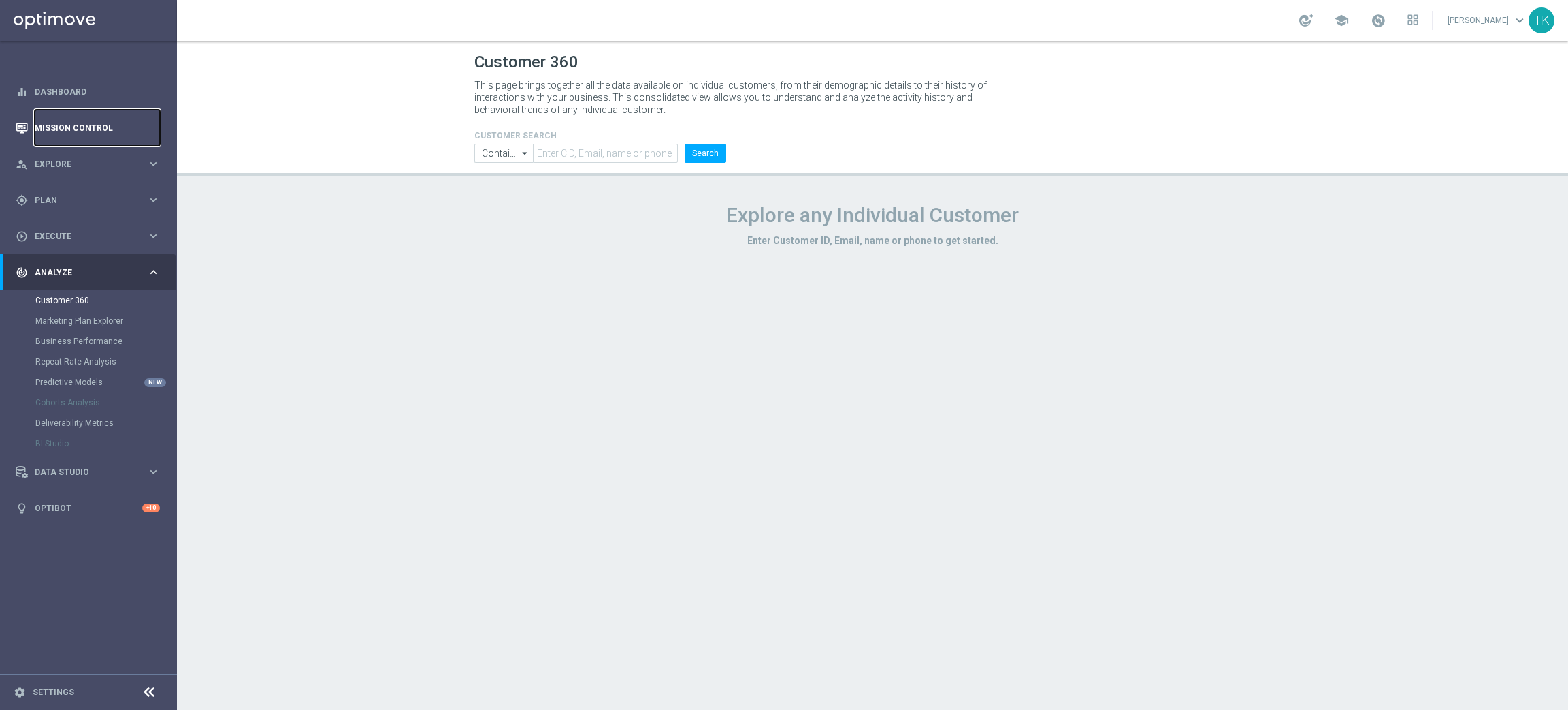
click at [79, 117] on link "Mission Control" at bounding box center [97, 127] width 125 height 36
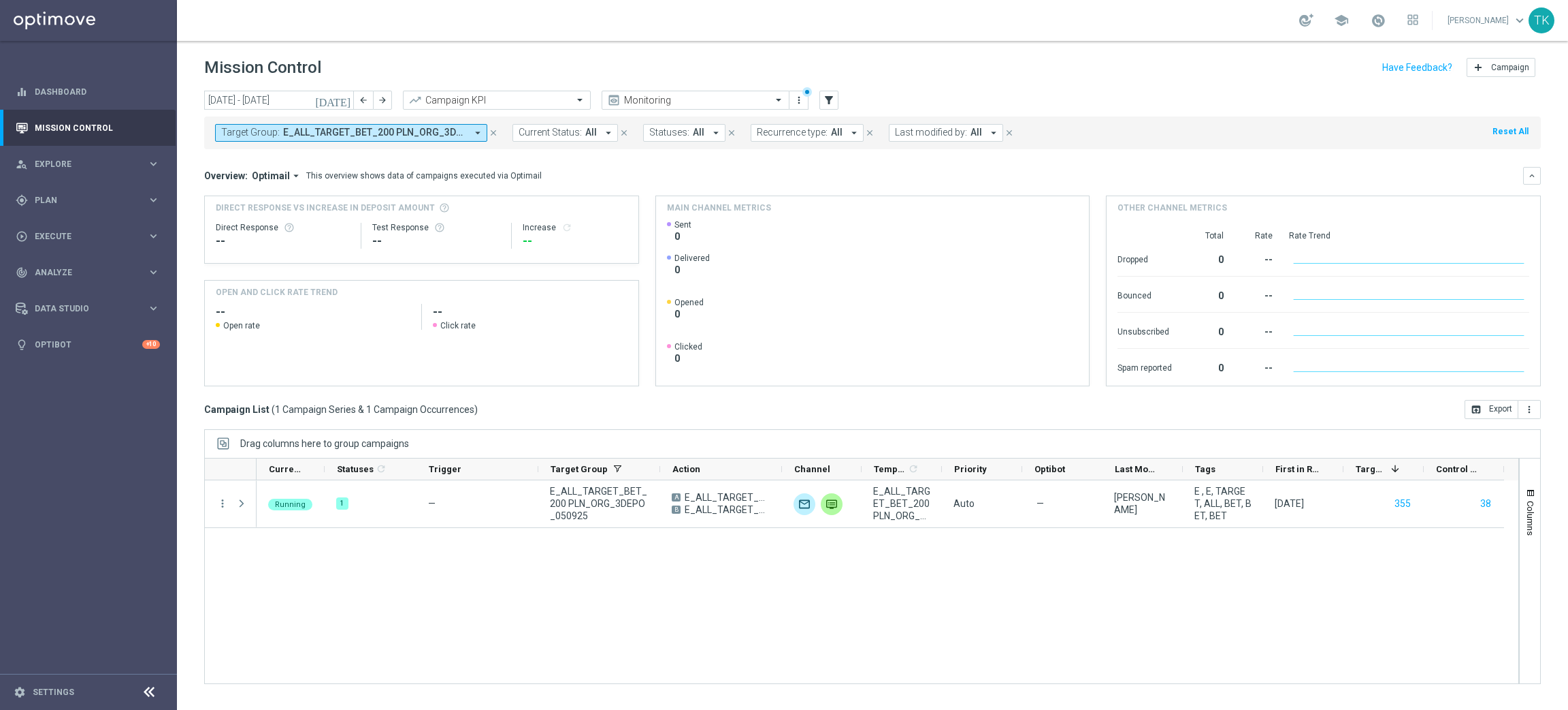
click at [389, 130] on span "E_ALL_TARGET_BET_200 PLN_ORG_3DEPO_050925" at bounding box center [375, 133] width 183 height 12
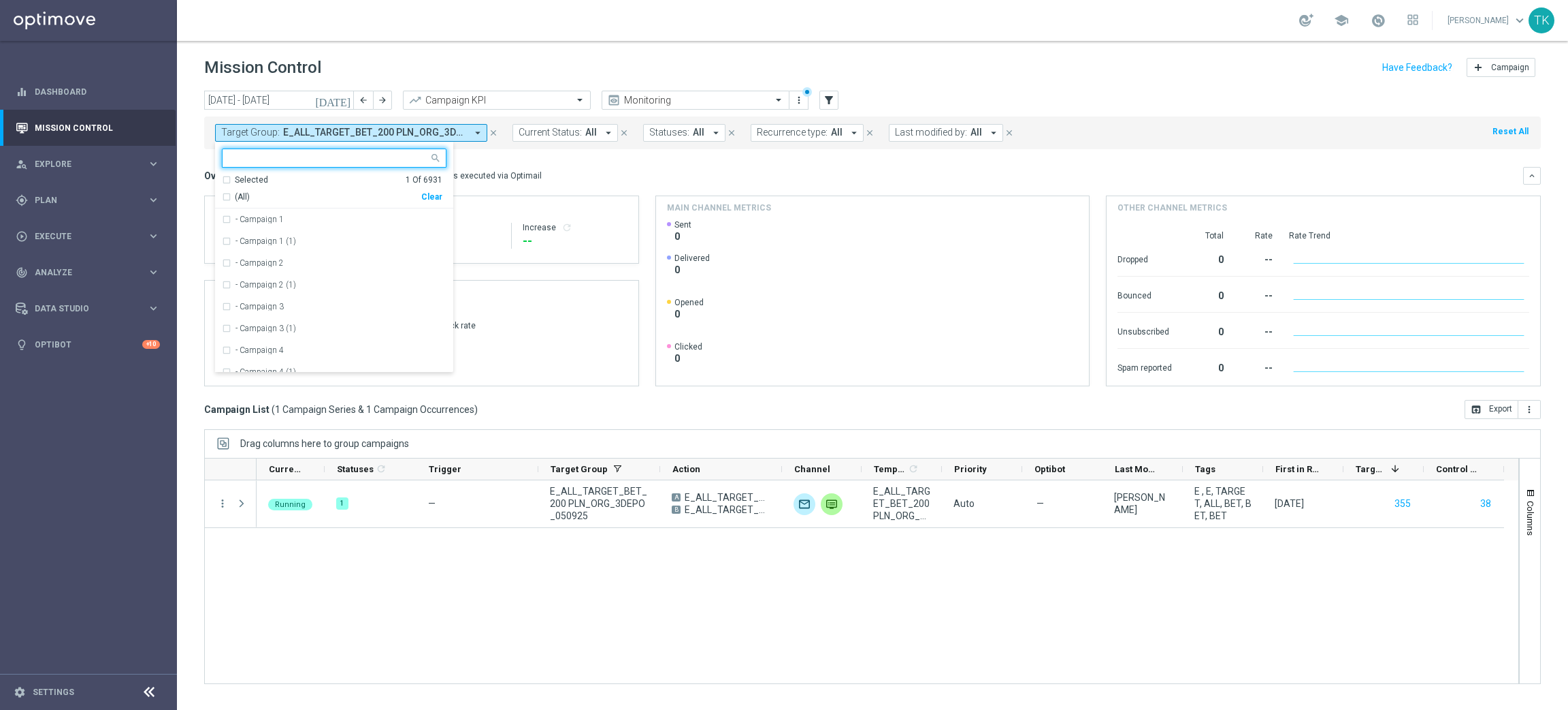
click at [0, 0] on div "Clear" at bounding box center [0, 0] width 0 height 0
click at [295, 153] on input "text" at bounding box center [329, 159] width 200 height 12
paste input "E_ALL_TARGET_BET_200 PLN_ORG_1DEPO_050925"
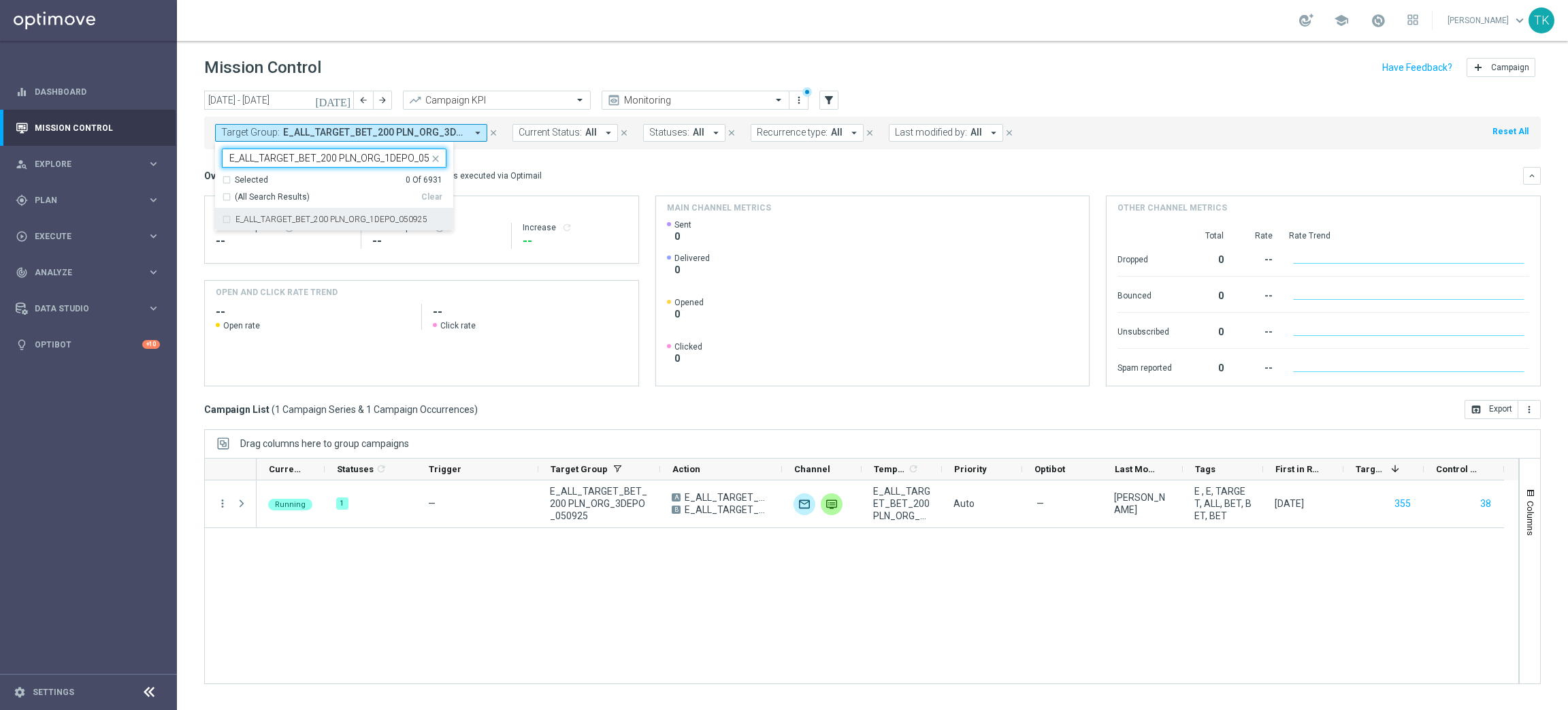
scroll to position [0, 18]
click at [259, 220] on label "E_ALL_TARGET_BET_200 PLN_ORG_1DEPO_050925" at bounding box center [332, 219] width 192 height 8
type input "E_ALL_TARGET_BET_200 PLN_ORG_1DEPO_050925"
click at [181, 193] on div "today 01 Sep 2025 - 07 Sep 2025 arrow_back arrow_forward Campaign KPI trending_…" at bounding box center [872, 394] width 1391 height 607
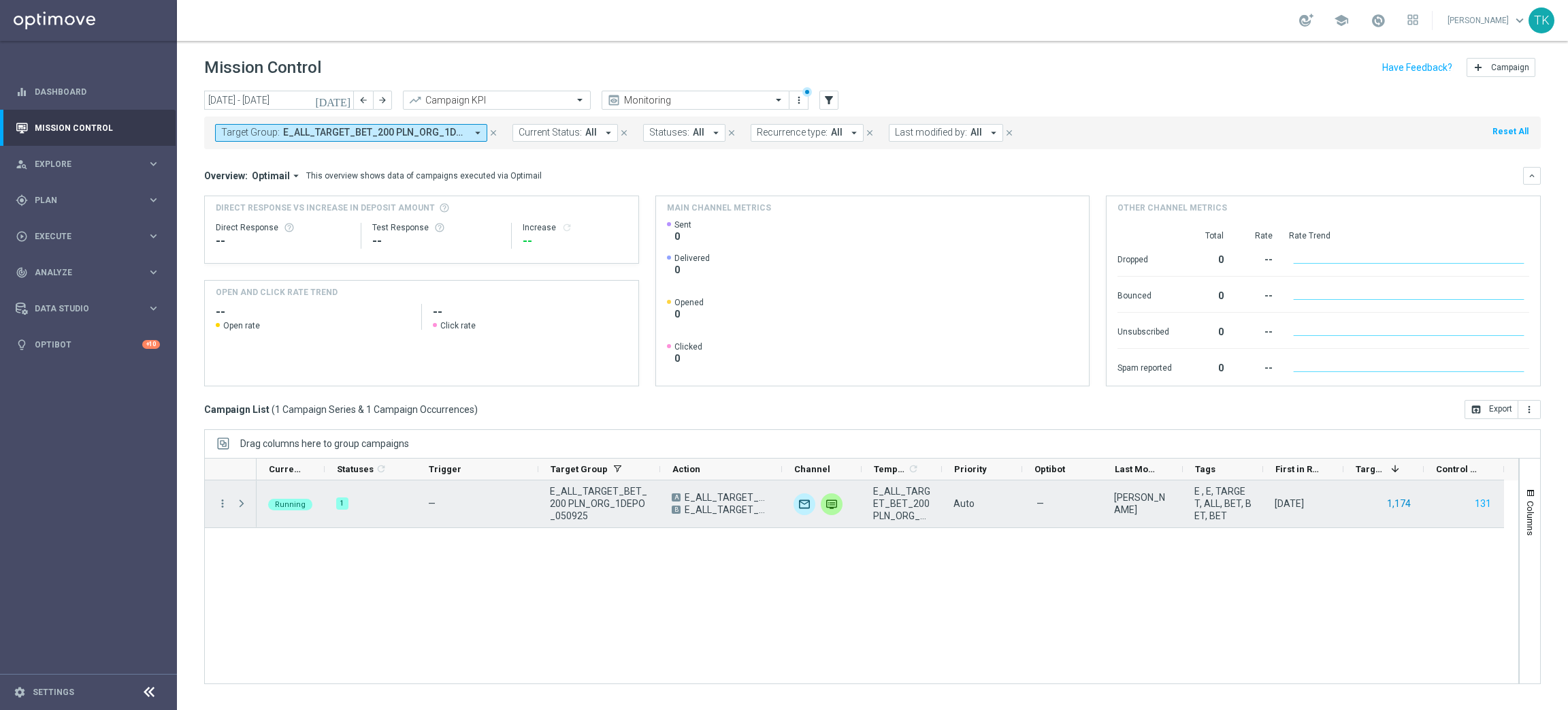
click at [1396, 501] on button "1,174" at bounding box center [1399, 503] width 26 height 17
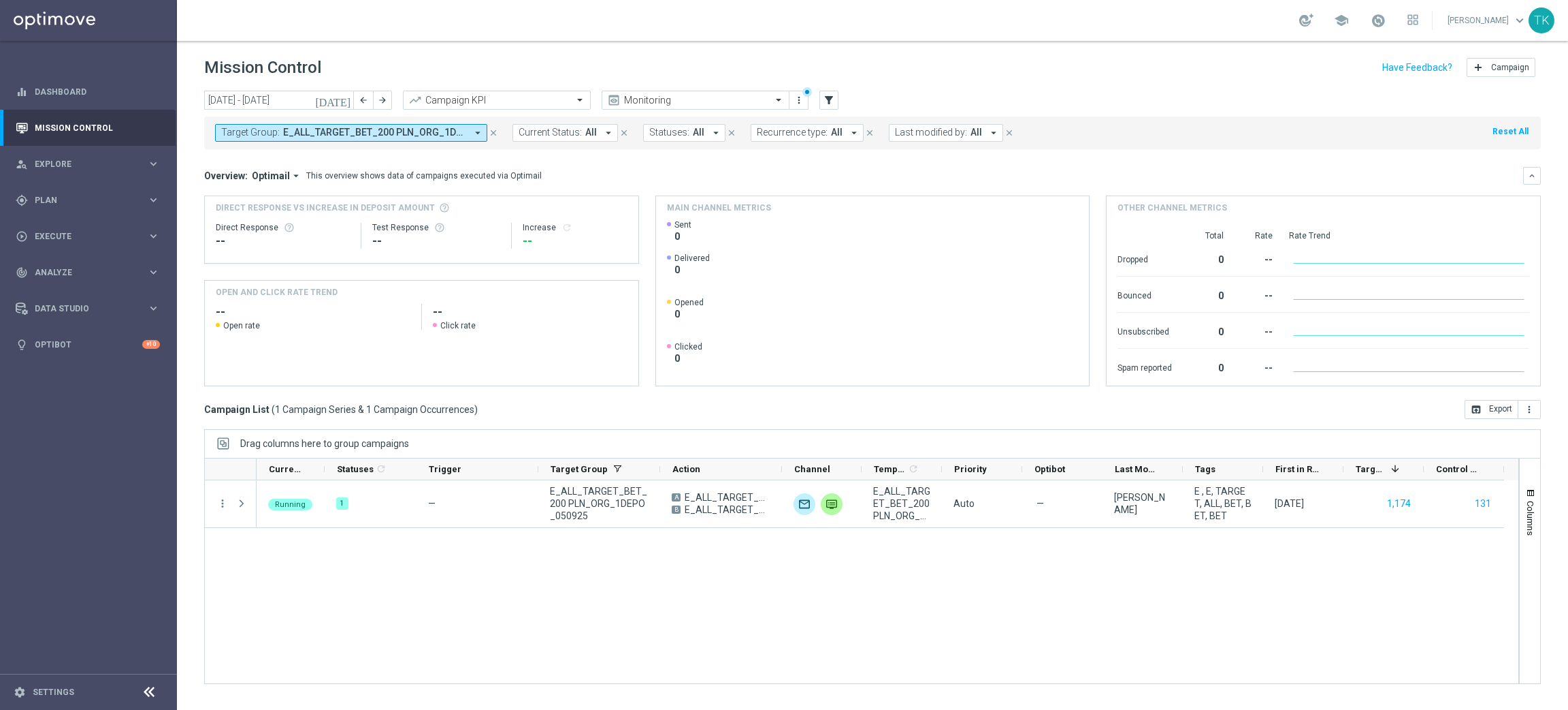
click at [390, 135] on span "E_ALL_TARGET_BET_200 PLN_ORG_1DEPO_050925" at bounding box center [375, 133] width 183 height 12
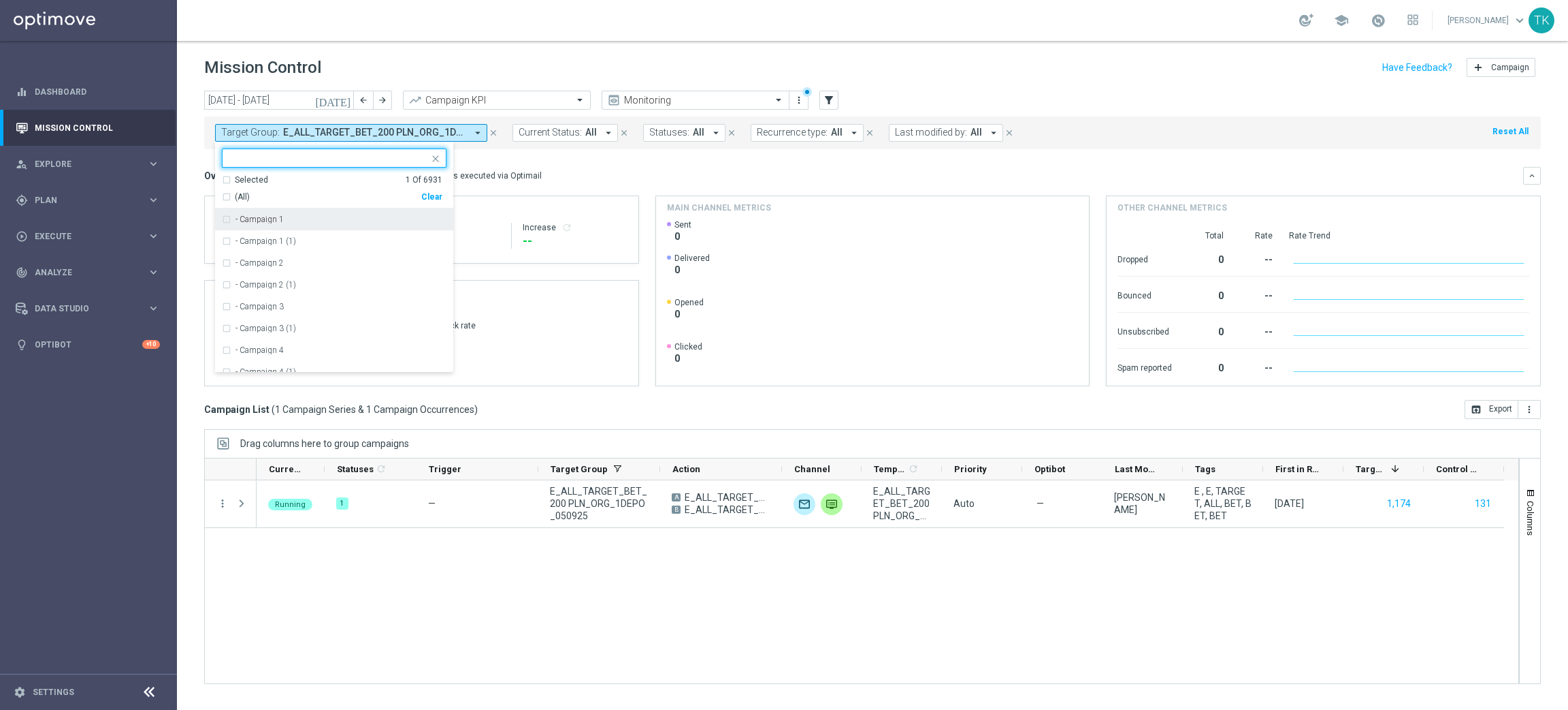
click at [0, 0] on div "Clear" at bounding box center [0, 0] width 0 height 0
click at [231, 155] on input "text" at bounding box center [329, 159] width 200 height 12
paste input "E_ALL_TARGET_BET_200 PLN_ORG_2DEPO_050925"
click at [242, 218] on label "E_ALL_TARGET_BET_200 PLN_ORG_2DEPO_050925" at bounding box center [332, 219] width 192 height 8
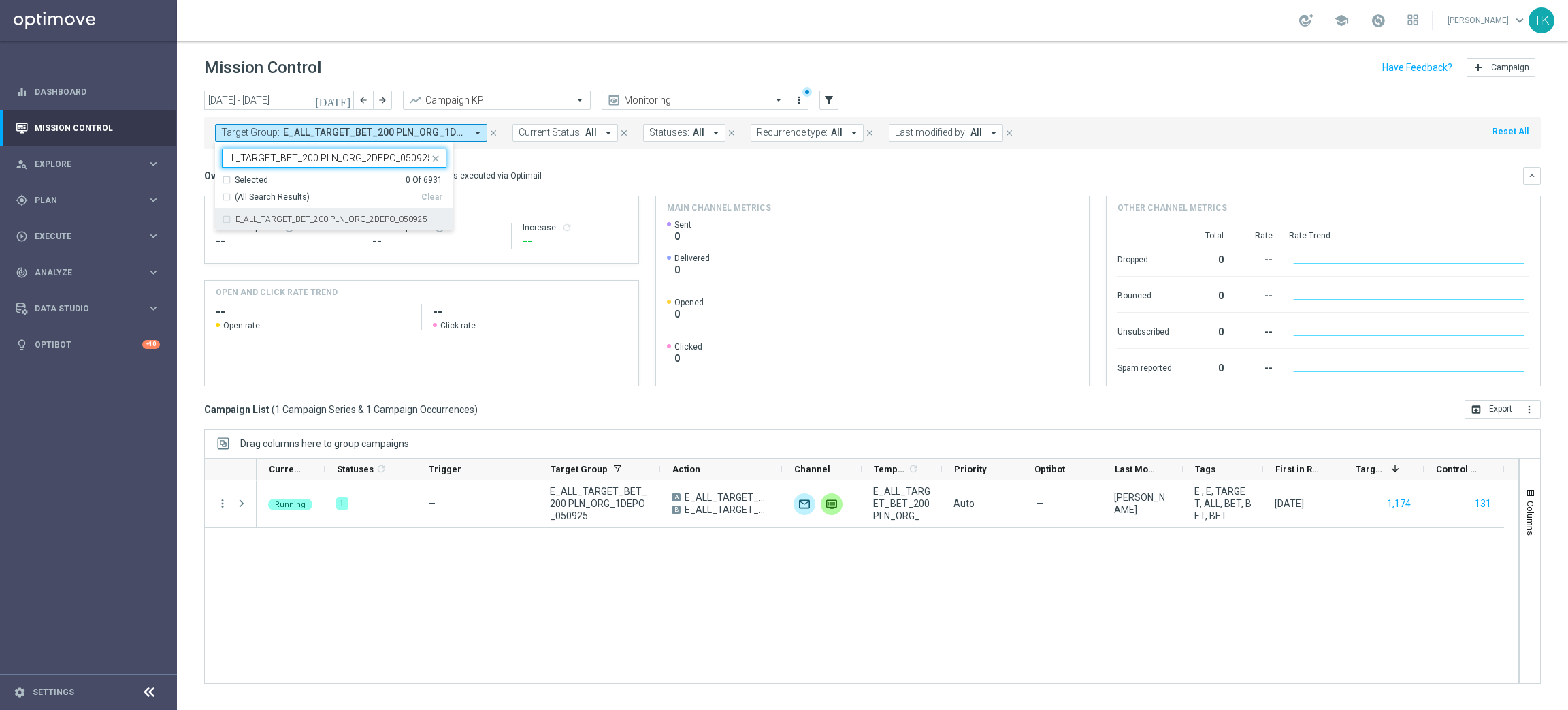
type input "E_ALL_TARGET_BET_200 PLN_ORG_2DEPO_050925"
click at [194, 182] on div "today 01 Sep 2025 - 07 Sep 2025 arrow_back arrow_forward Campaign KPI trending_…" at bounding box center [872, 394] width 1391 height 607
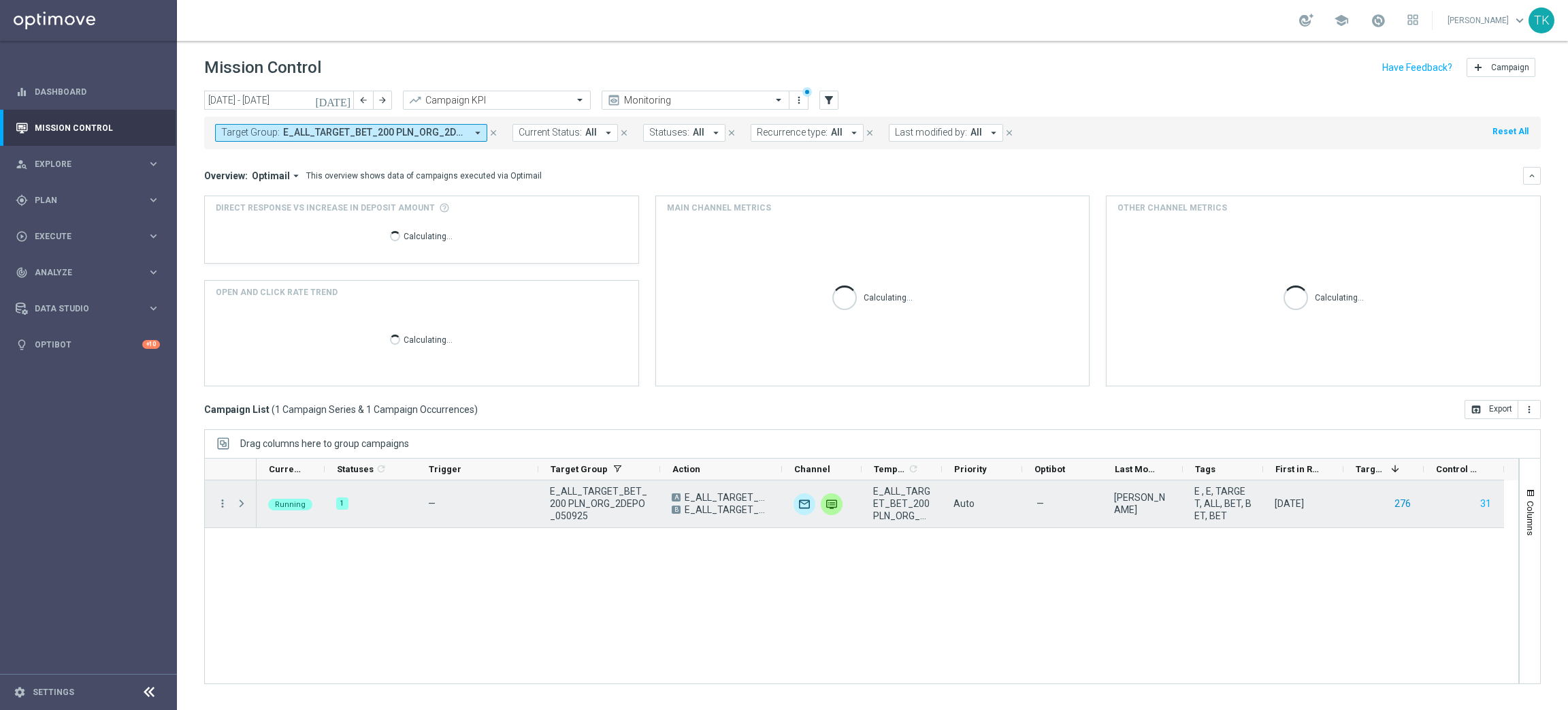
click at [1404, 498] on button "276" at bounding box center [1403, 503] width 19 height 17
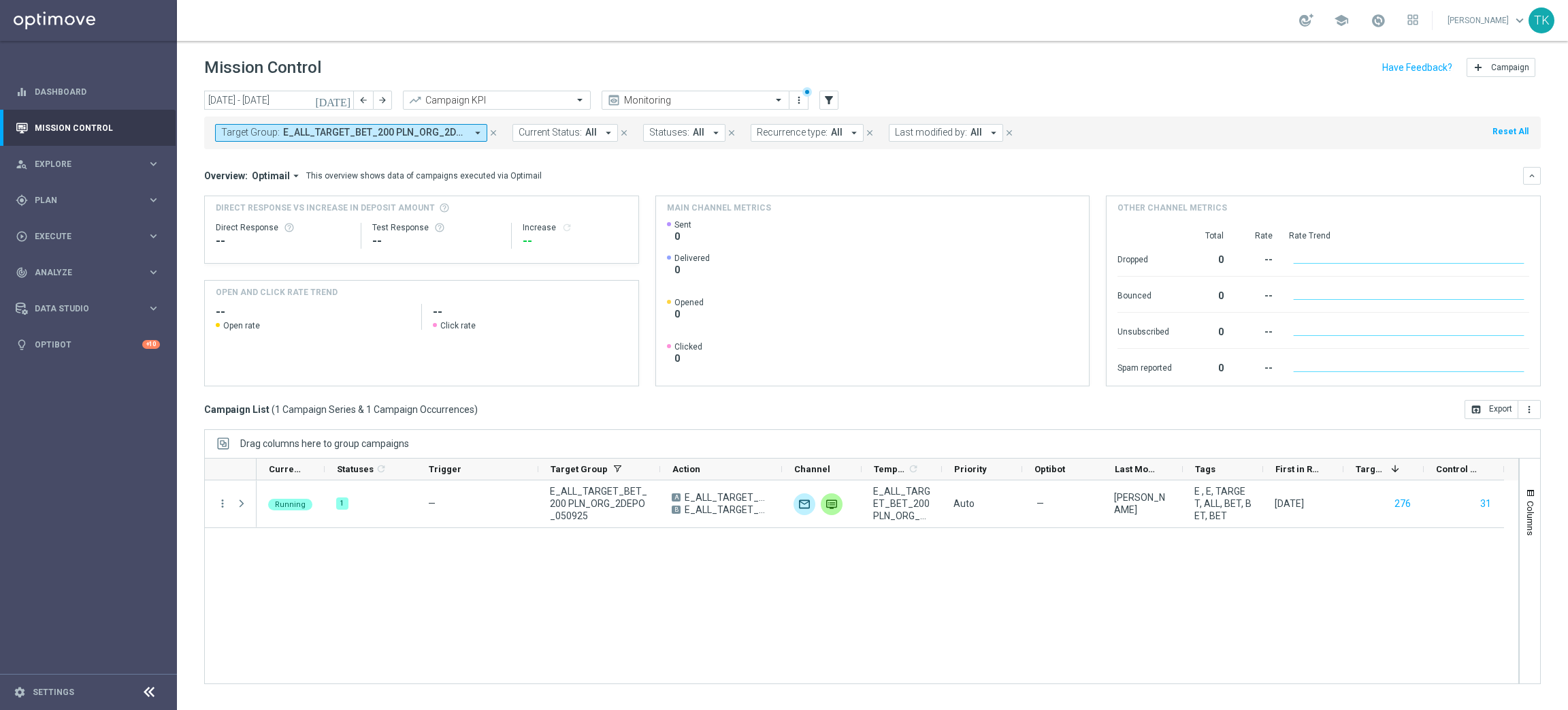
click at [371, 133] on span "E_ALL_TARGET_BET_200 PLN_ORG_2DEPO_050925" at bounding box center [375, 133] width 183 height 12
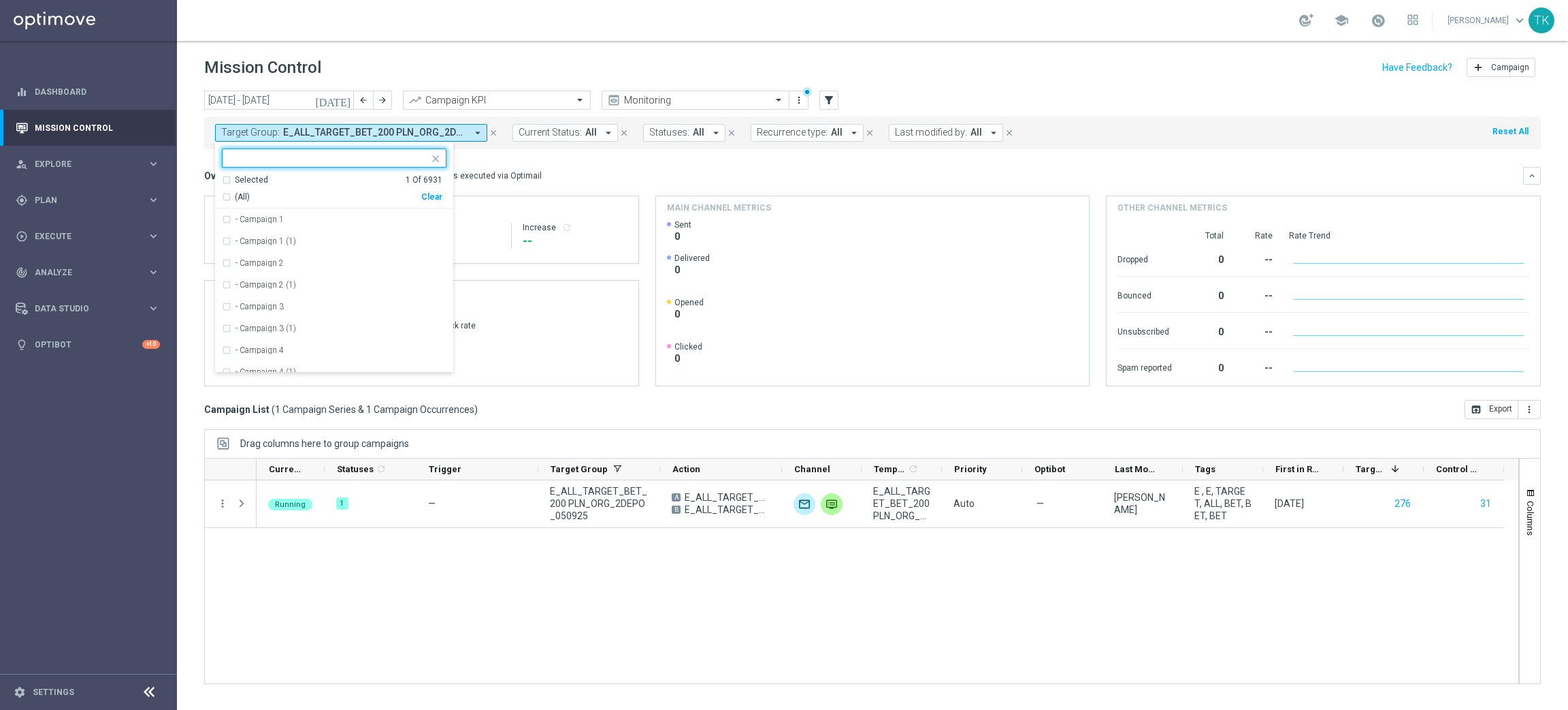
click at [0, 0] on div "Clear" at bounding box center [0, 0] width 0 height 0
click at [282, 164] on div at bounding box center [328, 159] width 202 height 14
paste input "E_ALL_TARGET_BET_200 PLN_ORG_3DEPO_050925"
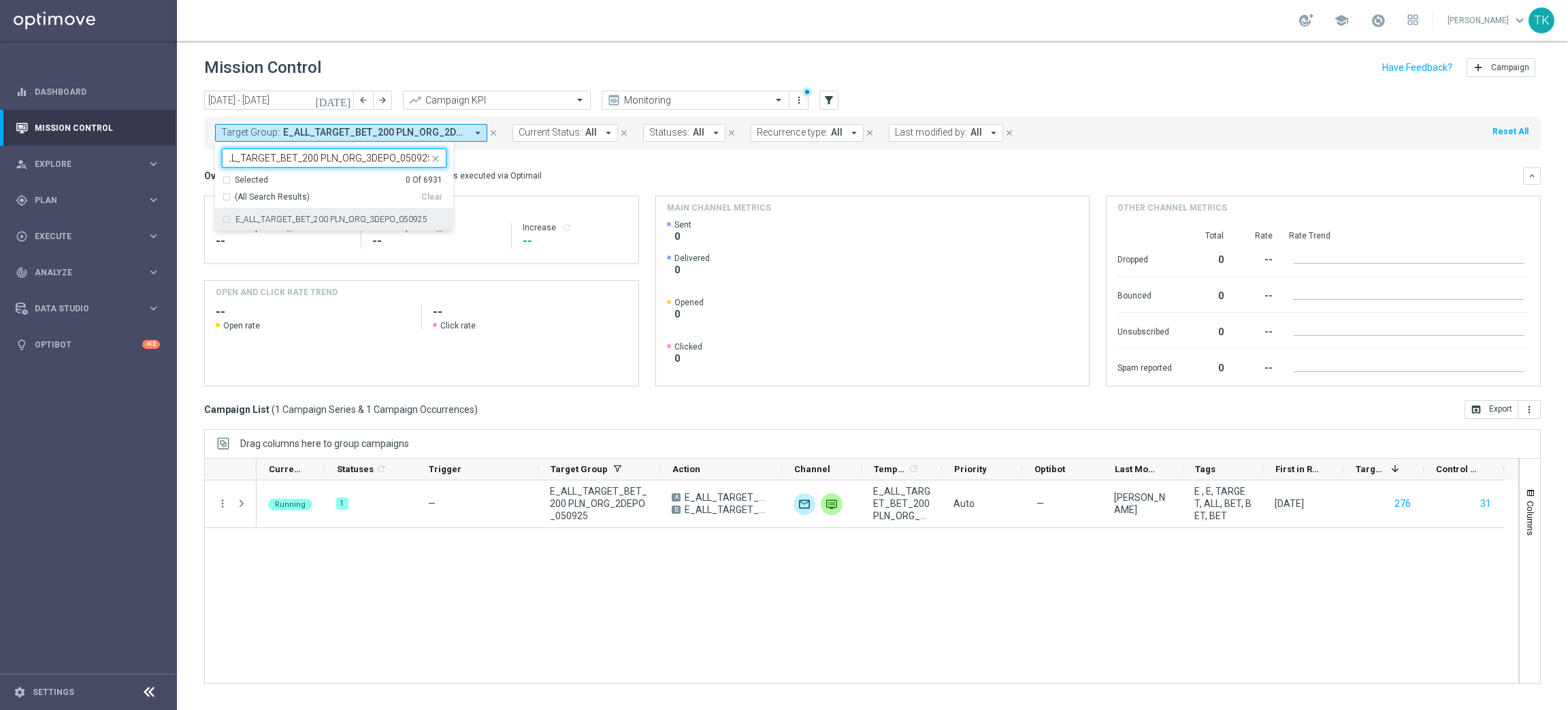
click at [256, 211] on div "E_ALL_TARGET_BET_200 PLN_ORG_3DEPO_050925" at bounding box center [334, 220] width 225 height 22
type input "E_ALL_TARGET_BET_200 PLN_ORG_3DEPO_050925"
click at [193, 179] on div "today 01 Sep 2025 - 07 Sep 2025 arrow_back arrow_forward Campaign KPI trending_…" at bounding box center [872, 394] width 1391 height 607
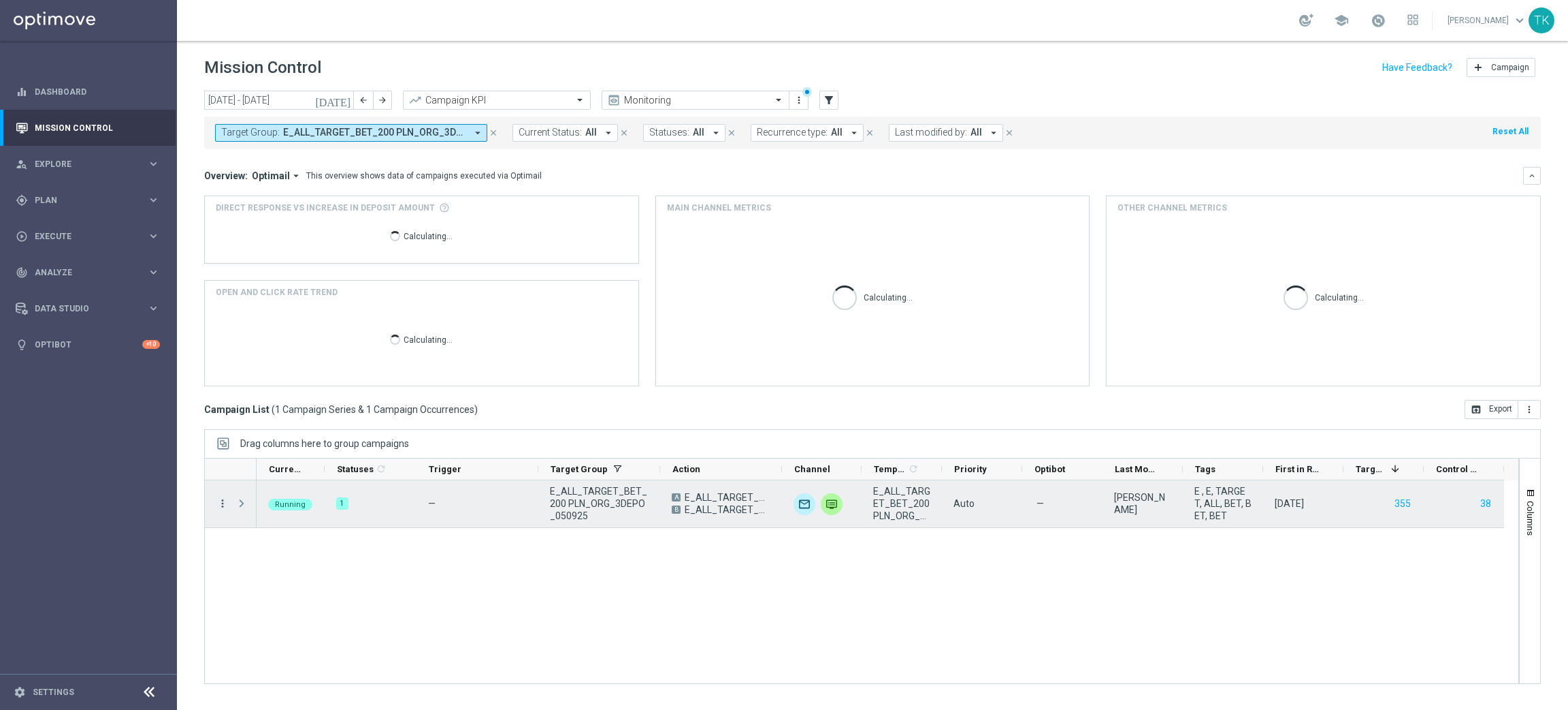
click at [220, 501] on icon "more_vert" at bounding box center [222, 503] width 12 height 12
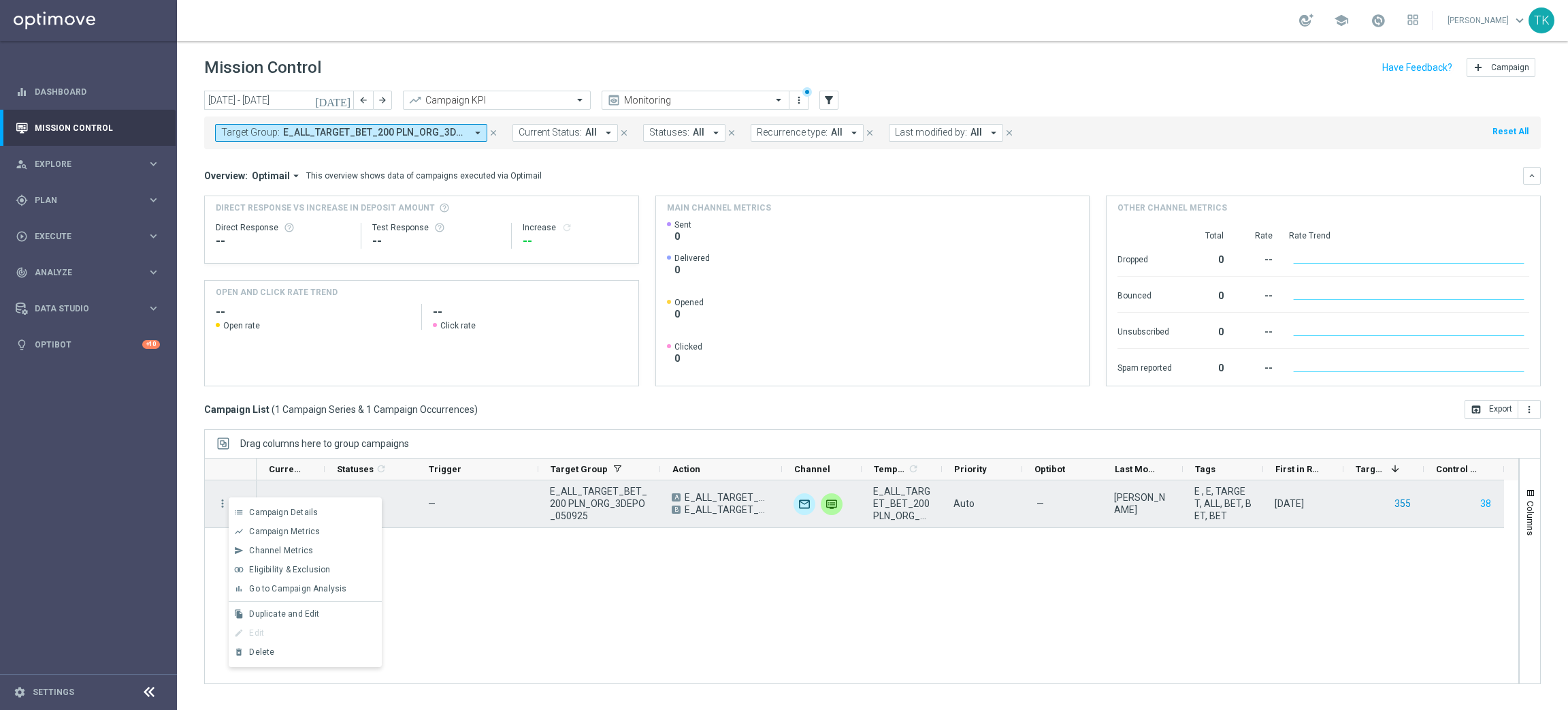
click at [1393, 501] on button "355" at bounding box center [1403, 503] width 19 height 17
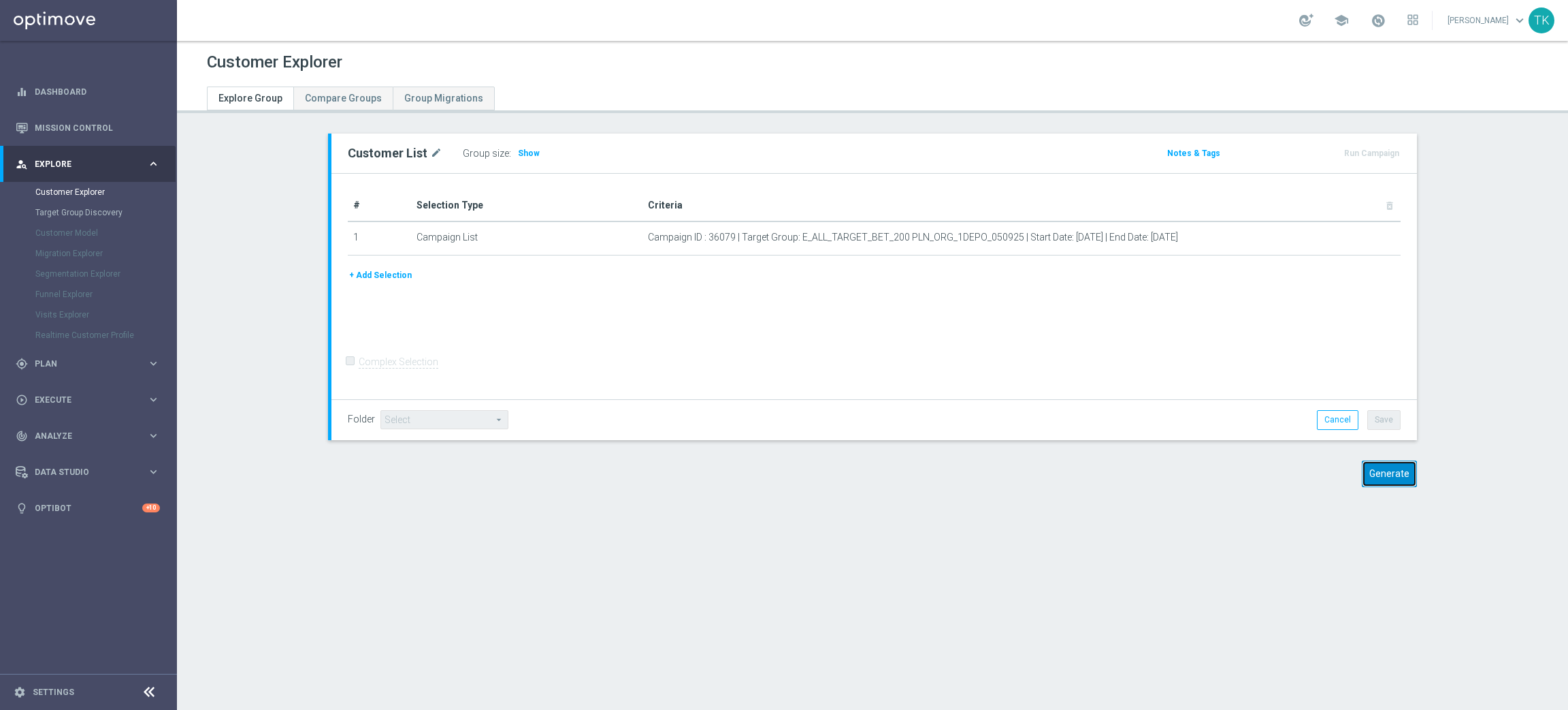
click at [1376, 477] on button "Generate" at bounding box center [1389, 474] width 55 height 26
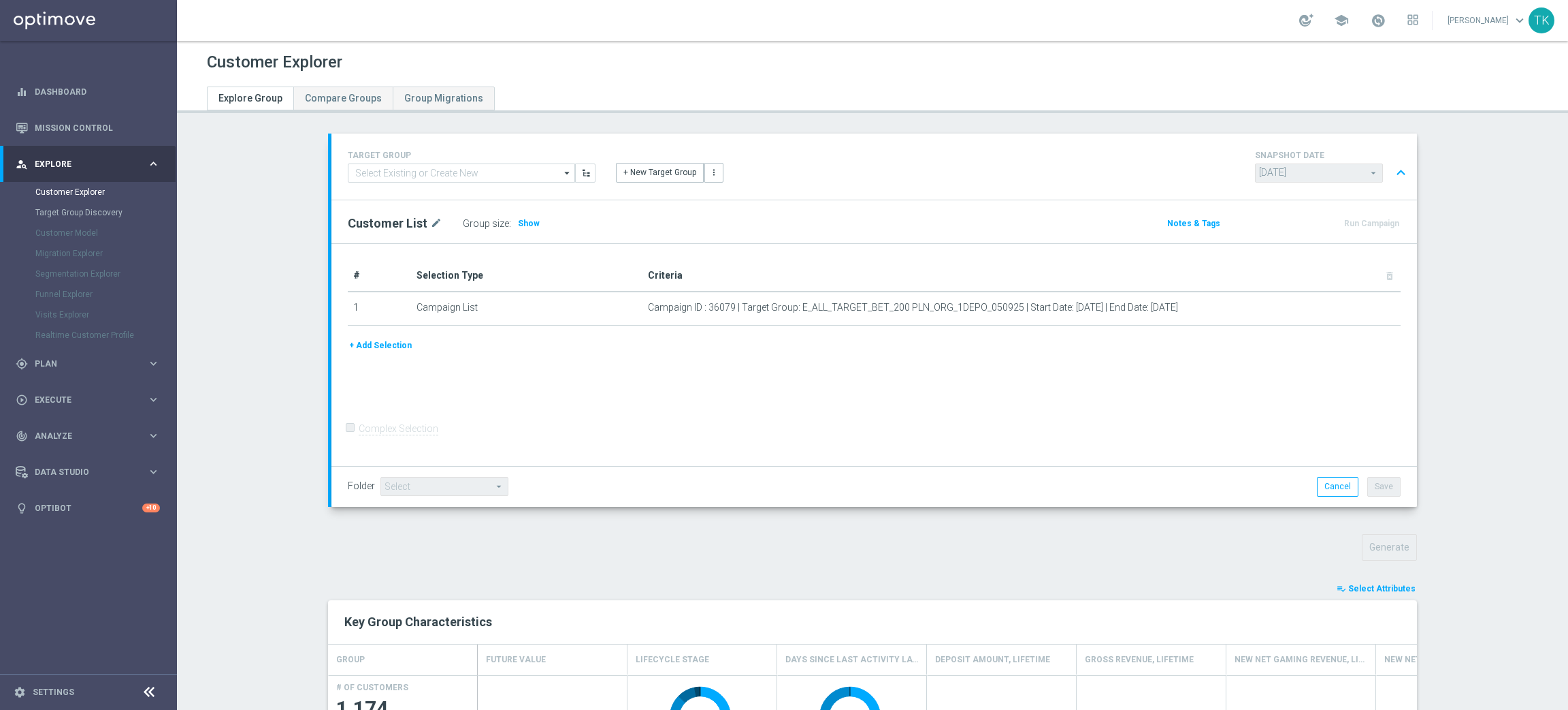
scroll to position [579, 0]
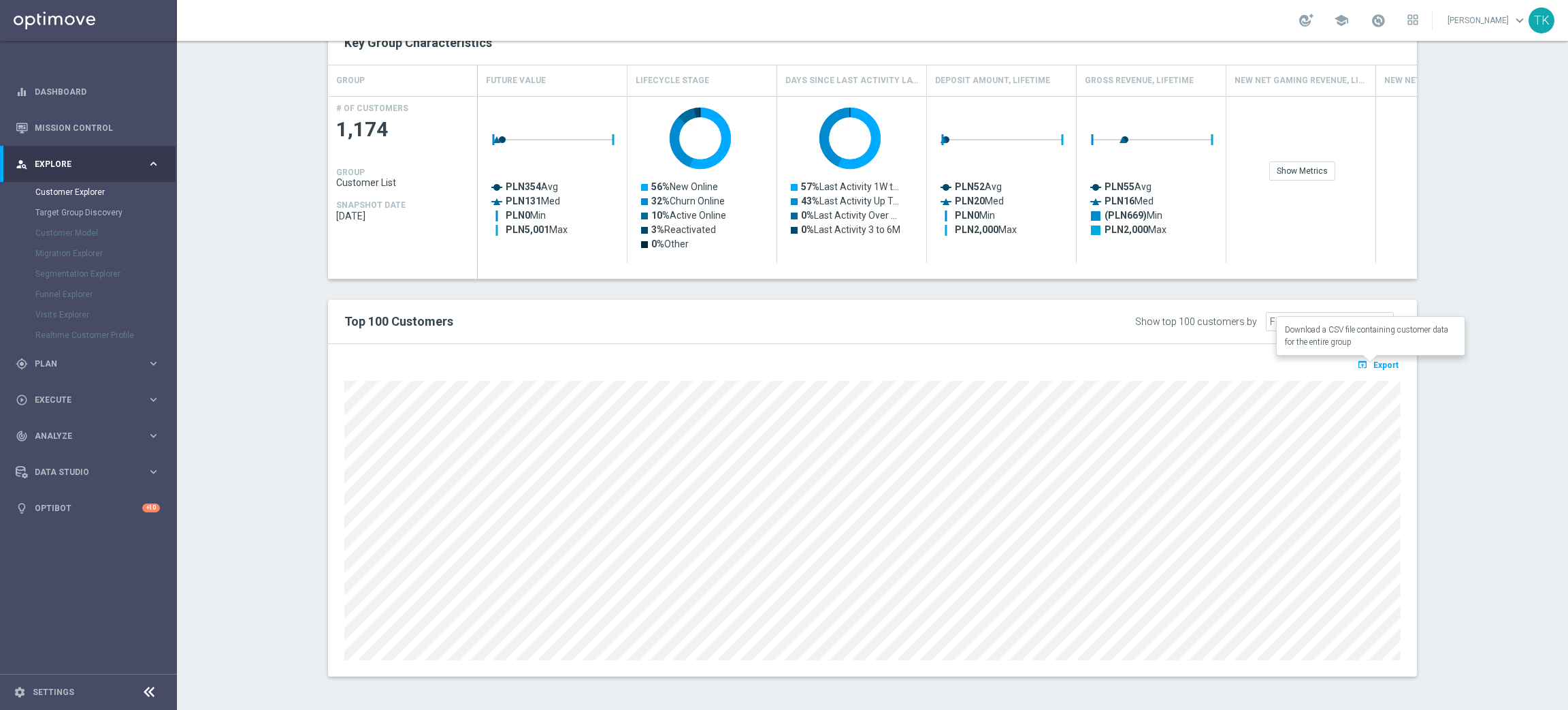
click at [1378, 363] on span "Export" at bounding box center [1386, 365] width 25 height 10
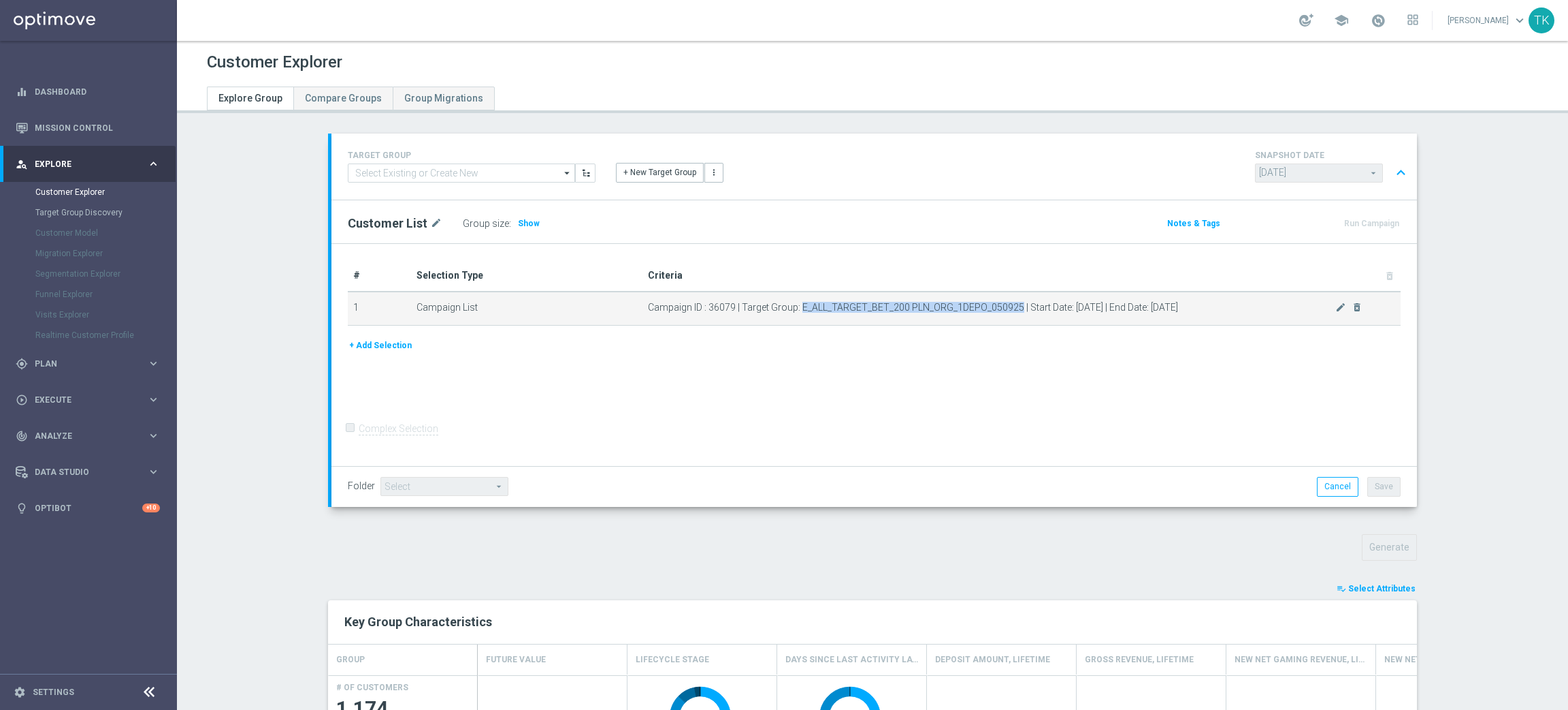
drag, startPoint x: 794, startPoint y: 306, endPoint x: 1010, endPoint y: 311, distance: 216.1
click at [1010, 311] on span "Campaign ID : 36079 | Target Group: E_ALL_TARGET_BET_200 PLN_ORG_1DEPO_050925 |…" at bounding box center [991, 308] width 688 height 12
copy span "E_ALL_TARGET_BET_200 PLN_ORG_1DEPO_050925"
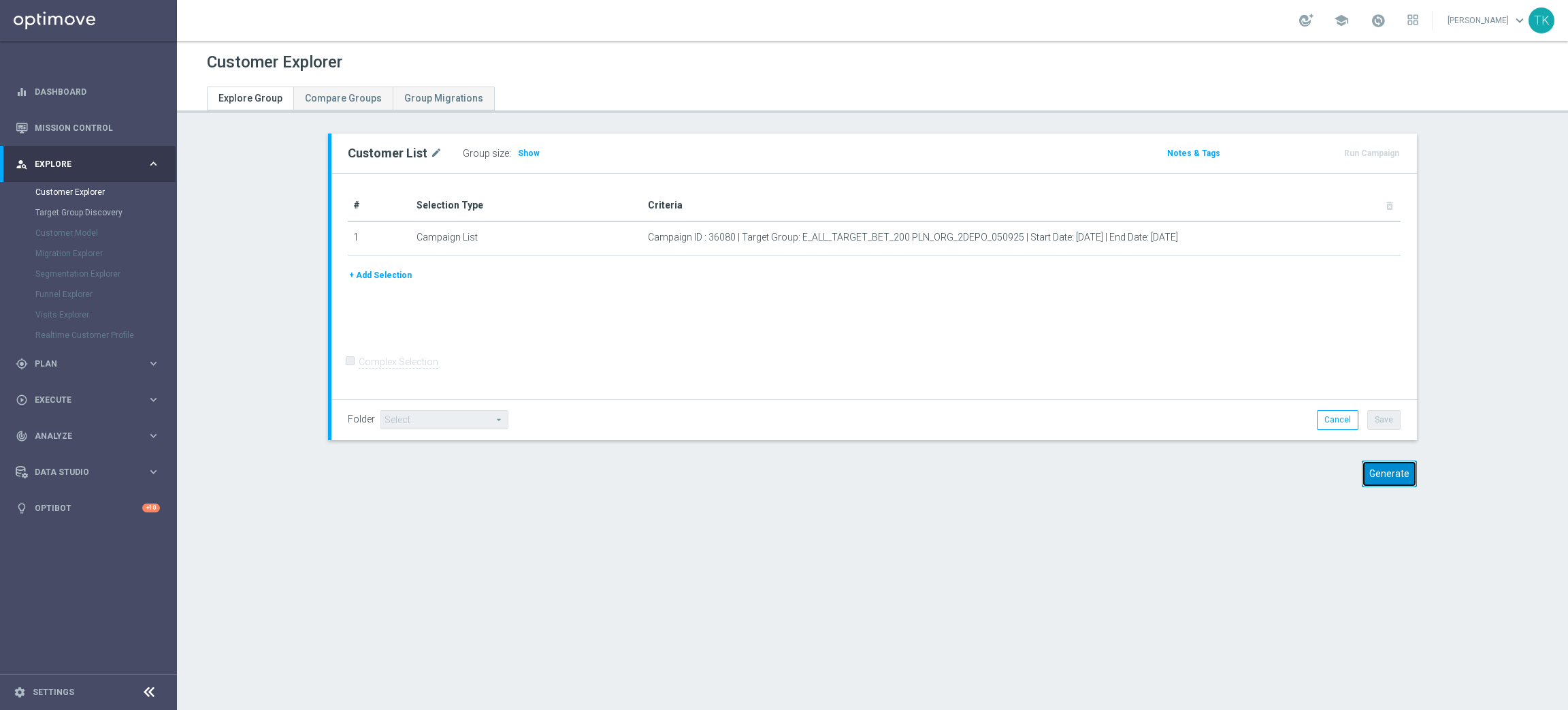
click at [1378, 478] on button "Generate" at bounding box center [1389, 474] width 55 height 26
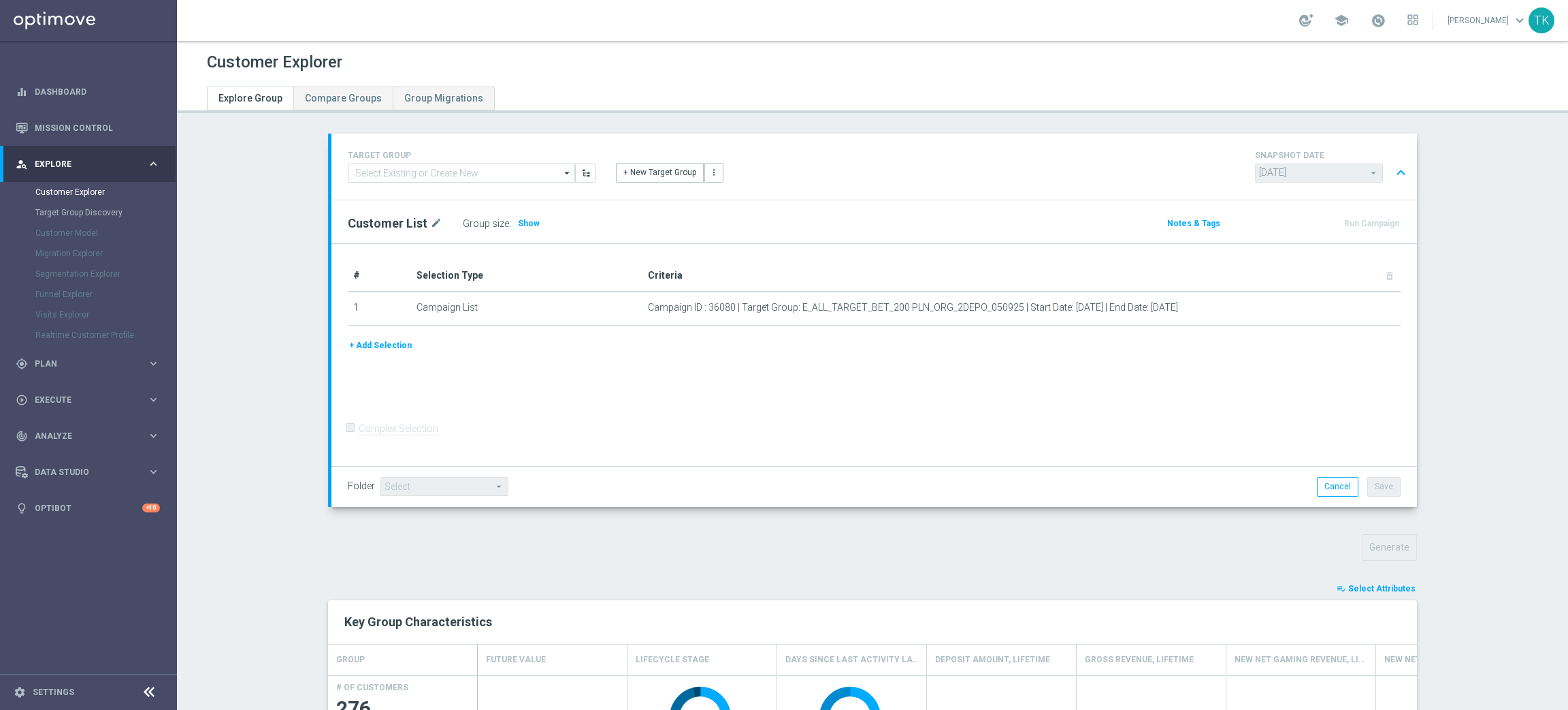
scroll to position [579, 0]
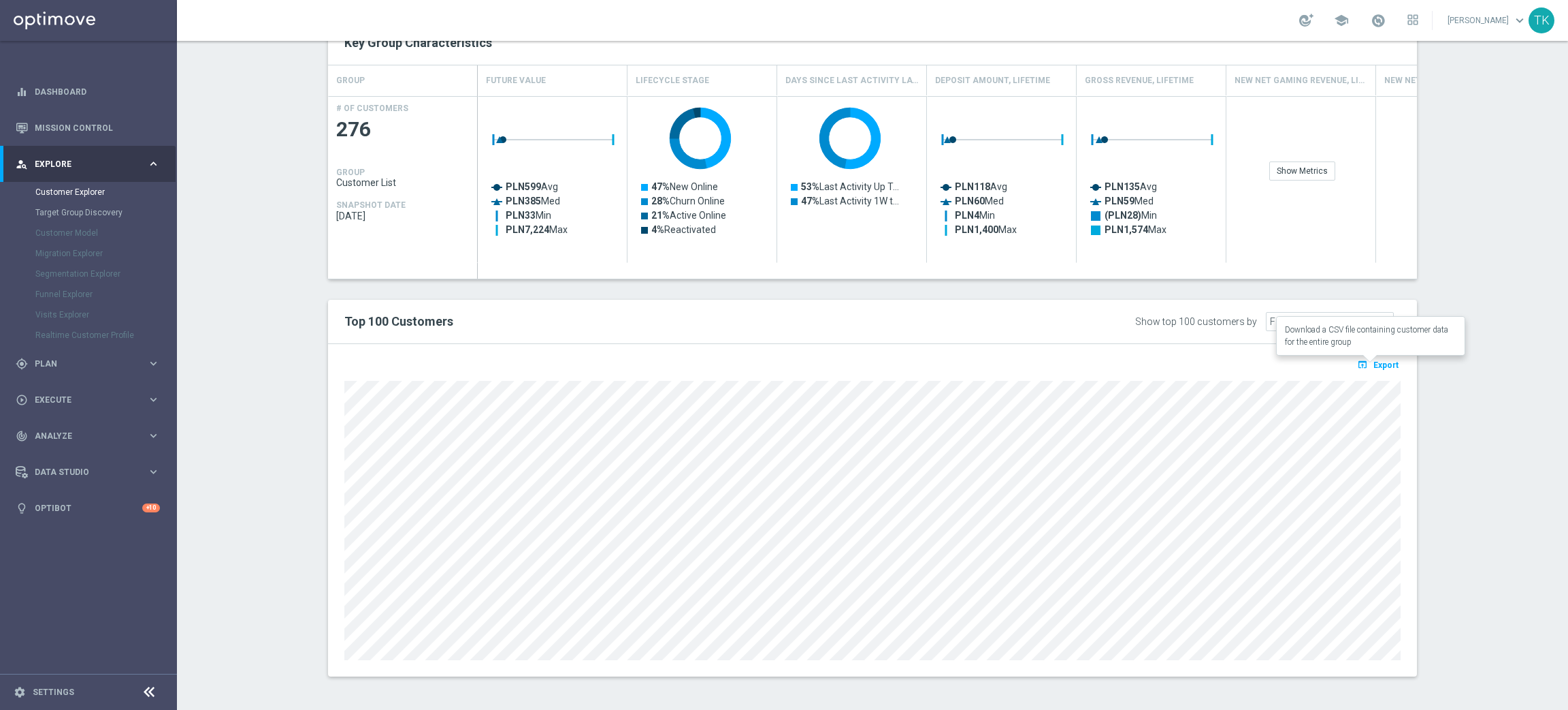
click at [1381, 363] on span "Export" at bounding box center [1386, 365] width 25 height 10
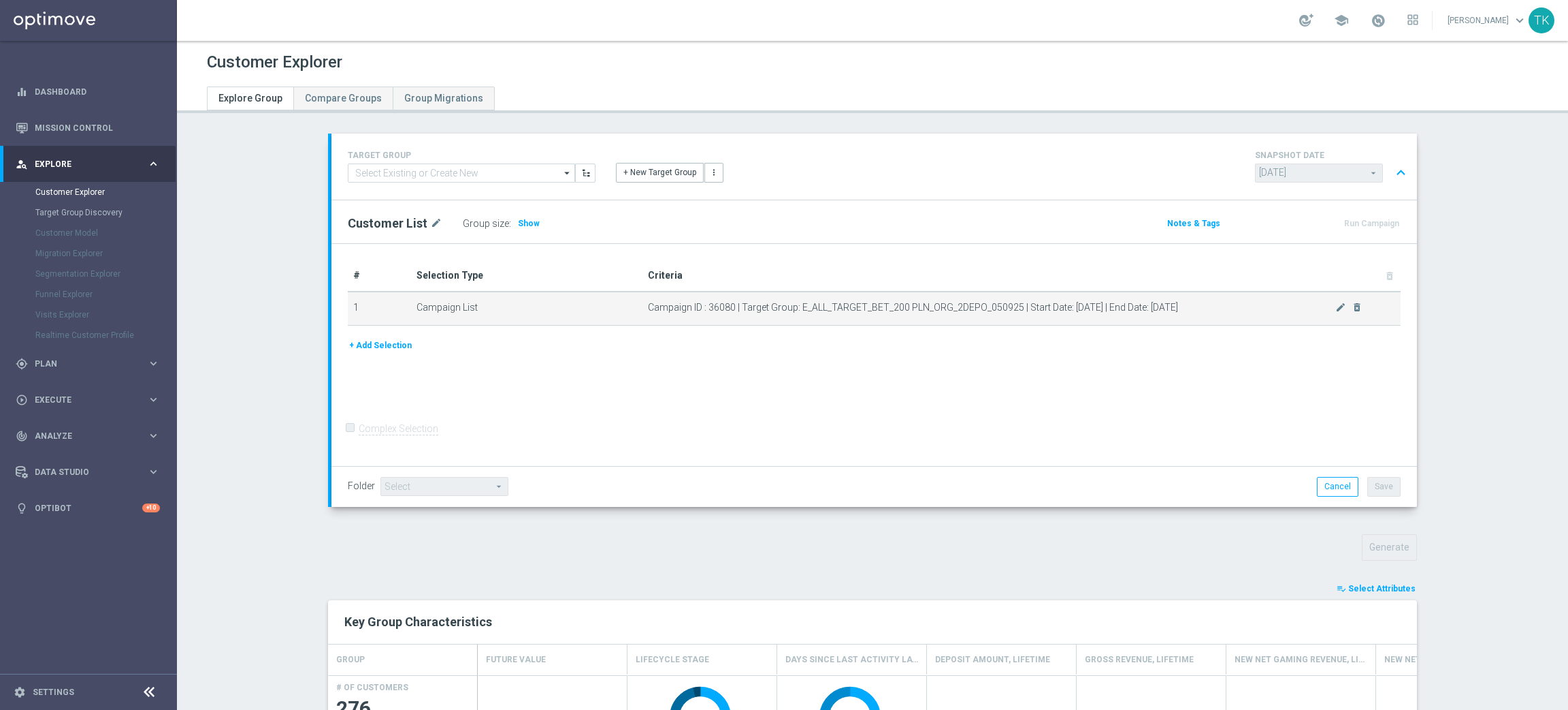
drag, startPoint x: 795, startPoint y: 305, endPoint x: 926, endPoint y: 318, distance: 131.6
click at [926, 318] on td "Campaign ID : 36080 | Target Group: E_ALL_TARGET_BET_200 PLN_ORG_2DEPO_050925 |…" at bounding box center [1021, 308] width 758 height 34
click at [849, 308] on span "Campaign ID : 36080 | Target Group: E_ALL_TARGET_BET_200 PLN_ORG_2DEPO_050925 |…" at bounding box center [991, 308] width 688 height 12
click at [883, 306] on span "Campaign ID : 36080 | Target Group: E_ALL_TARGET_BET_200 PLN_ORG_2DEPO_050925 |…" at bounding box center [991, 308] width 688 height 12
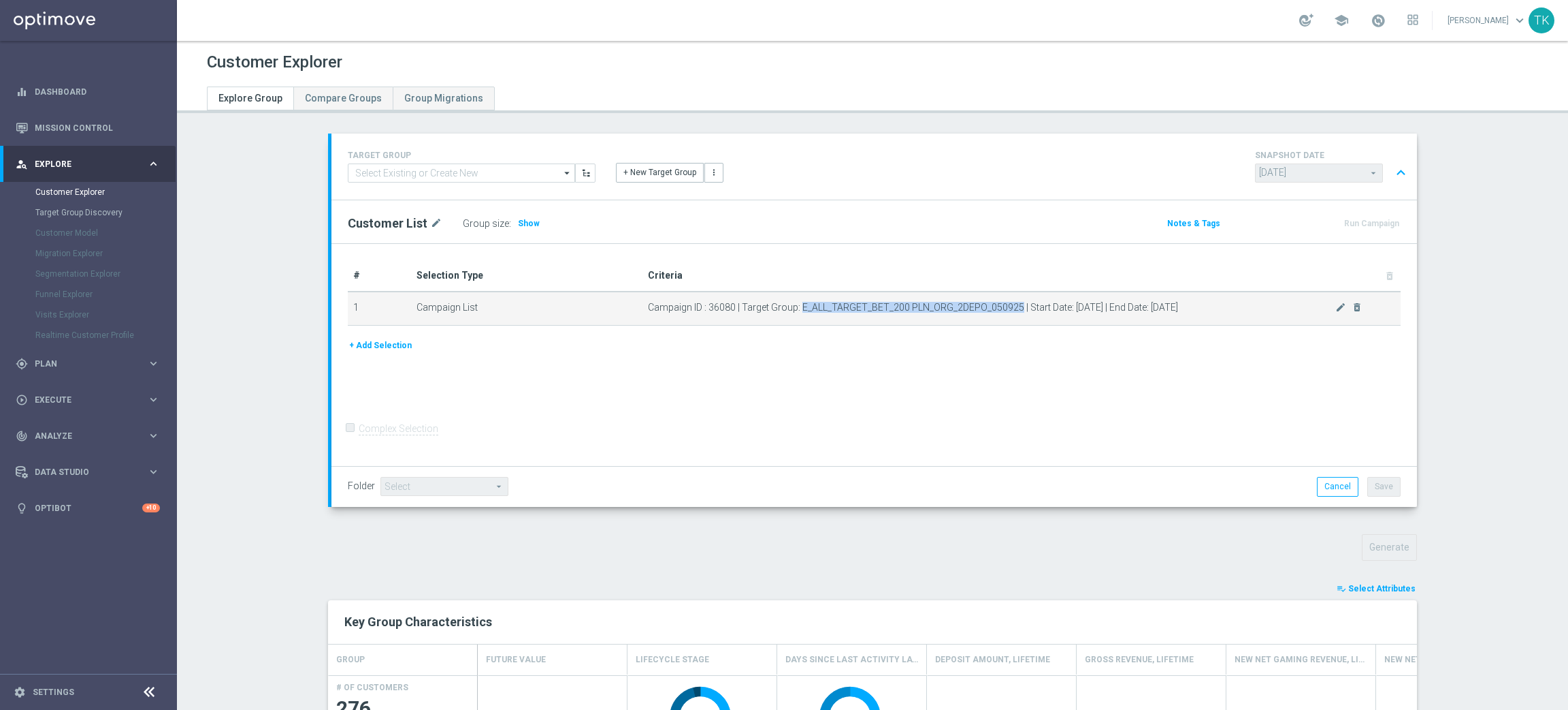
drag, startPoint x: 794, startPoint y: 304, endPoint x: 1010, endPoint y: 303, distance: 216.0
click at [1010, 303] on span "Campaign ID : 36080 | Target Group: E_ALL_TARGET_BET_200 PLN_ORG_2DEPO_050925 |…" at bounding box center [991, 308] width 688 height 12
copy span "E_ALL_TARGET_BET_200 PLN_ORG_2DEPO_050925"
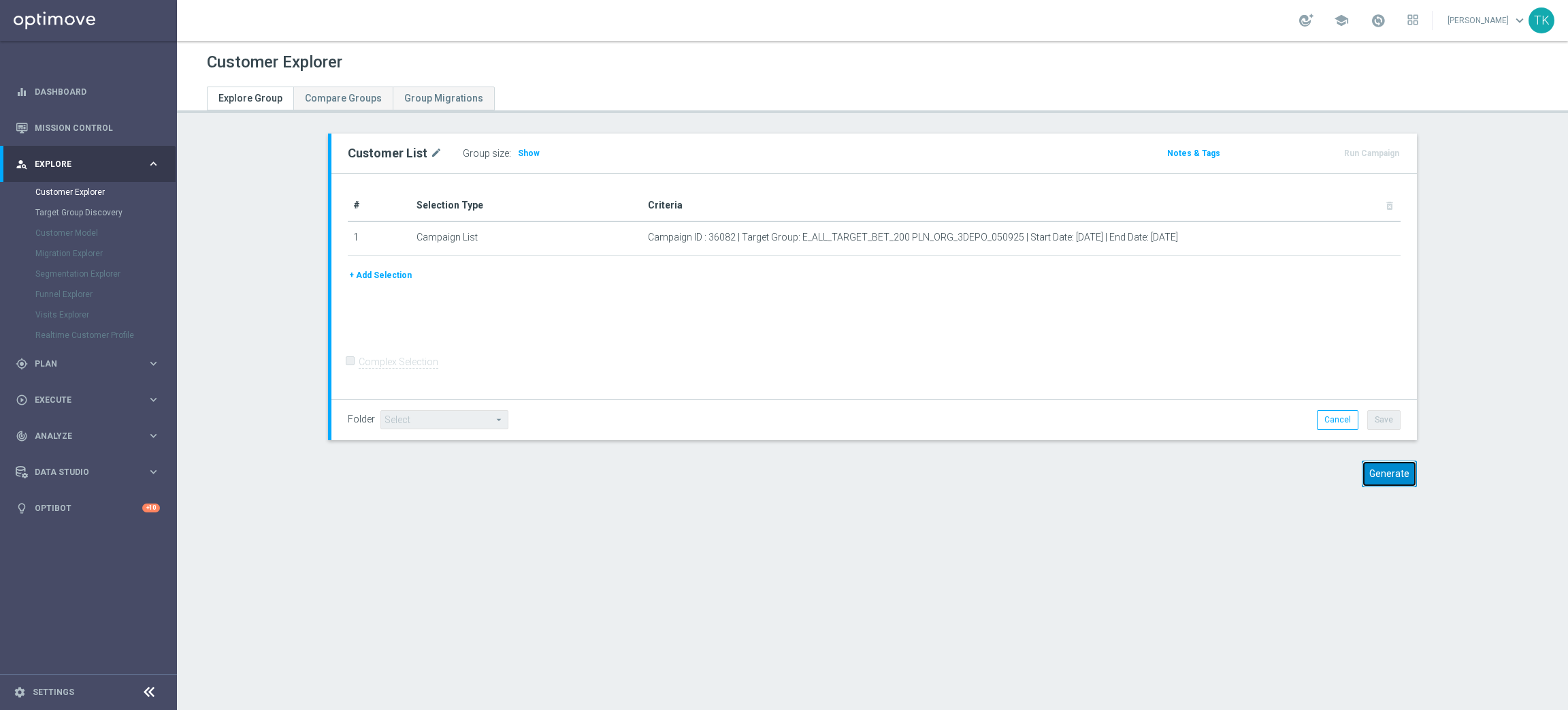
click at [1378, 476] on button "Generate" at bounding box center [1389, 474] width 55 height 26
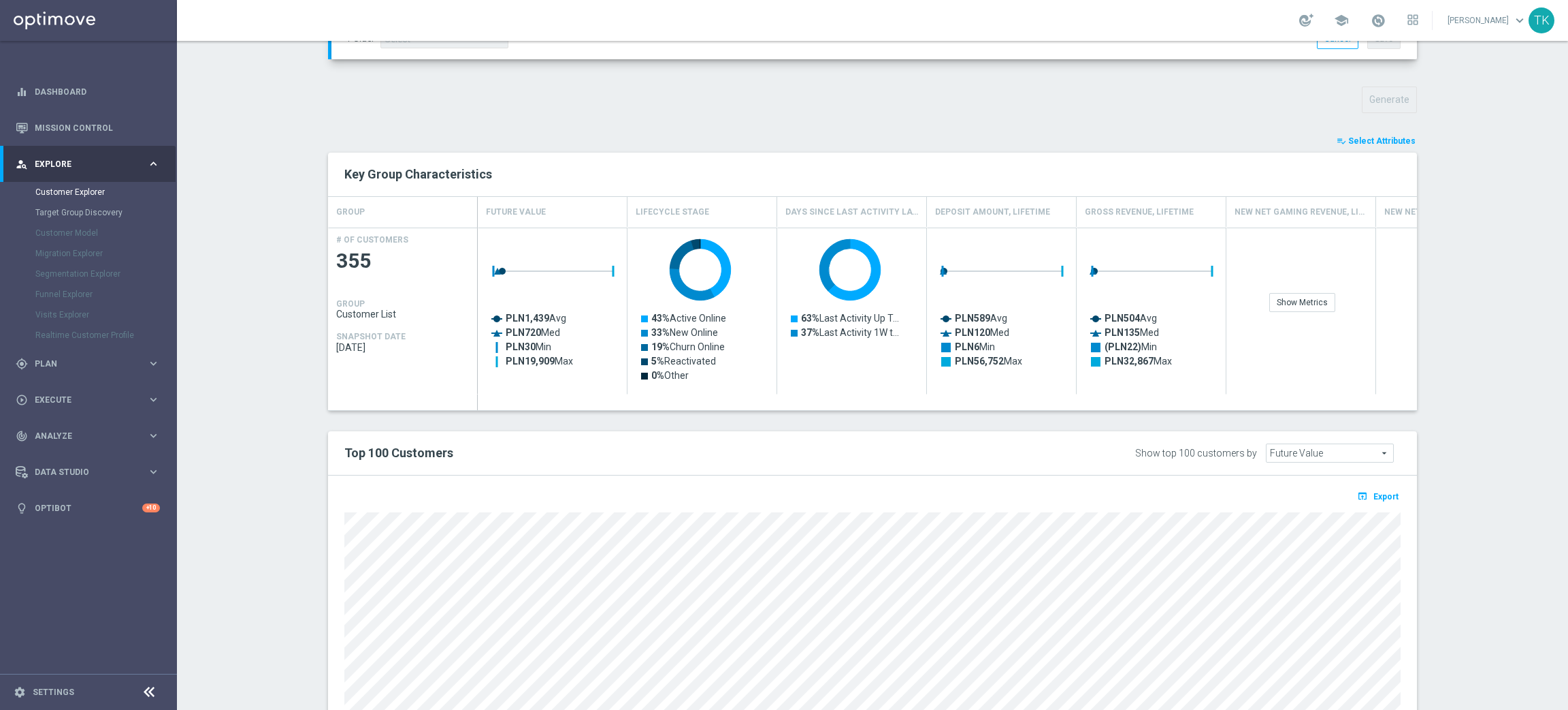
scroll to position [579, 0]
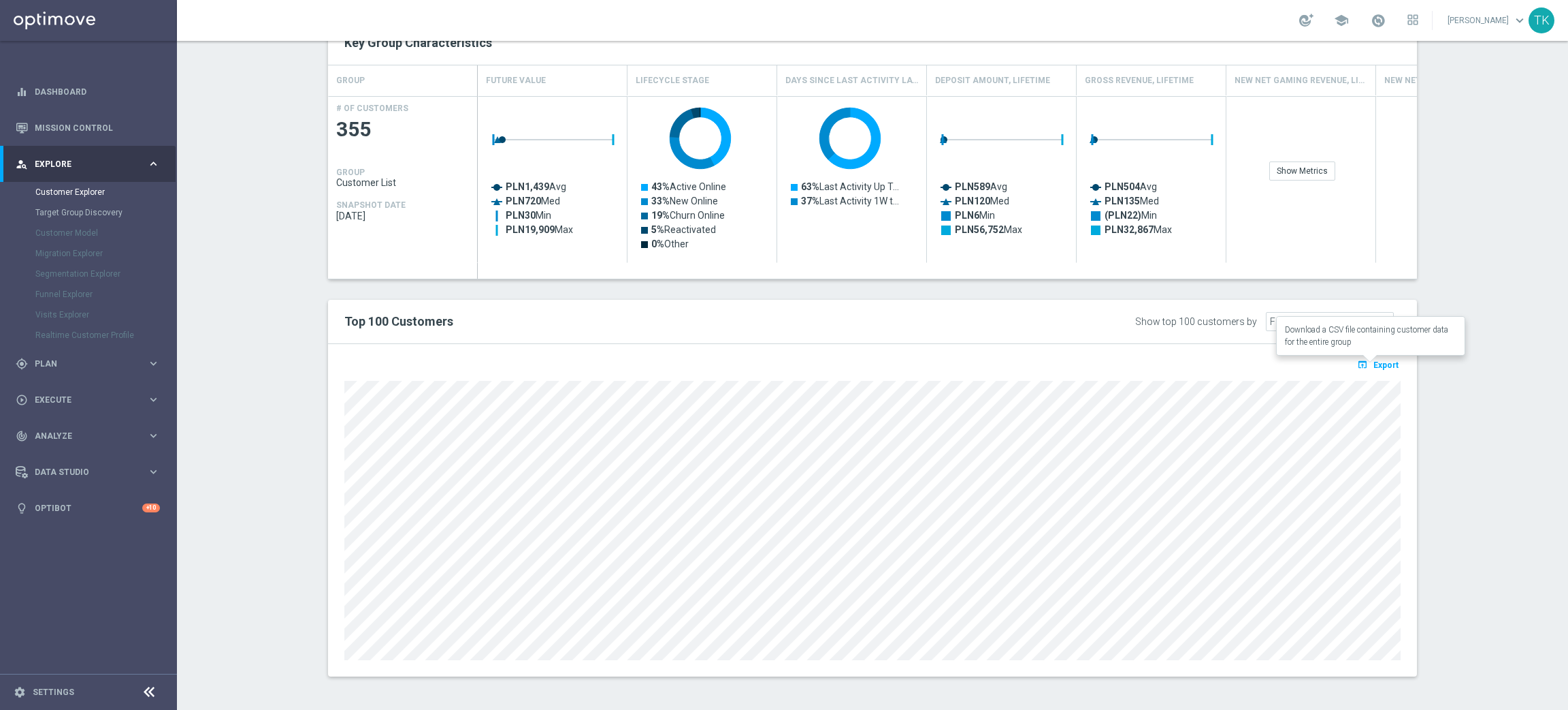
click at [1387, 363] on span "Export" at bounding box center [1386, 365] width 25 height 10
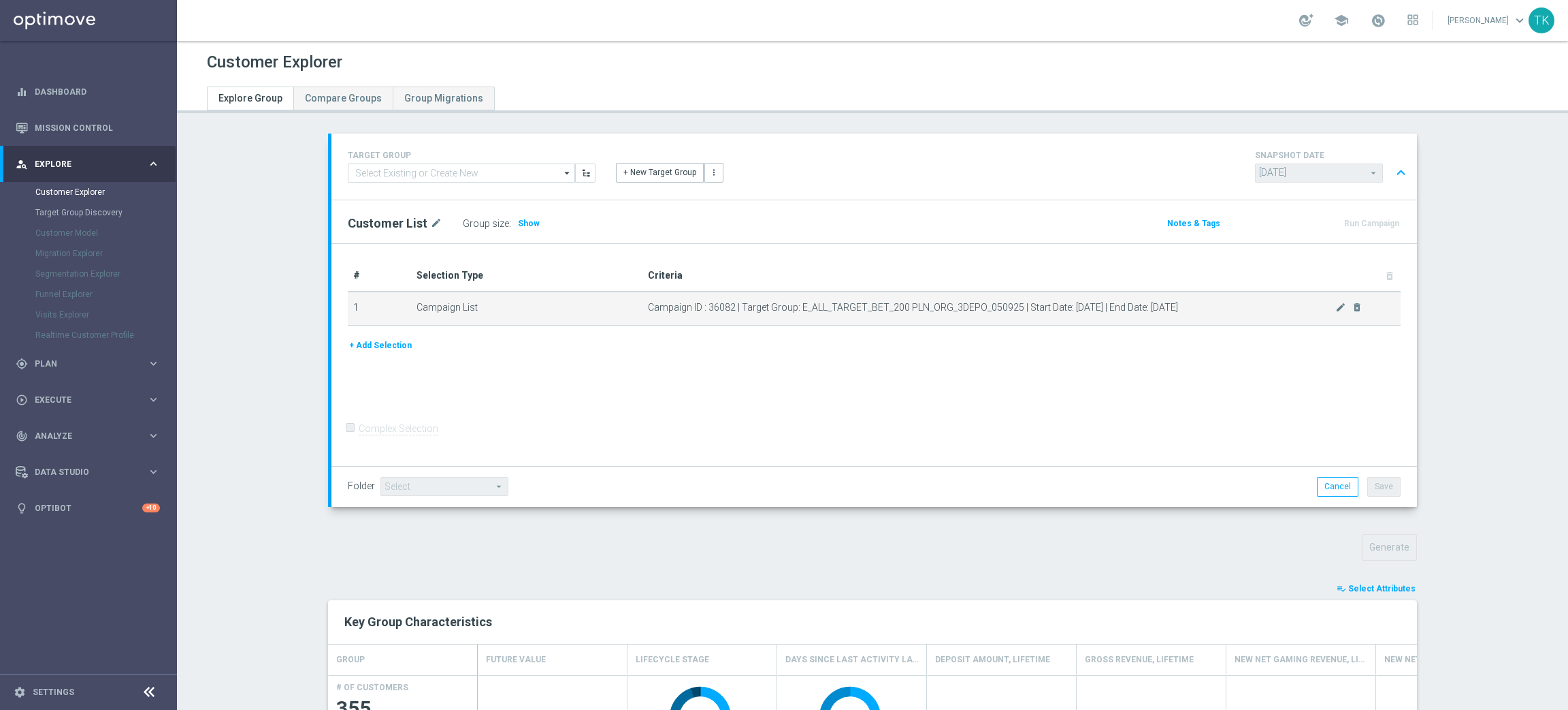
drag, startPoint x: 795, startPoint y: 301, endPoint x: 831, endPoint y: 311, distance: 37.4
click at [835, 311] on span "Campaign ID : 36082 | Target Group: E_ALL_TARGET_BET_200 PLN_ORG_3DEPO_050925 |…" at bounding box center [991, 308] width 688 height 12
drag, startPoint x: 794, startPoint y: 306, endPoint x: 1010, endPoint y: 303, distance: 216.0
click at [1010, 303] on span "Campaign ID : 36082 | Target Group: E_ALL_TARGET_BET_200 PLN_ORG_3DEPO_050925 |…" at bounding box center [991, 308] width 688 height 12
copy span "E_ALL_TARGET_BET_200 PLN_ORG_3DEPO_050925"
